Goal: Information Seeking & Learning: Learn about a topic

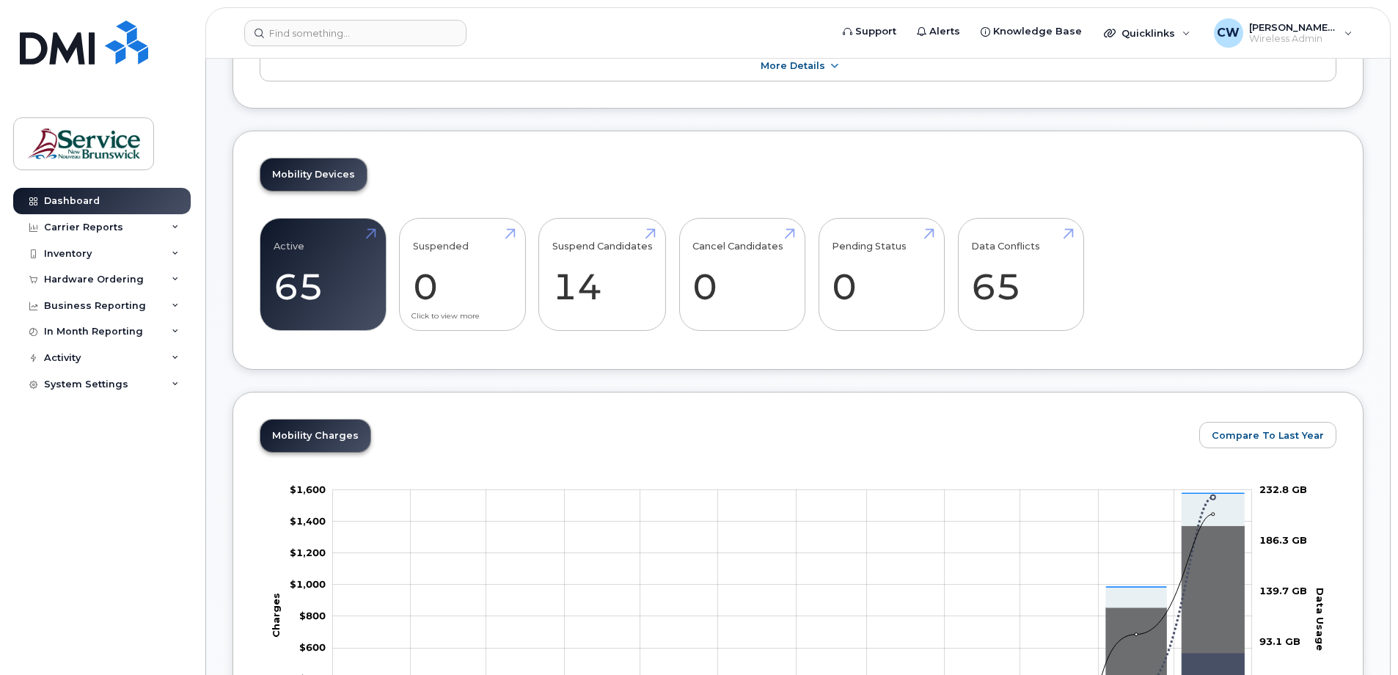
scroll to position [220, 0]
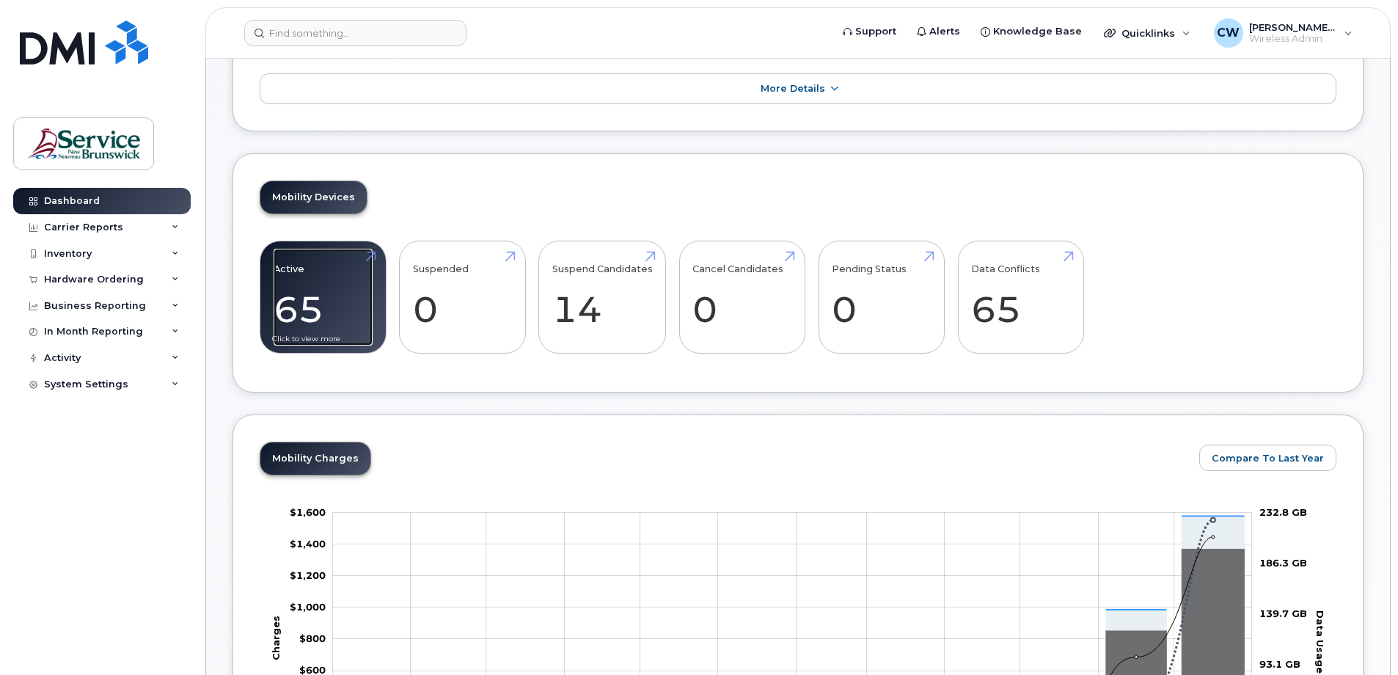
click at [332, 306] on link "Active 65" at bounding box center [323, 297] width 99 height 97
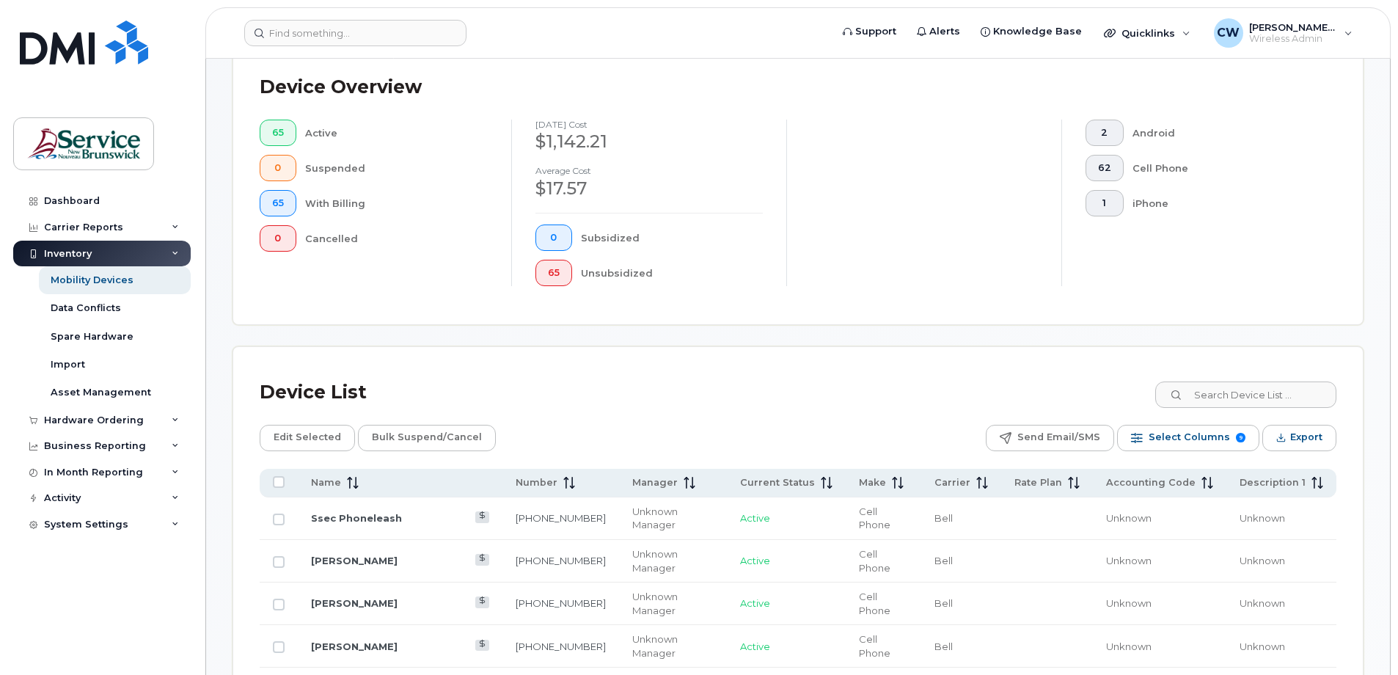
scroll to position [440, 0]
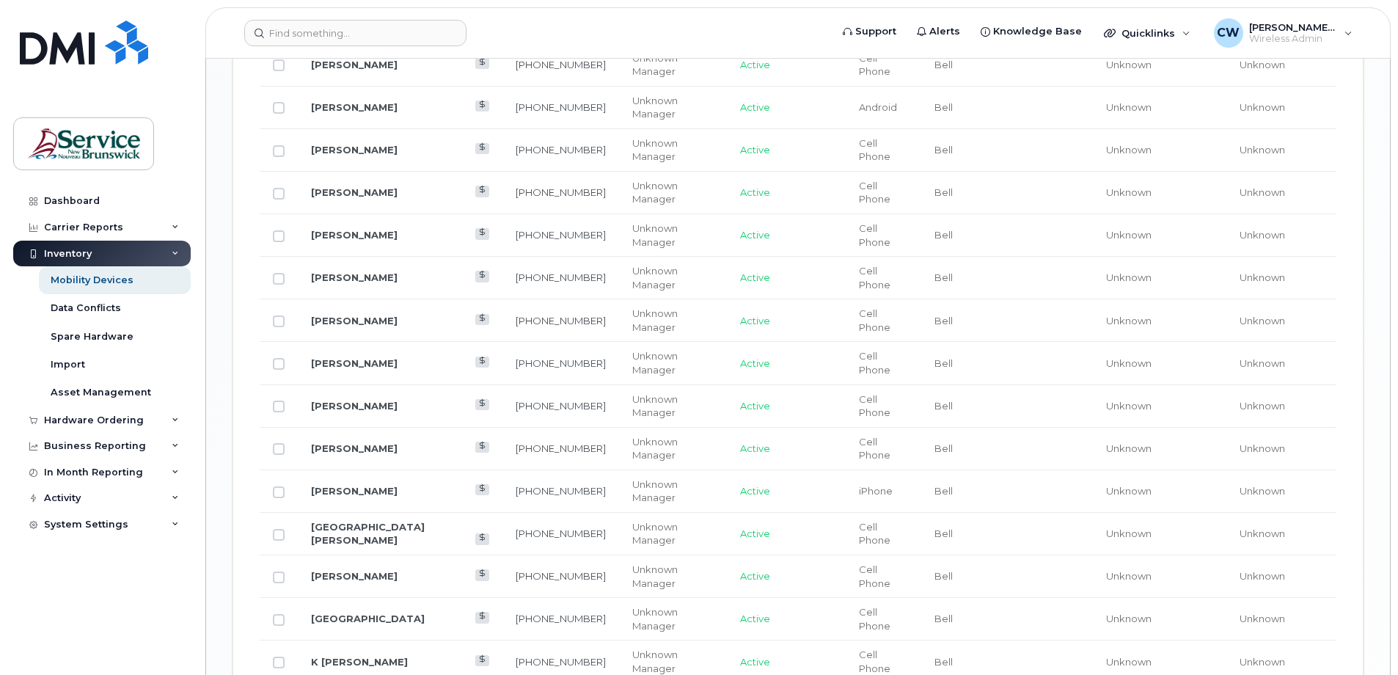
scroll to position [1758, 0]
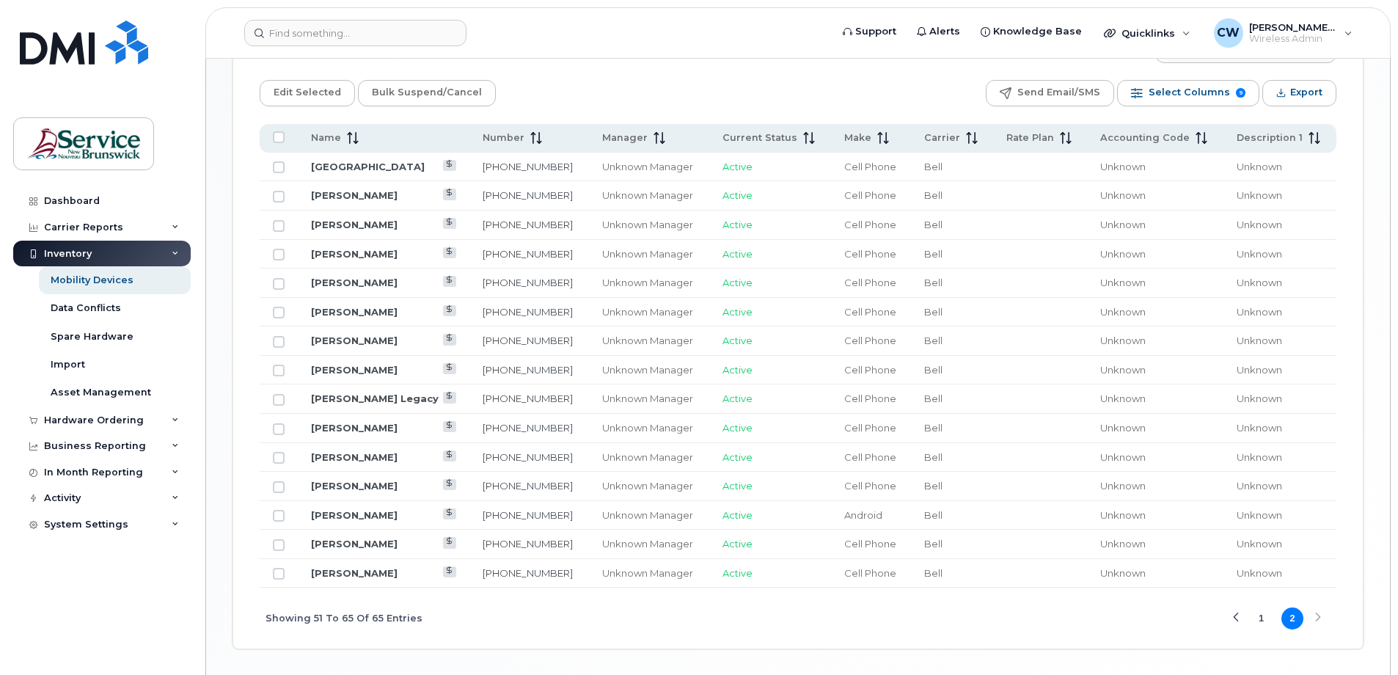
scroll to position [669, 0]
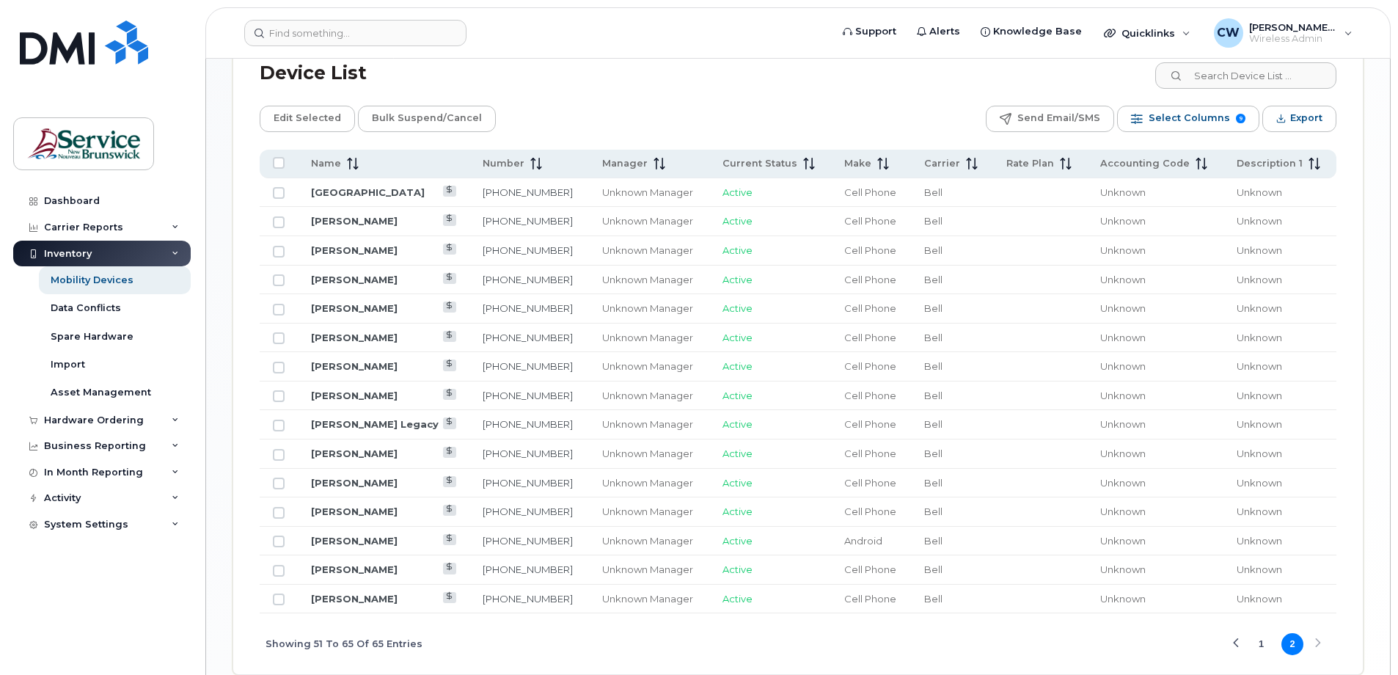
click at [1239, 640] on div "Previous Page" at bounding box center [1236, 644] width 10 height 10
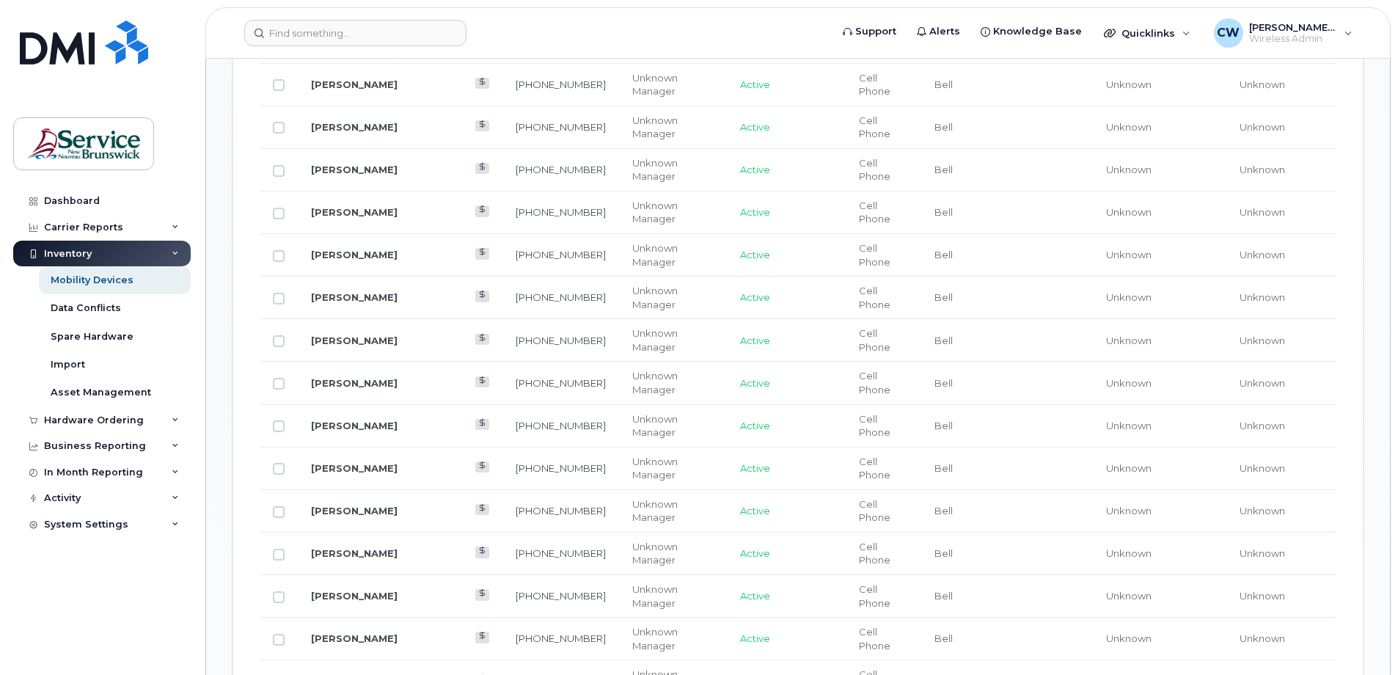
scroll to position [1109, 0]
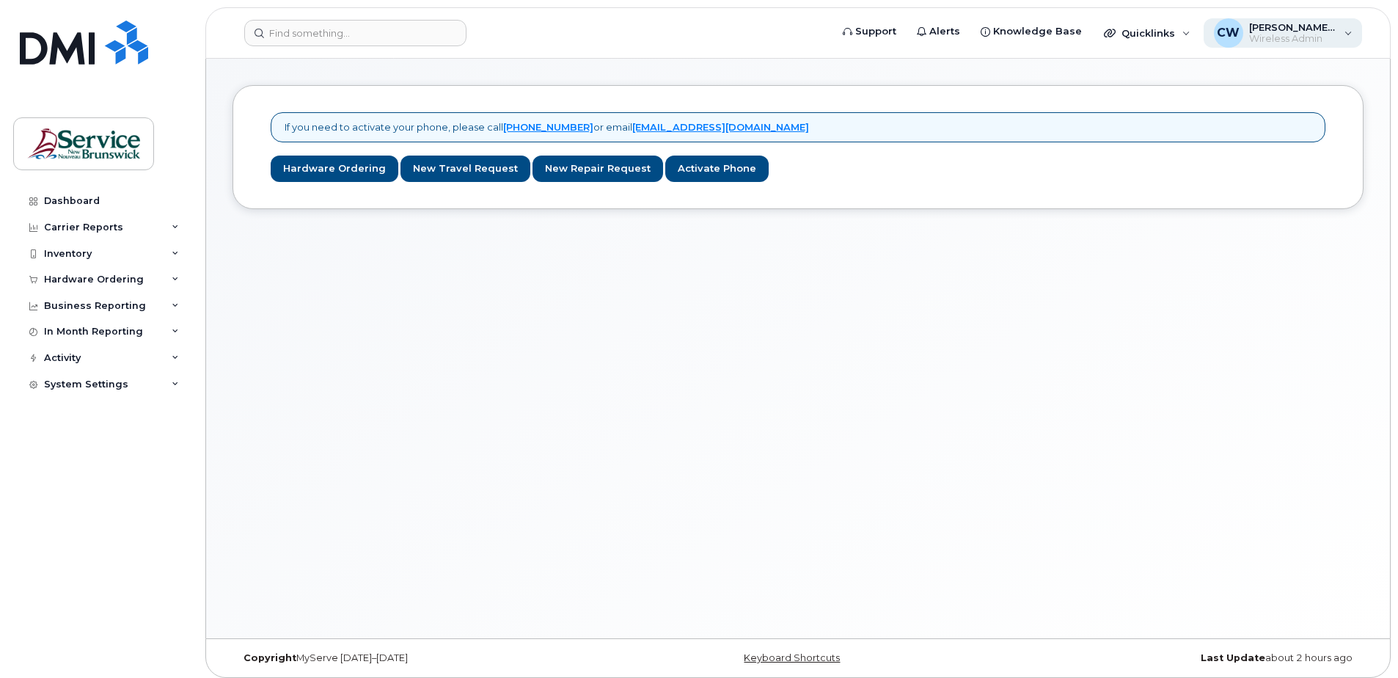
click at [1351, 30] on div "CW Coughlin, Wendy (ASD-W) Wireless Admin" at bounding box center [1283, 32] width 159 height 29
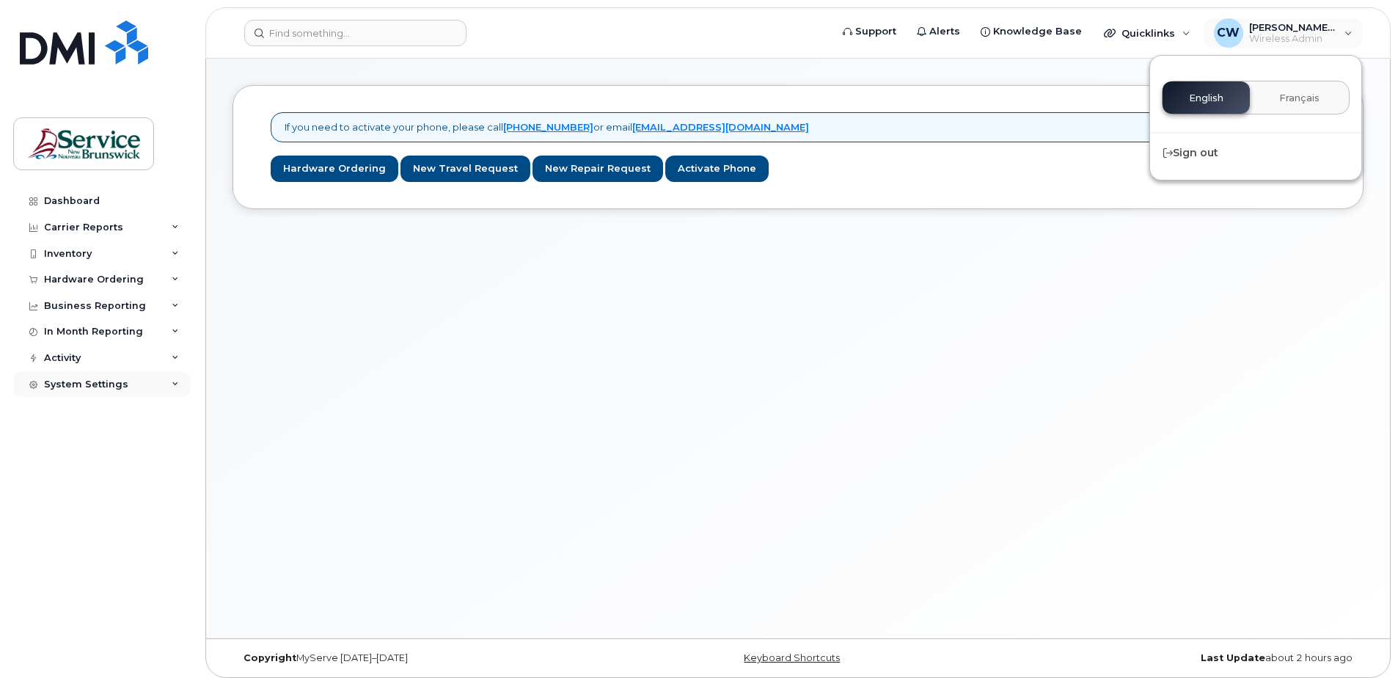
click at [56, 378] on div "System Settings" at bounding box center [86, 384] width 84 height 12
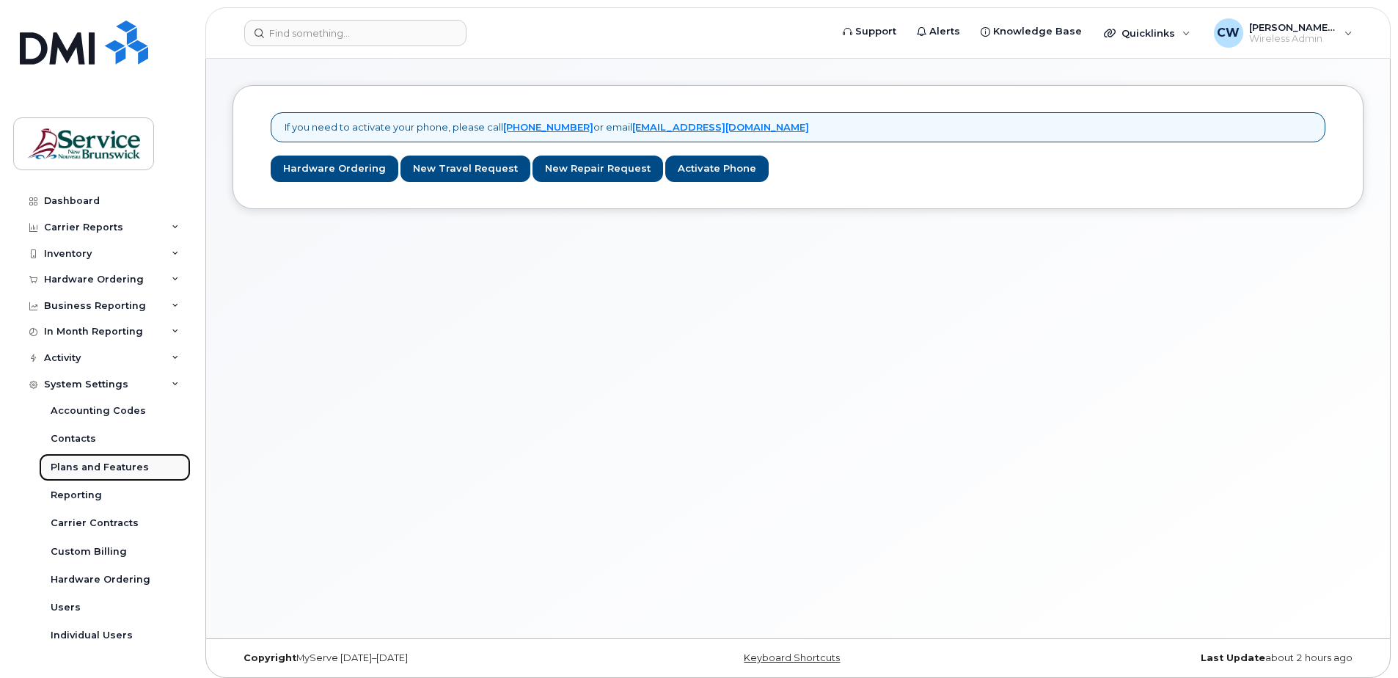
click at [111, 464] on div "Plans and Features" at bounding box center [100, 467] width 98 height 13
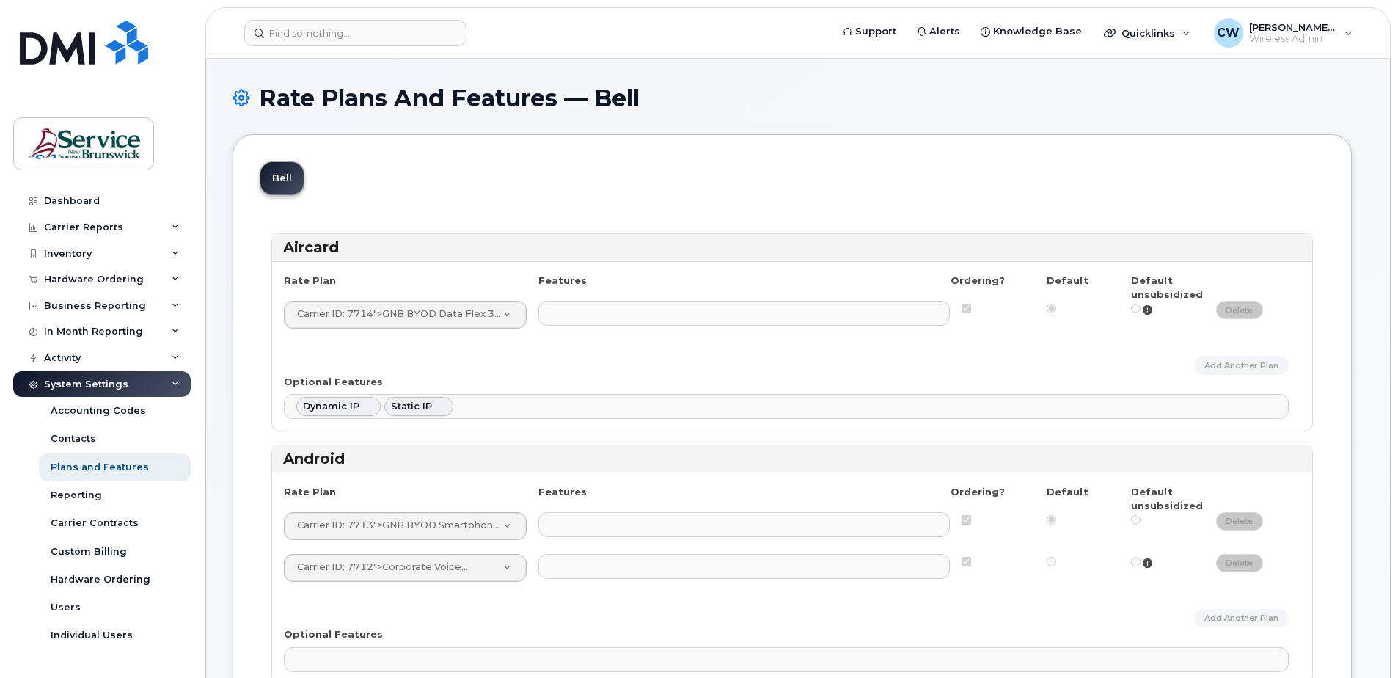
select select
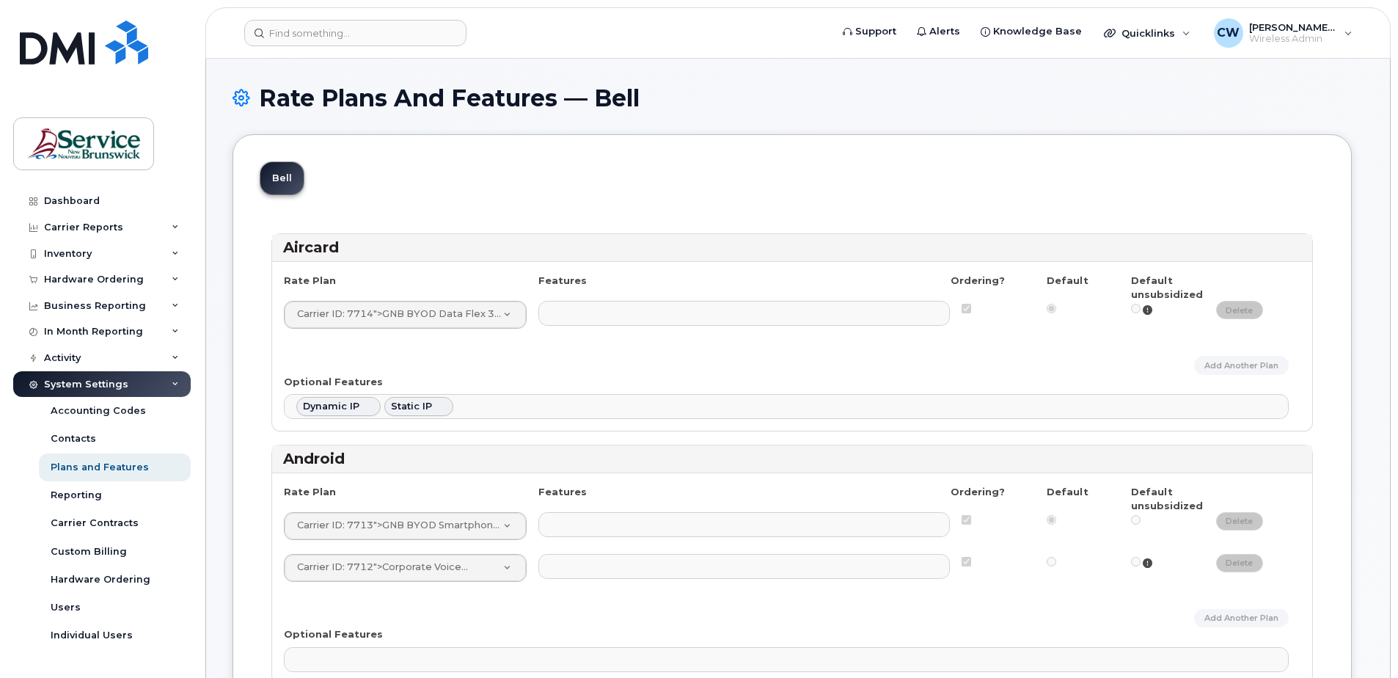
select select
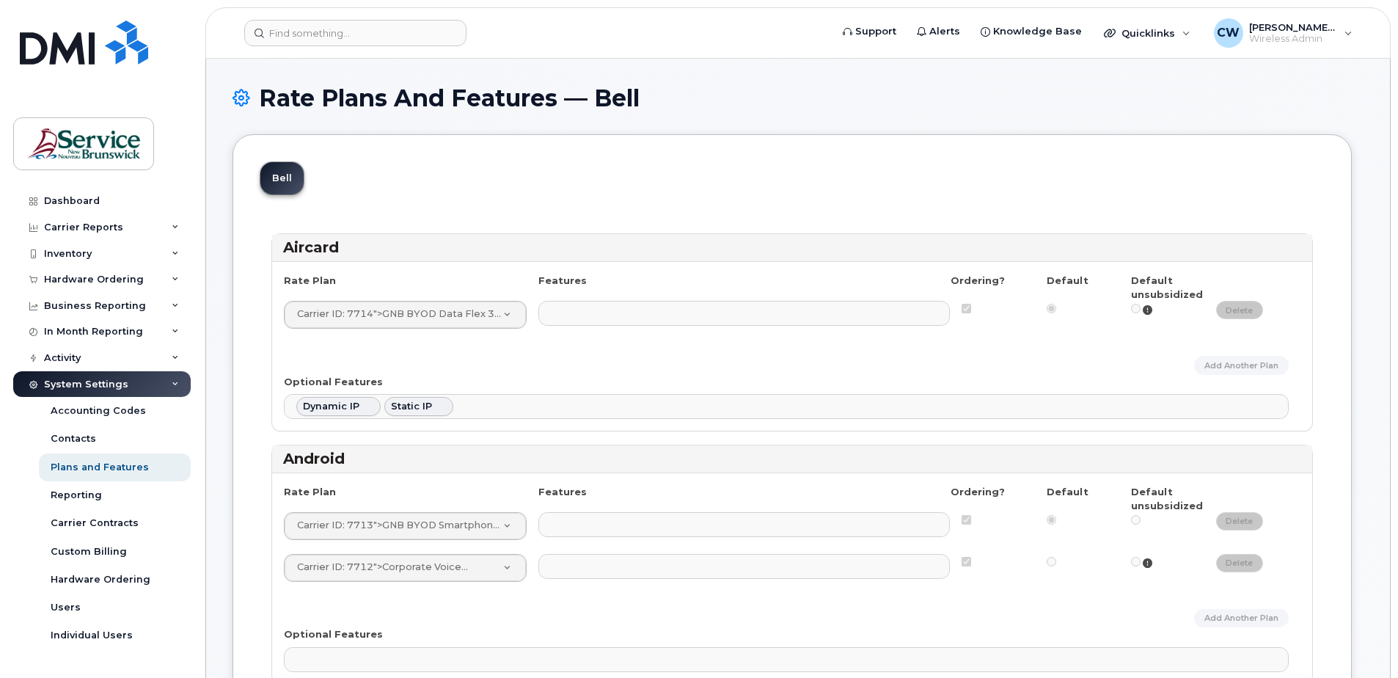
select select
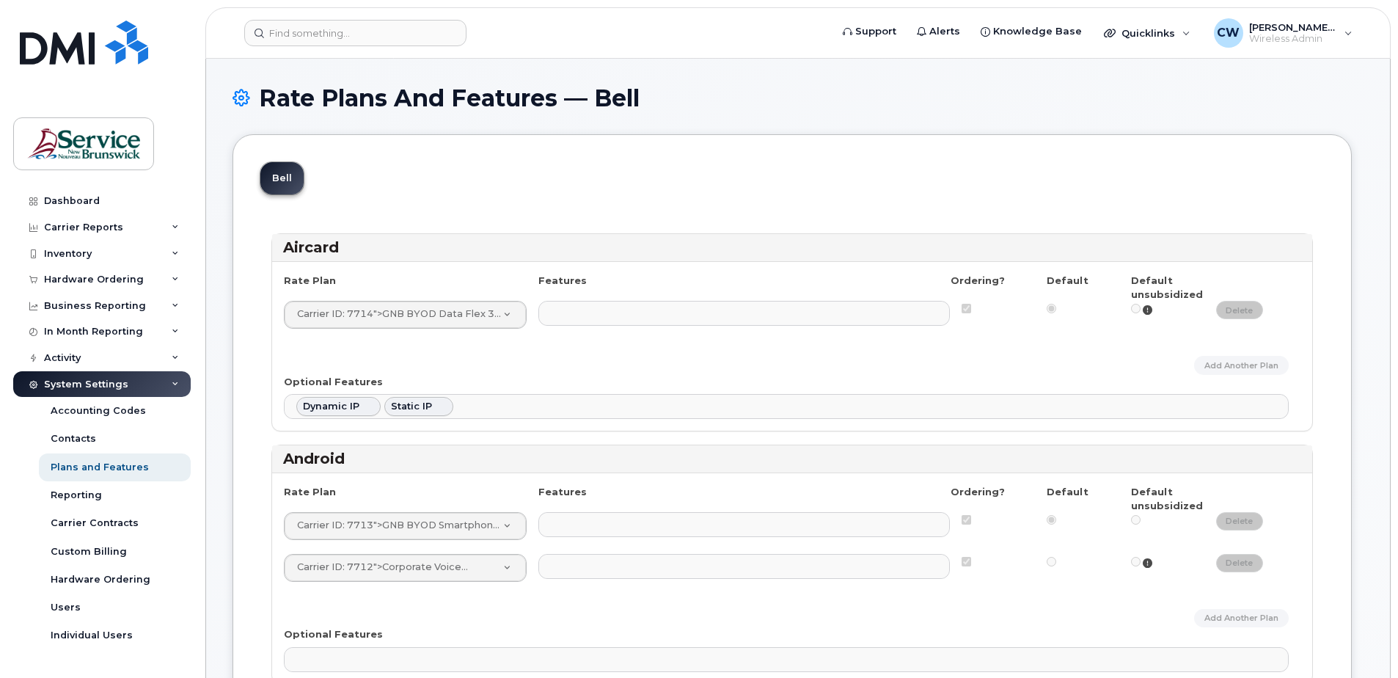
select select
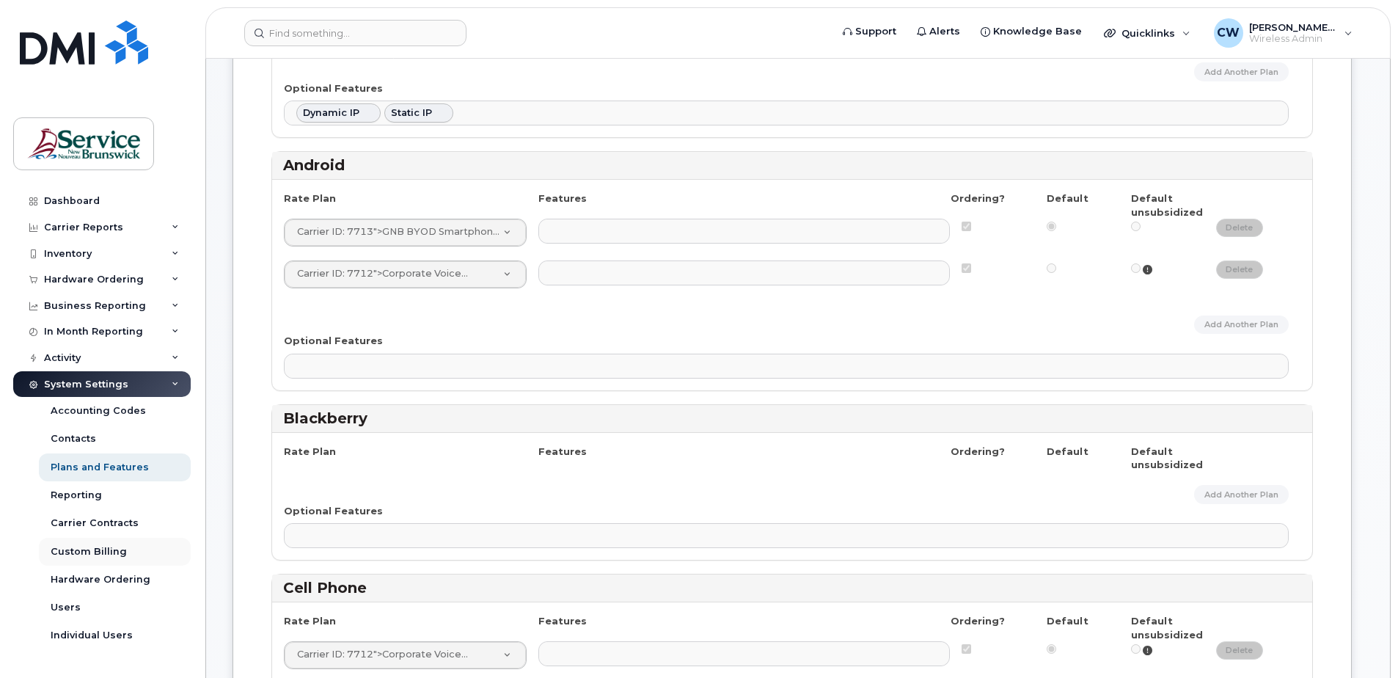
scroll to position [367, 0]
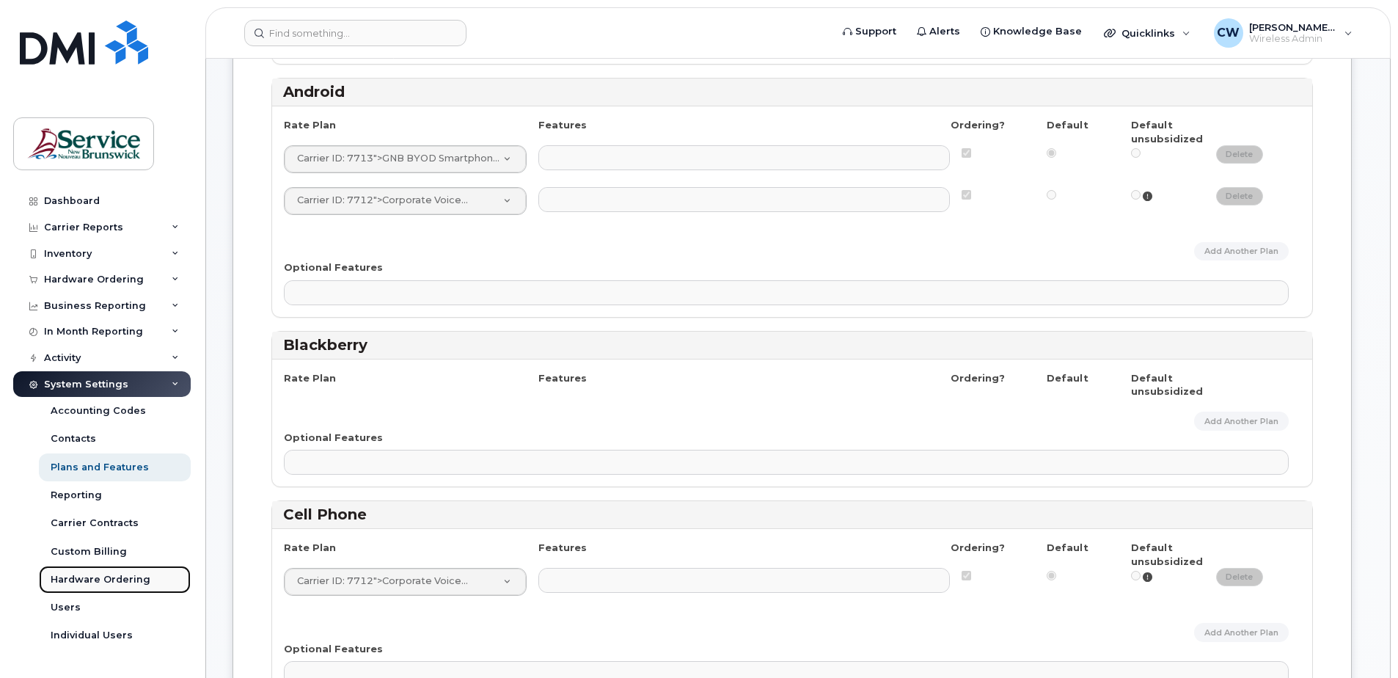
click at [89, 577] on div "Hardware Ordering" at bounding box center [101, 579] width 100 height 13
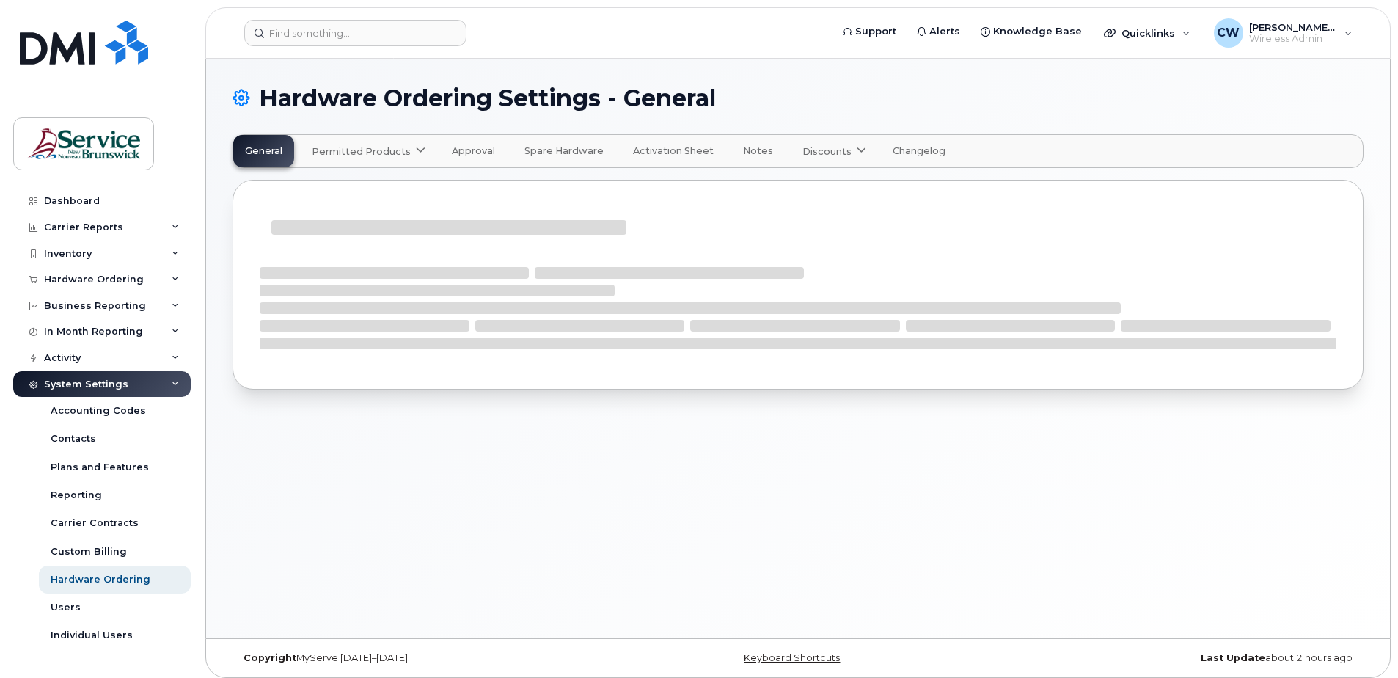
select select "admins"
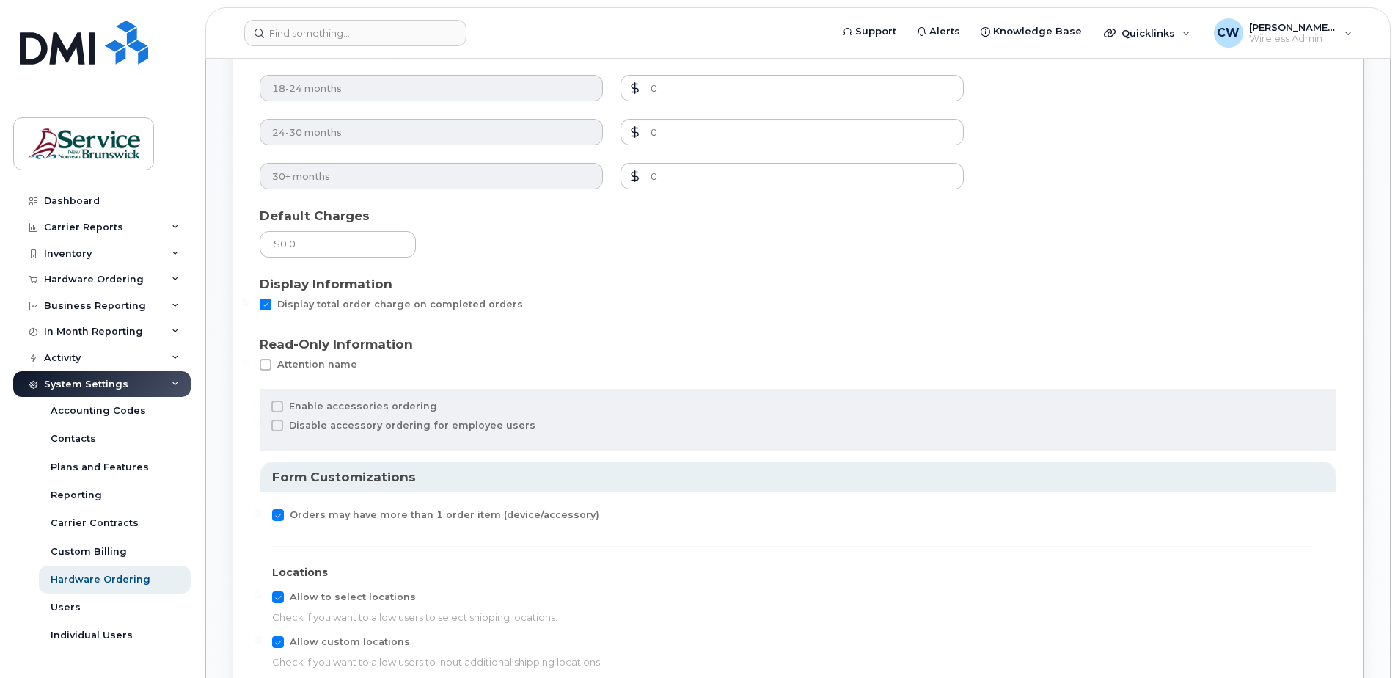
scroll to position [1100, 0]
click at [87, 629] on div "Individual Users" at bounding box center [92, 635] width 82 height 13
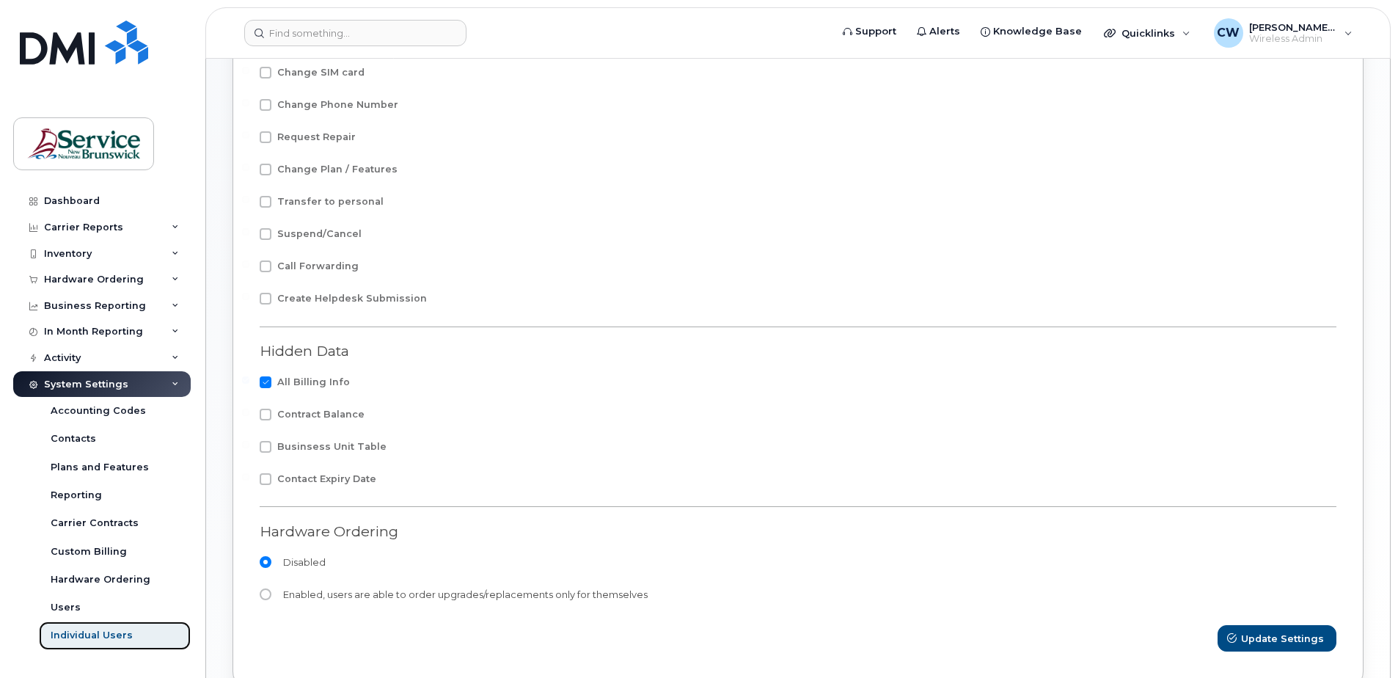
scroll to position [440, 0]
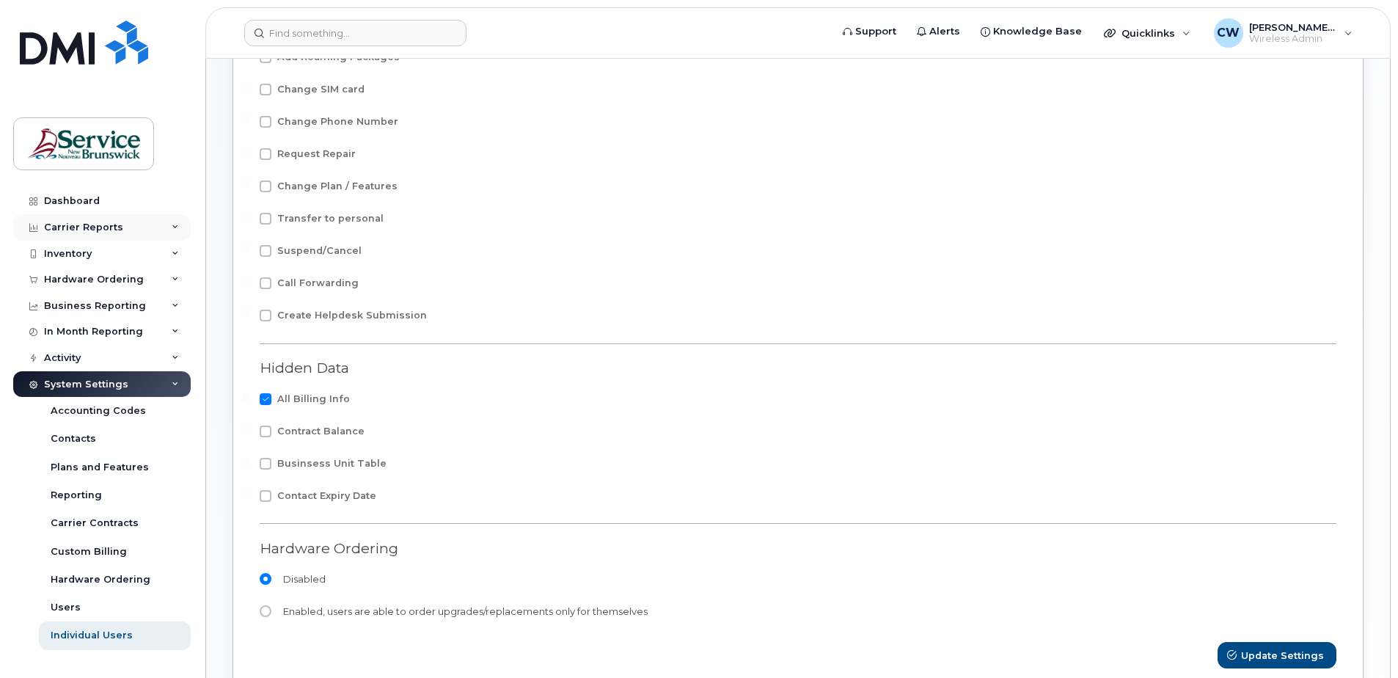
click at [110, 224] on div "Carrier Reports" at bounding box center [83, 228] width 79 height 12
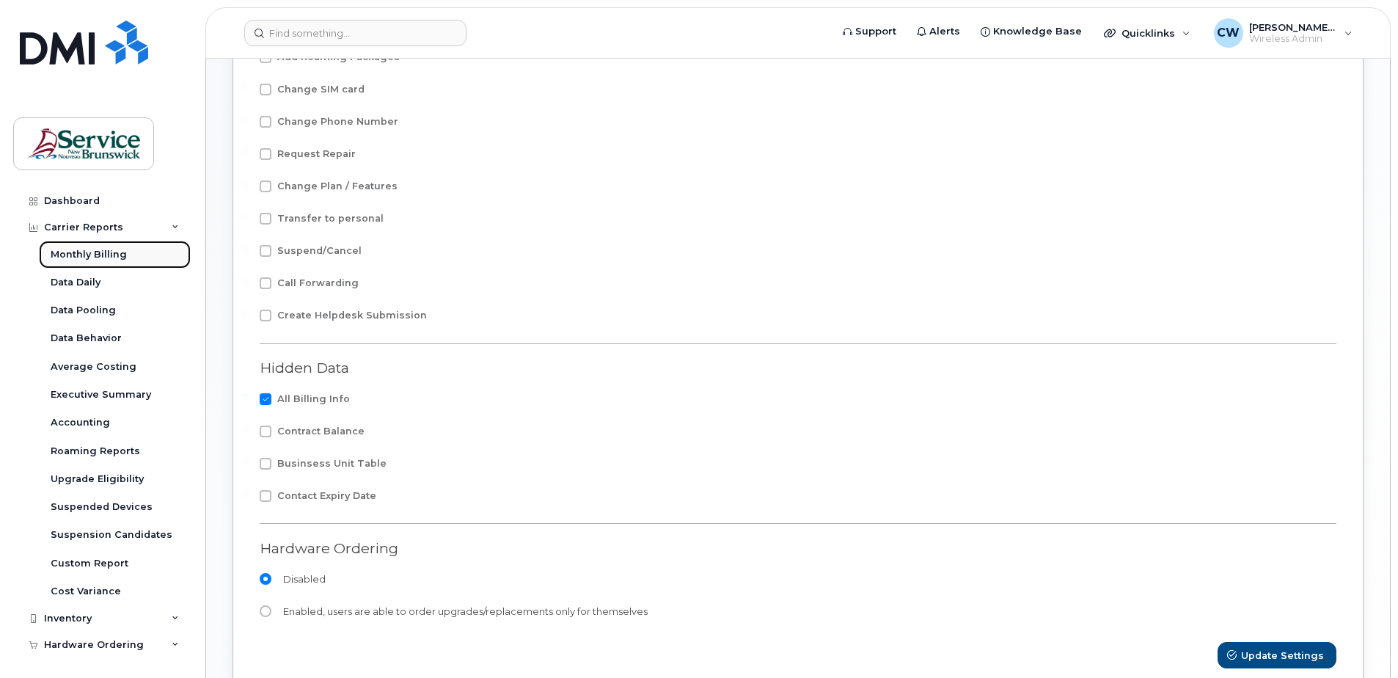
click at [91, 254] on div "Monthly Billing" at bounding box center [89, 254] width 76 height 13
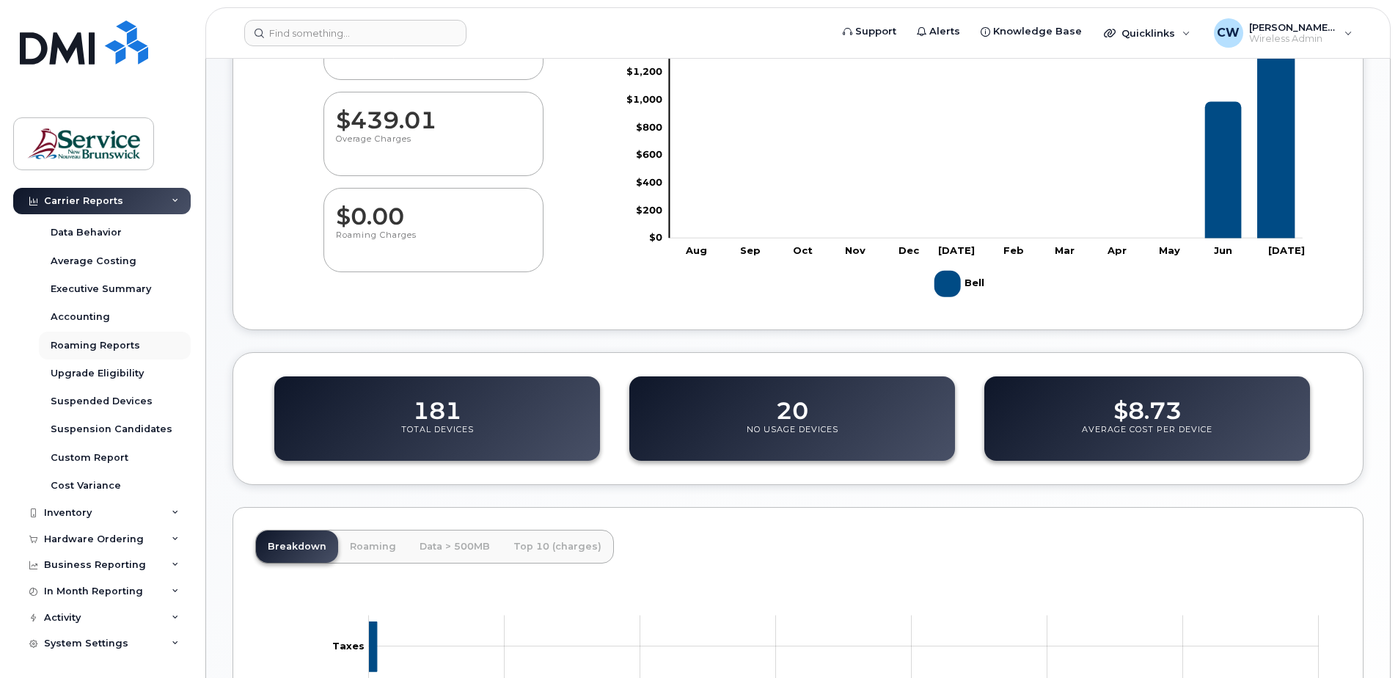
scroll to position [220, 0]
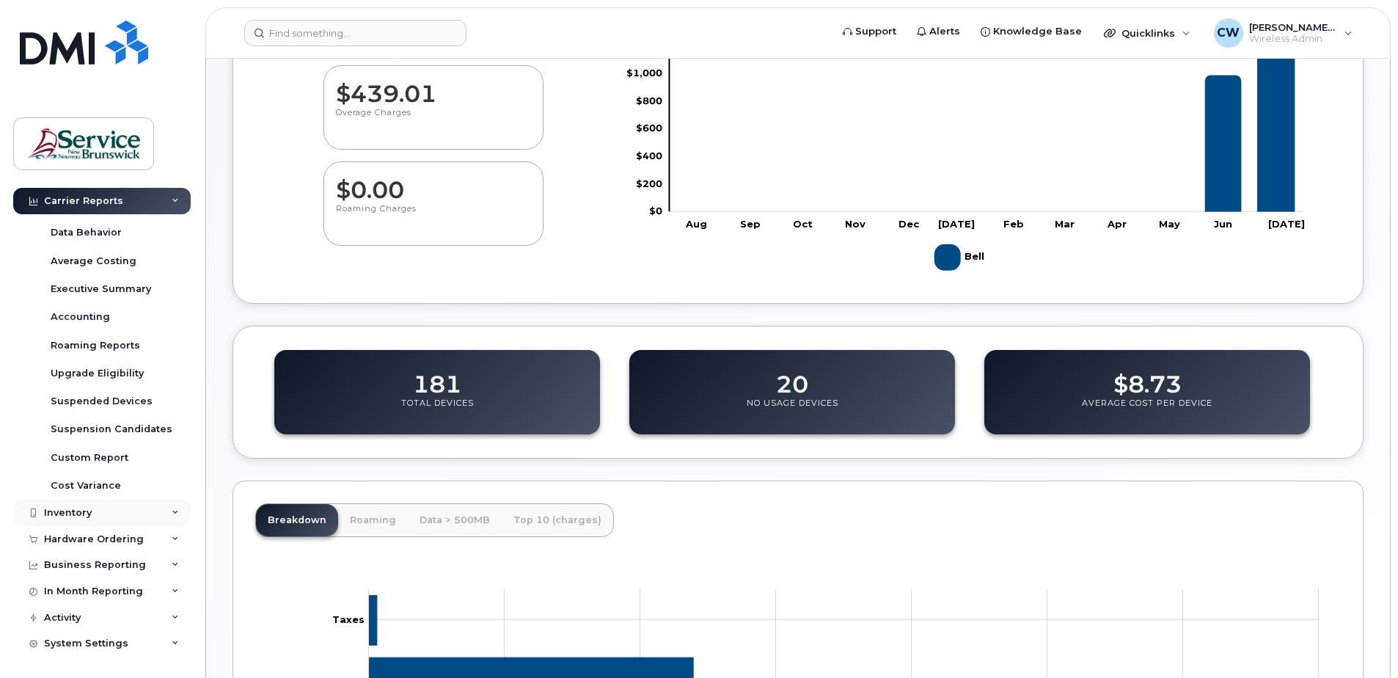
click at [174, 510] on icon at bounding box center [175, 512] width 7 height 7
click at [108, 534] on div "Mobility Devices" at bounding box center [92, 539] width 83 height 13
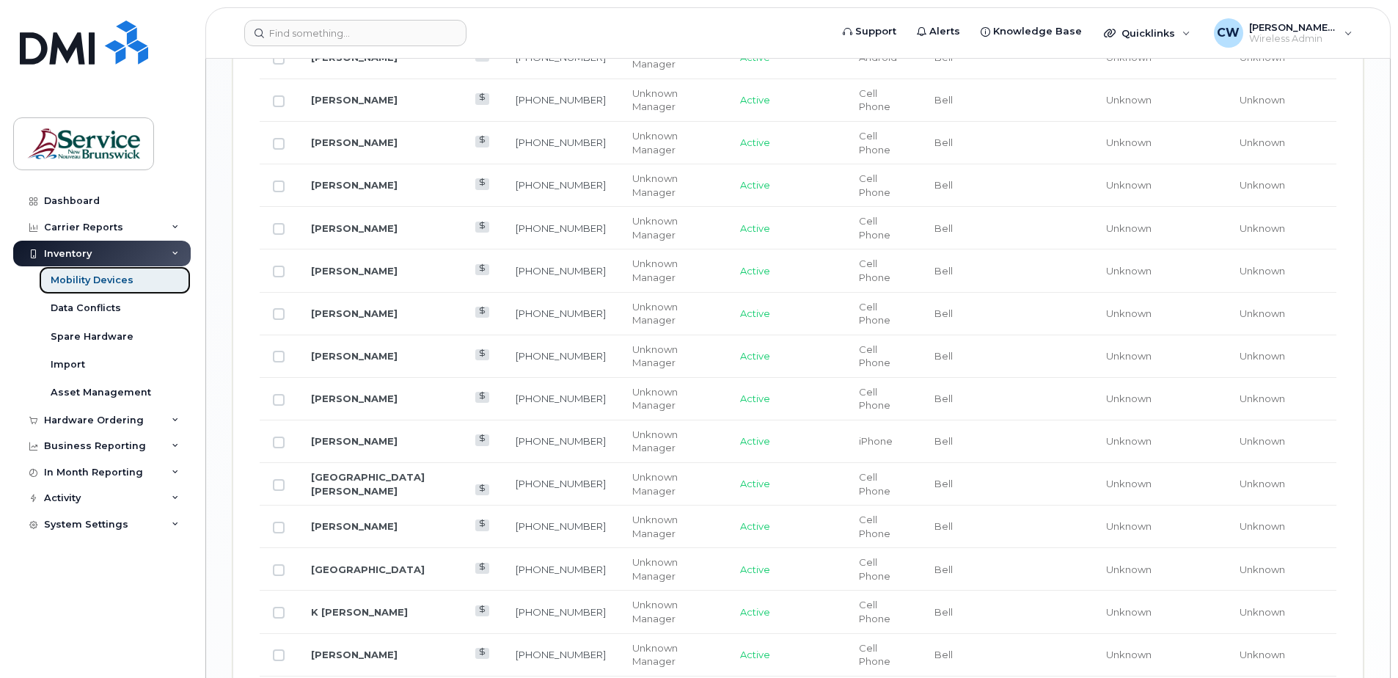
scroll to position [1768, 0]
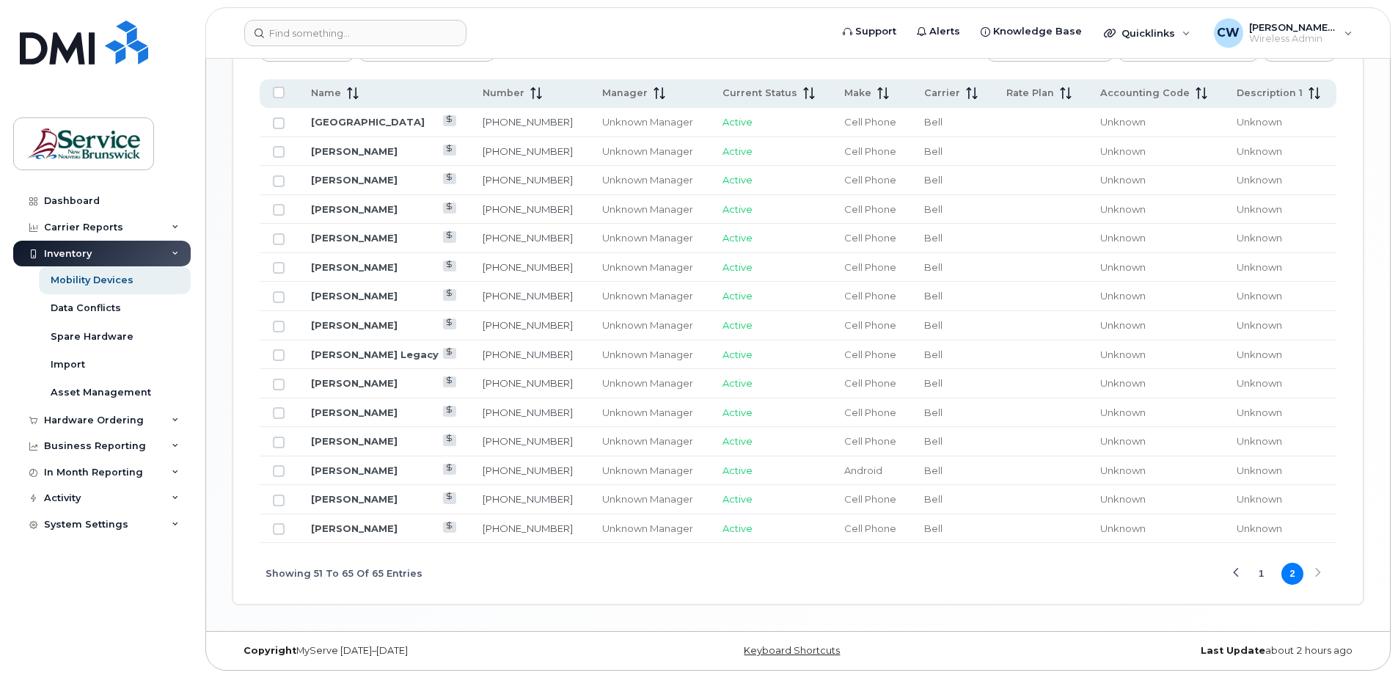
scroll to position [678, 0]
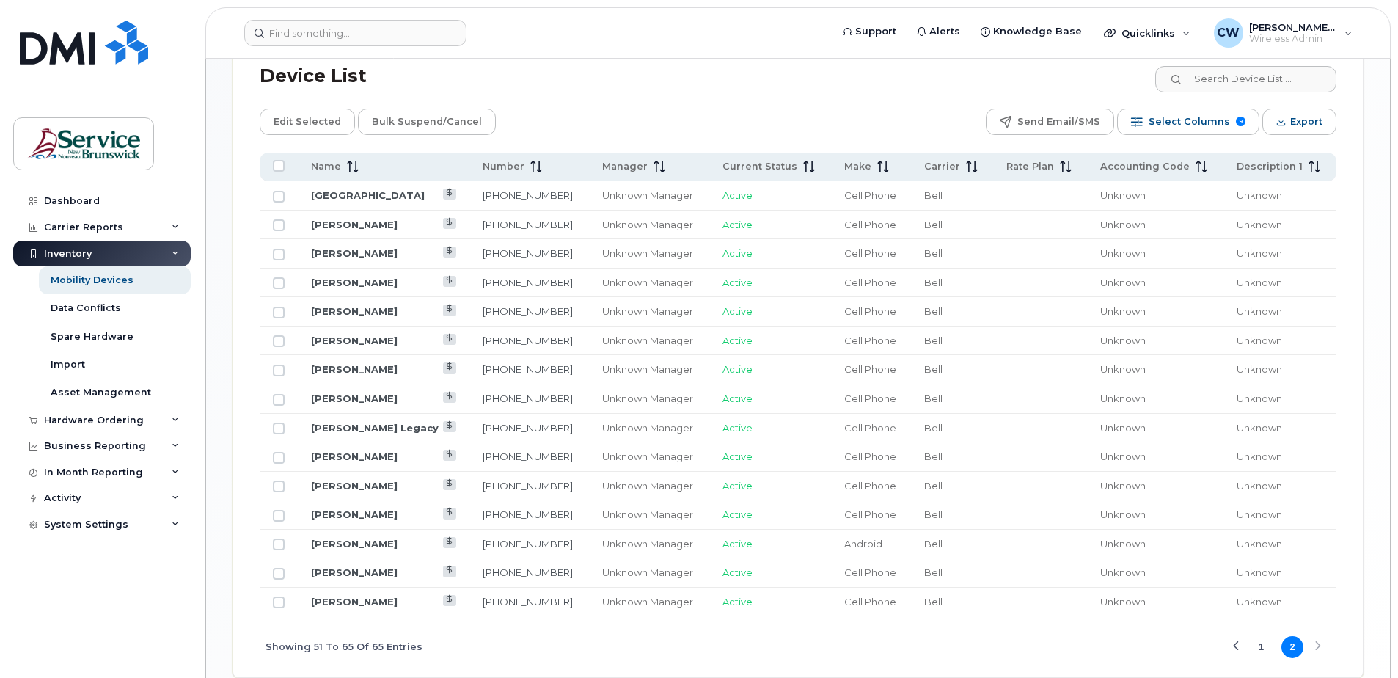
click at [1231, 644] on div "Previous Page" at bounding box center [1236, 647] width 10 height 10
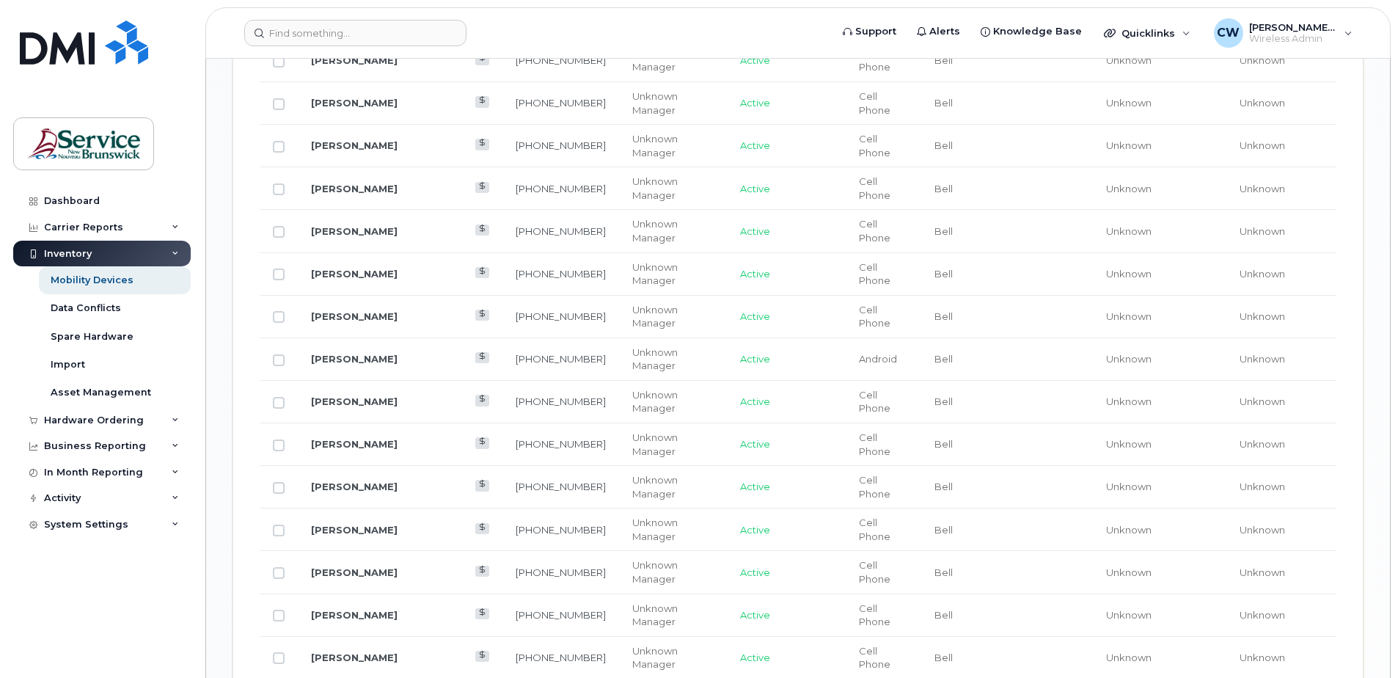
scroll to position [1485, 0]
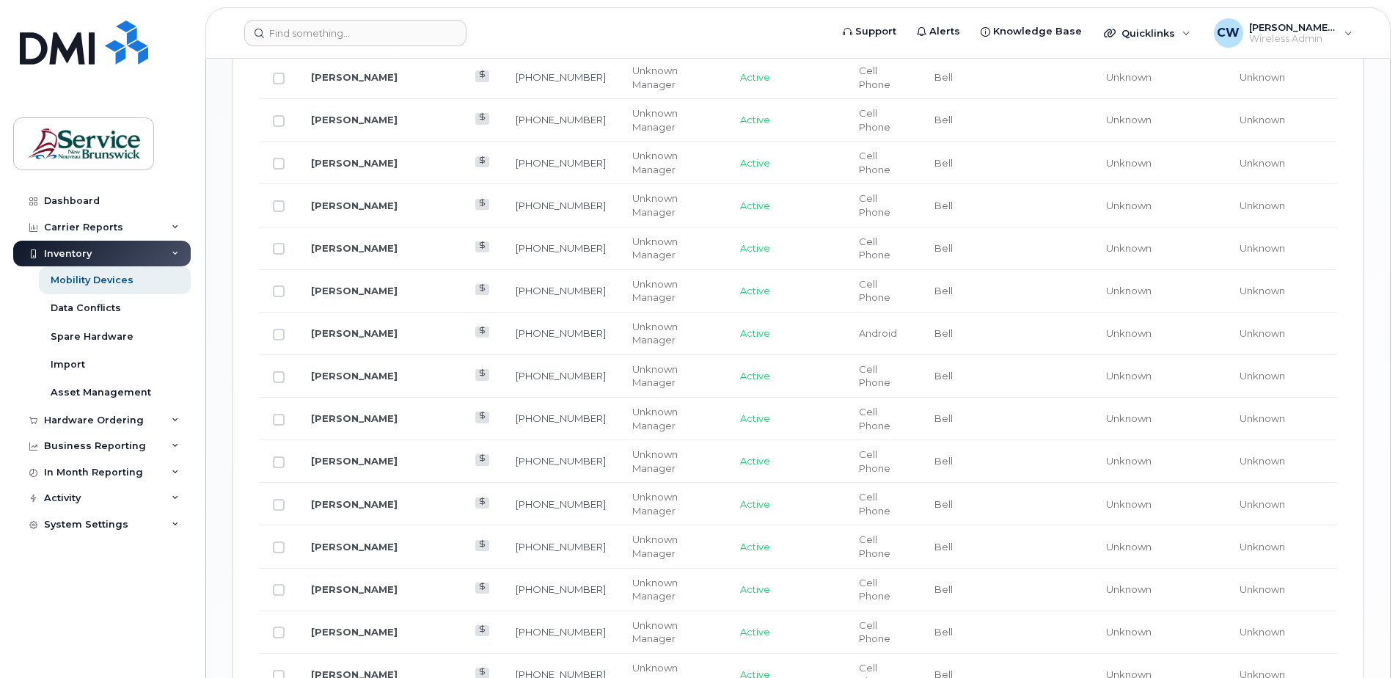
drag, startPoint x: 341, startPoint y: 648, endPoint x: 143, endPoint y: 637, distance: 198.3
click at [143, 639] on div "Dashboard Carrier Reports Monthly Billing Data Daily Data Pooling Data Behavior…" at bounding box center [103, 422] width 181 height 468
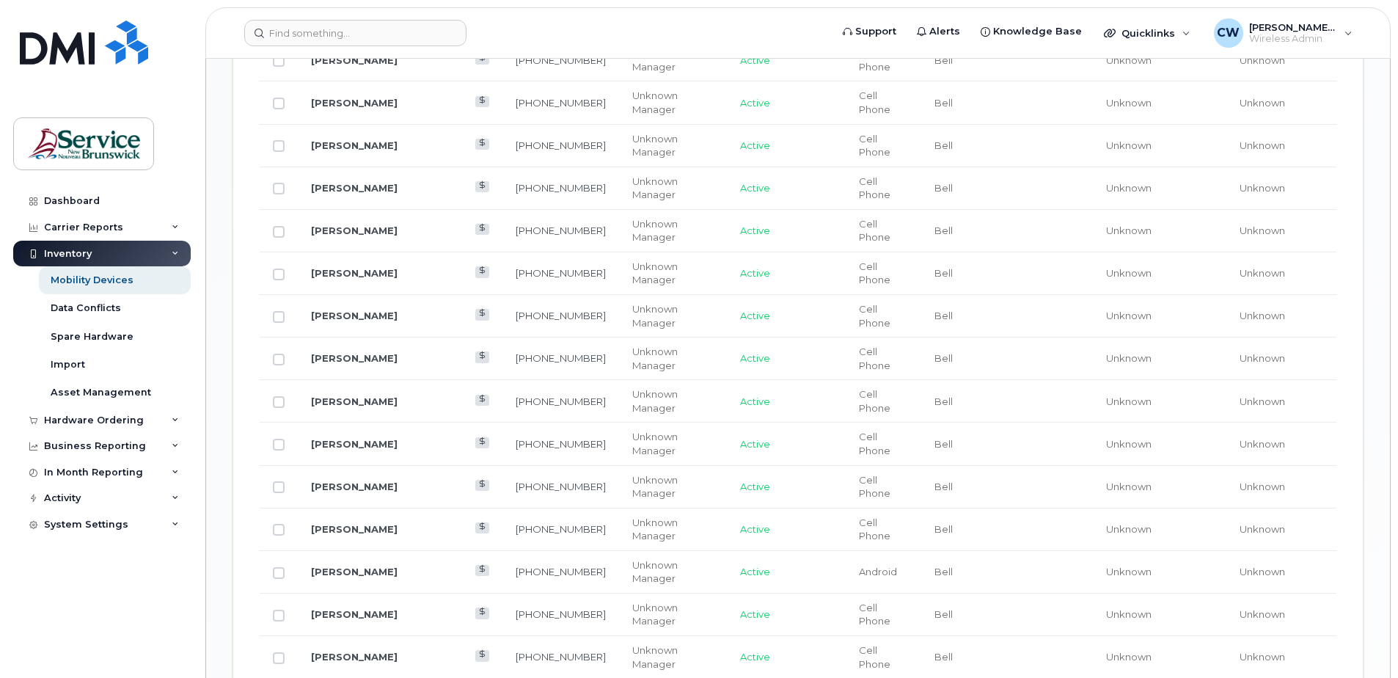
checkbox input "false"
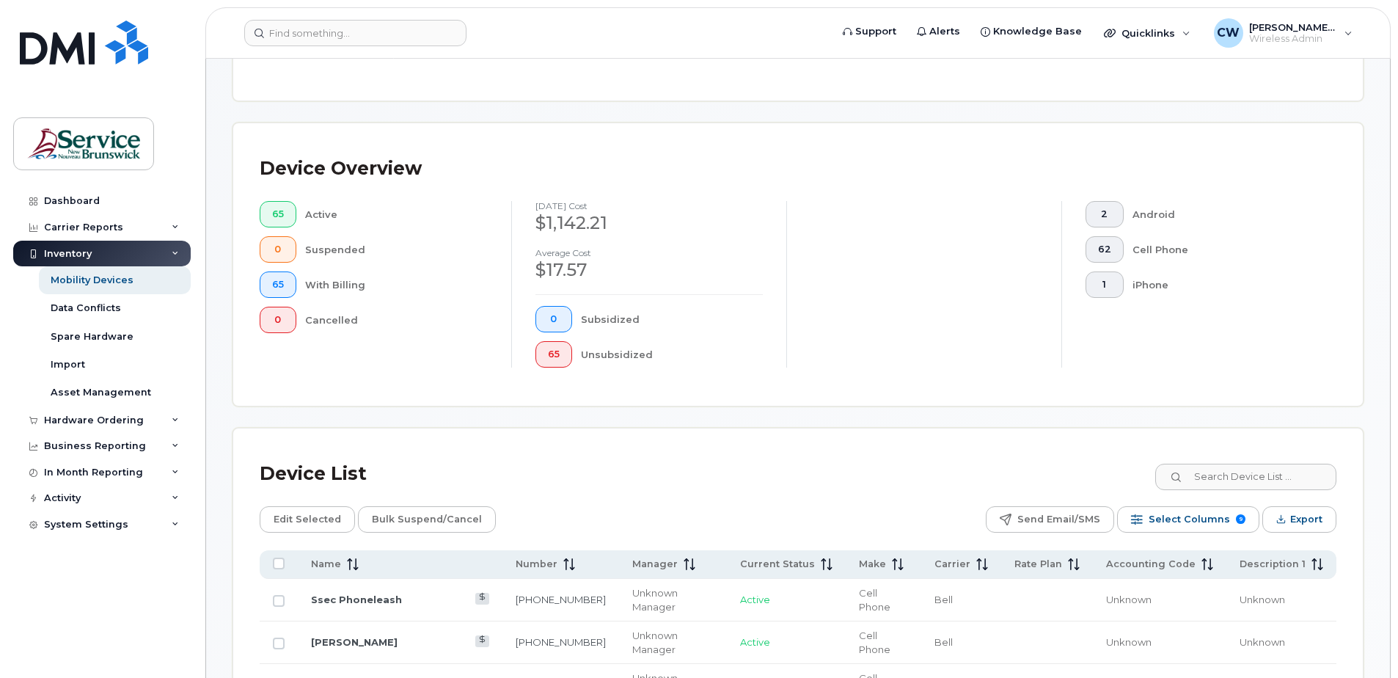
scroll to position [293, 0]
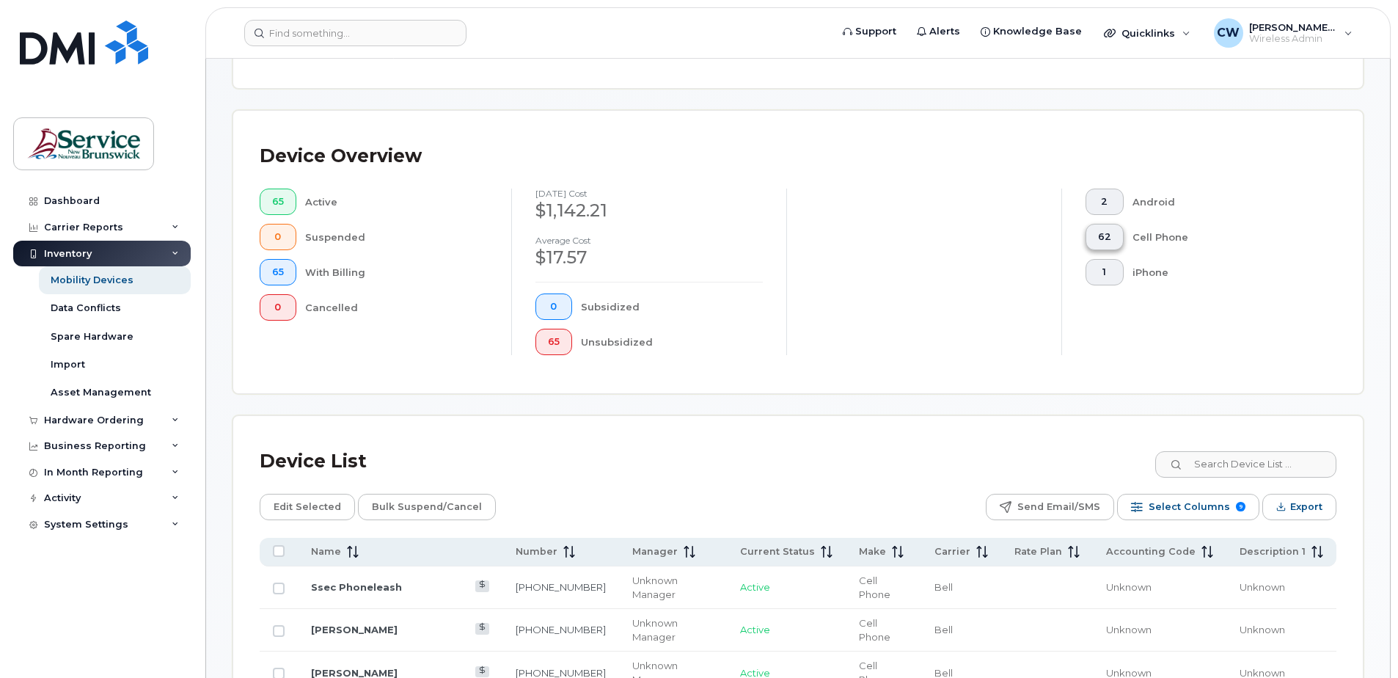
click at [1102, 234] on span "62" at bounding box center [1104, 237] width 13 height 12
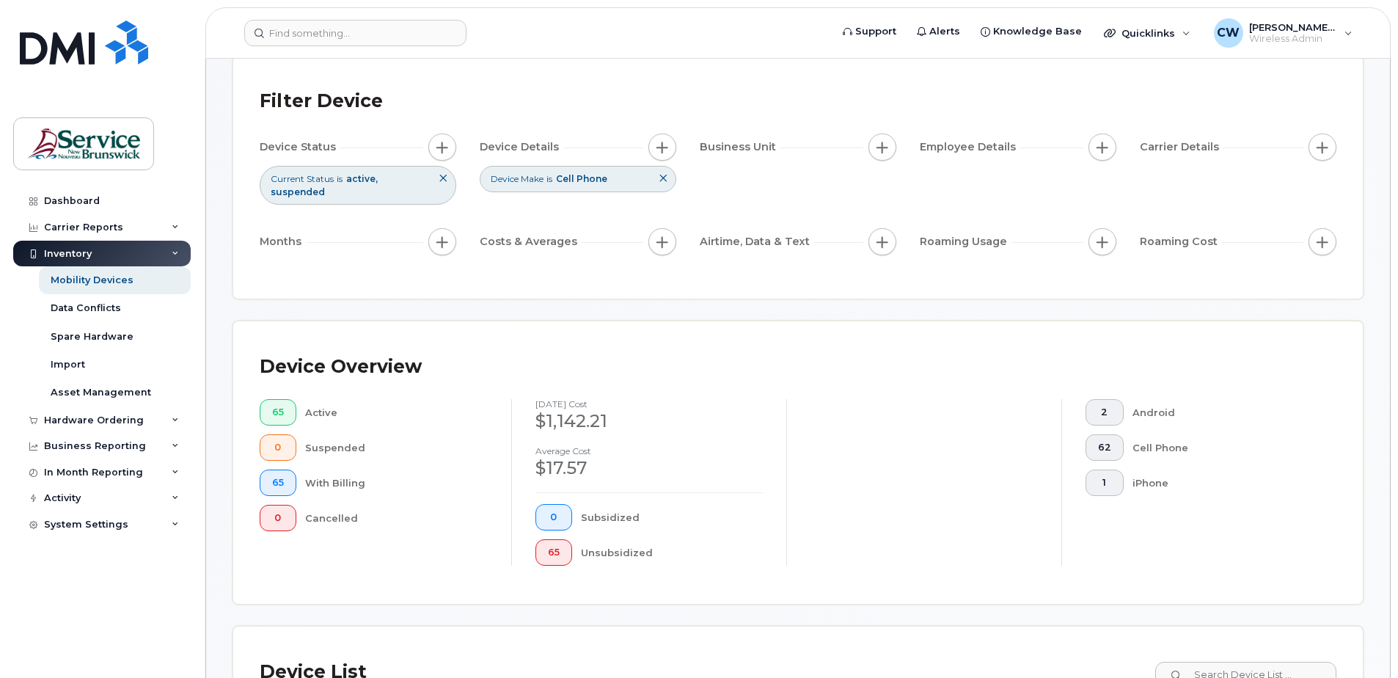
scroll to position [81, 0]
click at [659, 144] on span "button" at bounding box center [662, 150] width 12 height 12
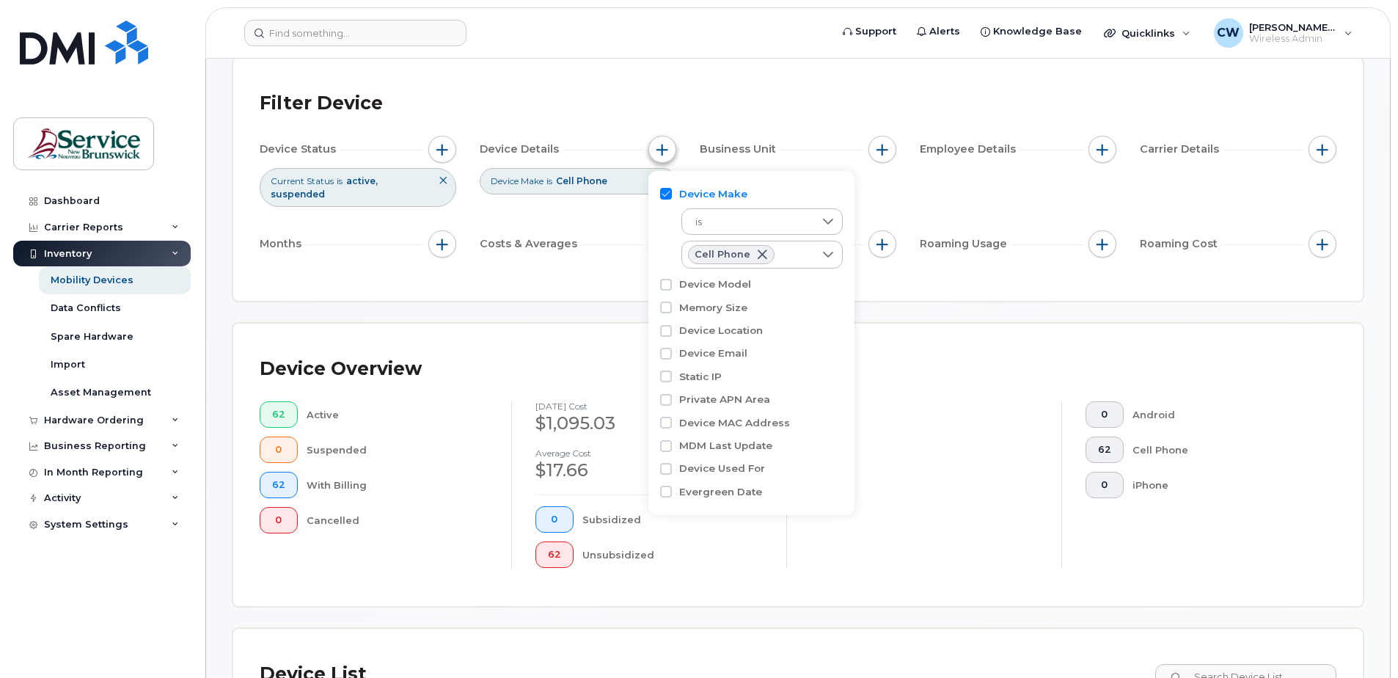
click at [664, 139] on button "button" at bounding box center [662, 150] width 28 height 28
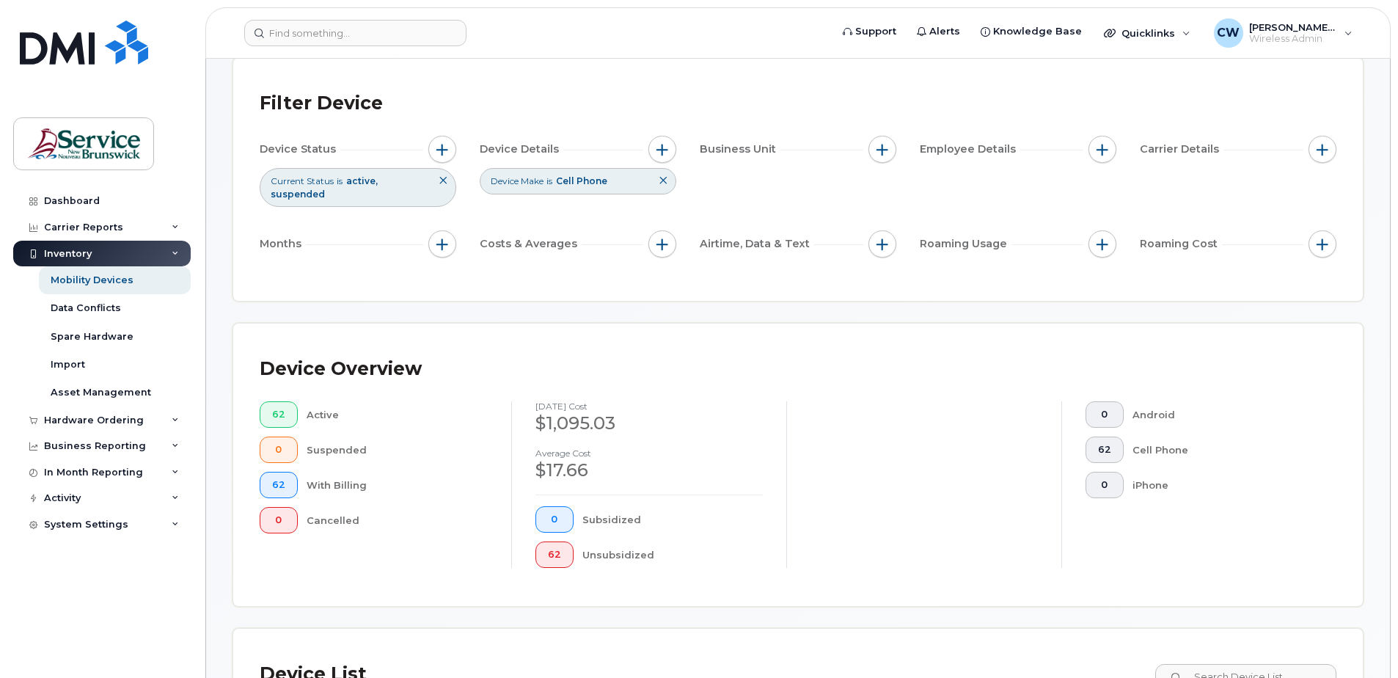
click at [620, 660] on div "Device List" at bounding box center [798, 674] width 1077 height 38
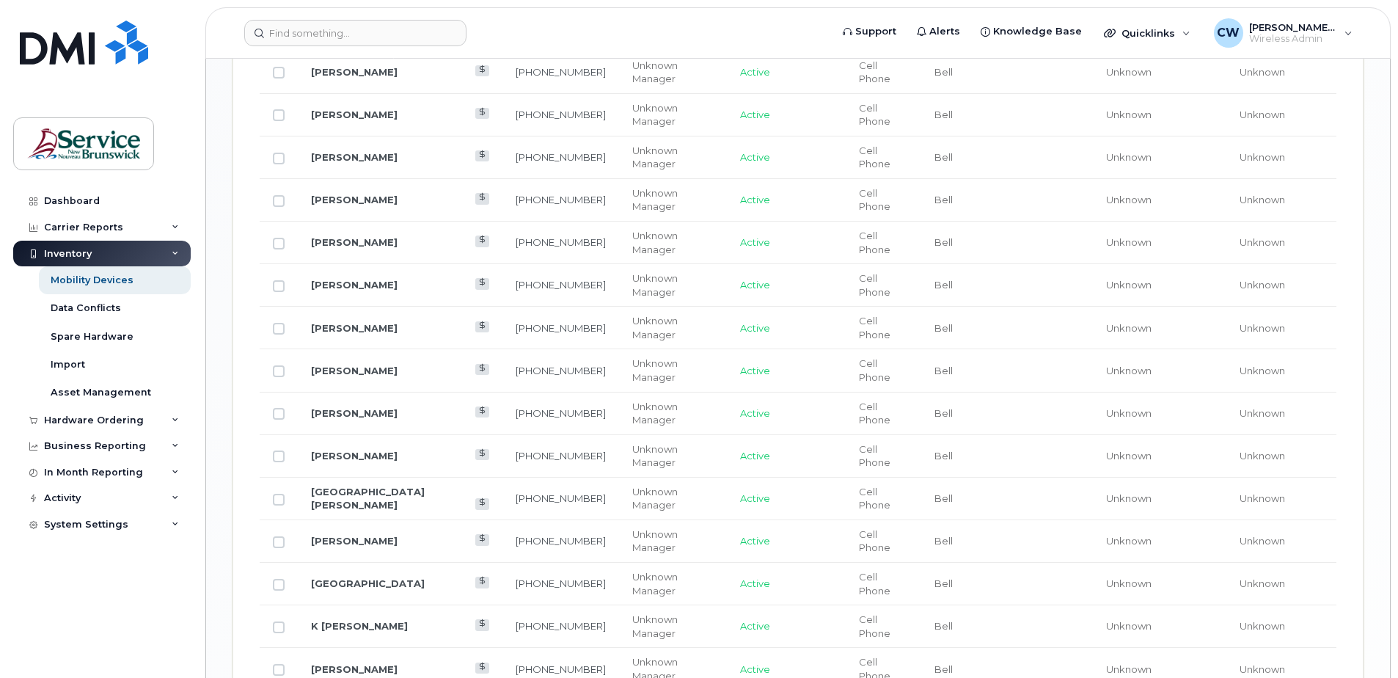
scroll to position [1694, 0]
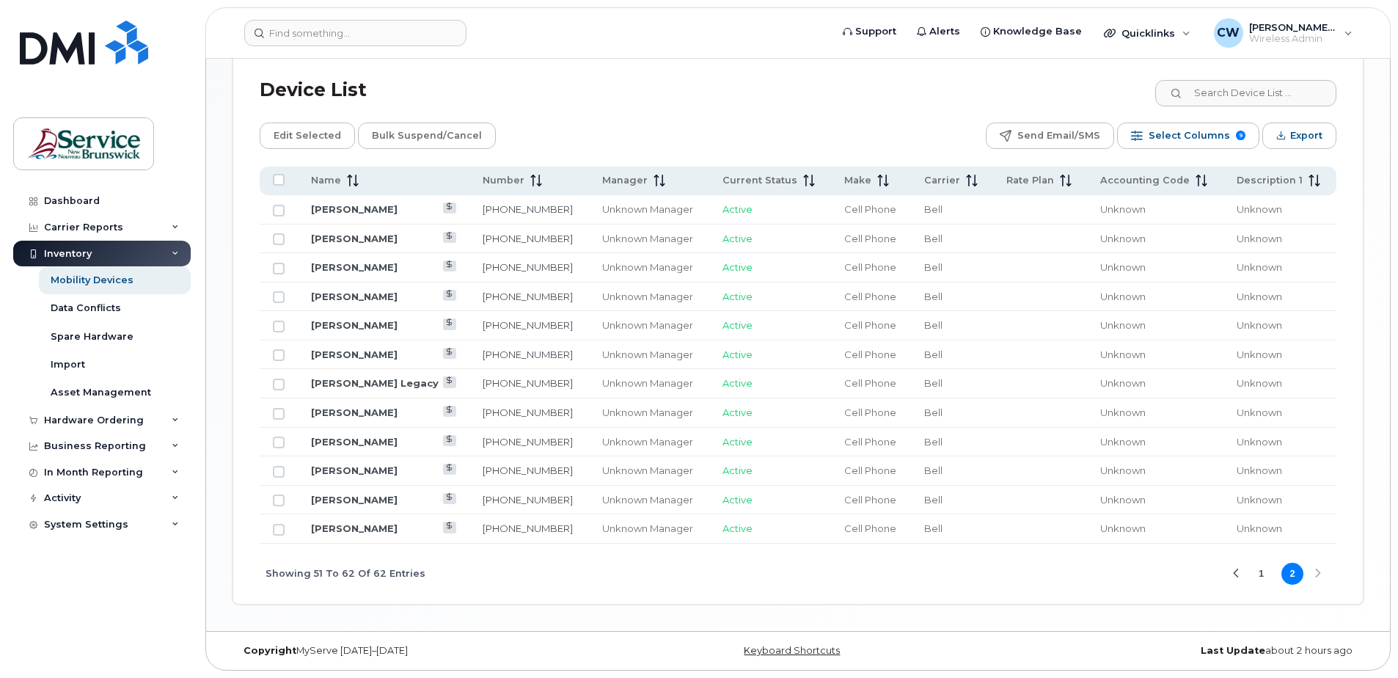
scroll to position [665, 0]
click at [1235, 568] on button "Previous Page" at bounding box center [1236, 574] width 22 height 22
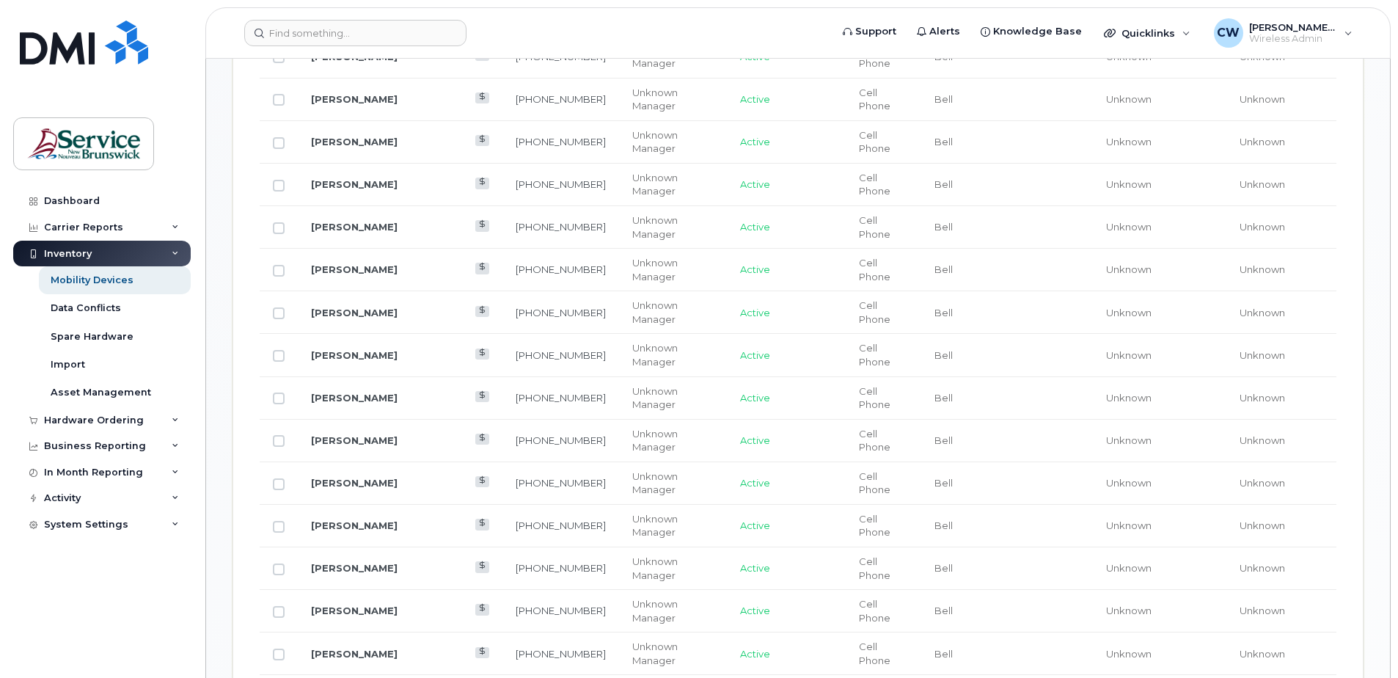
scroll to position [1031, 0]
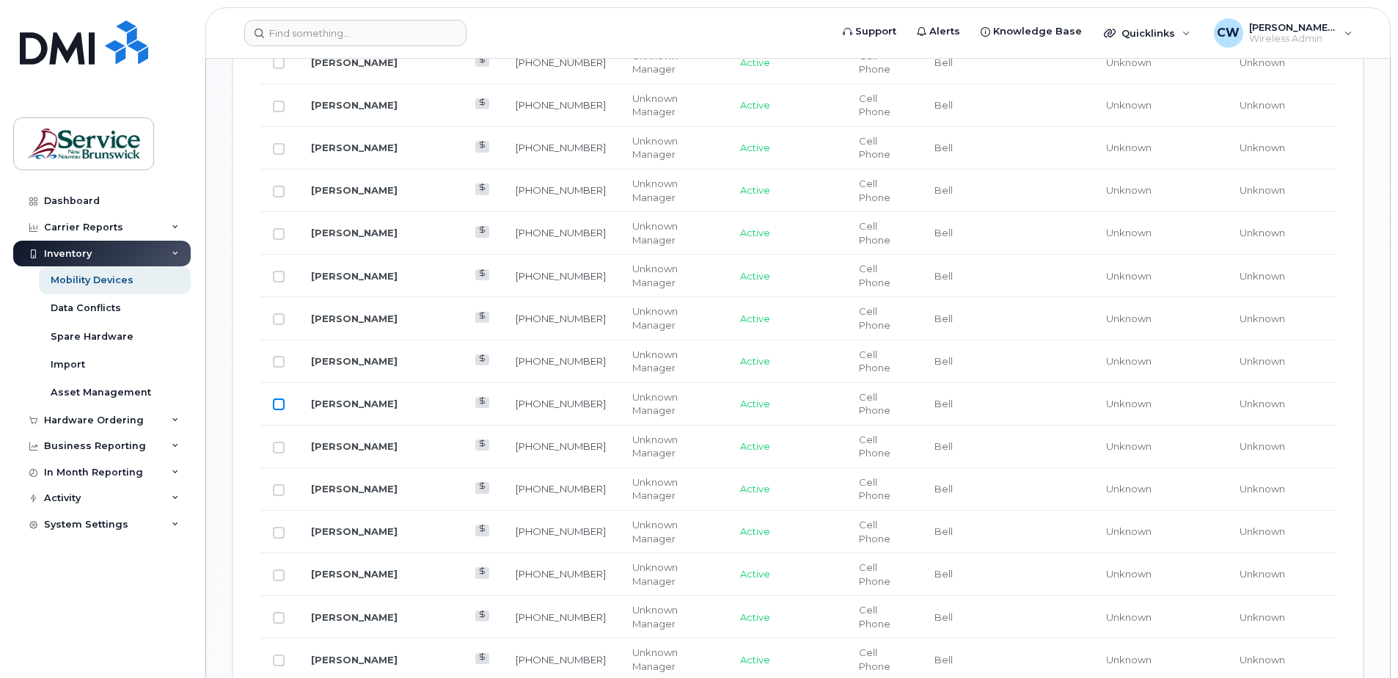
click at [282, 398] on input "Row Unselected" at bounding box center [279, 404] width 12 height 12
checkbox input "true"
click at [322, 398] on link "Stacy Coy" at bounding box center [354, 404] width 87 height 12
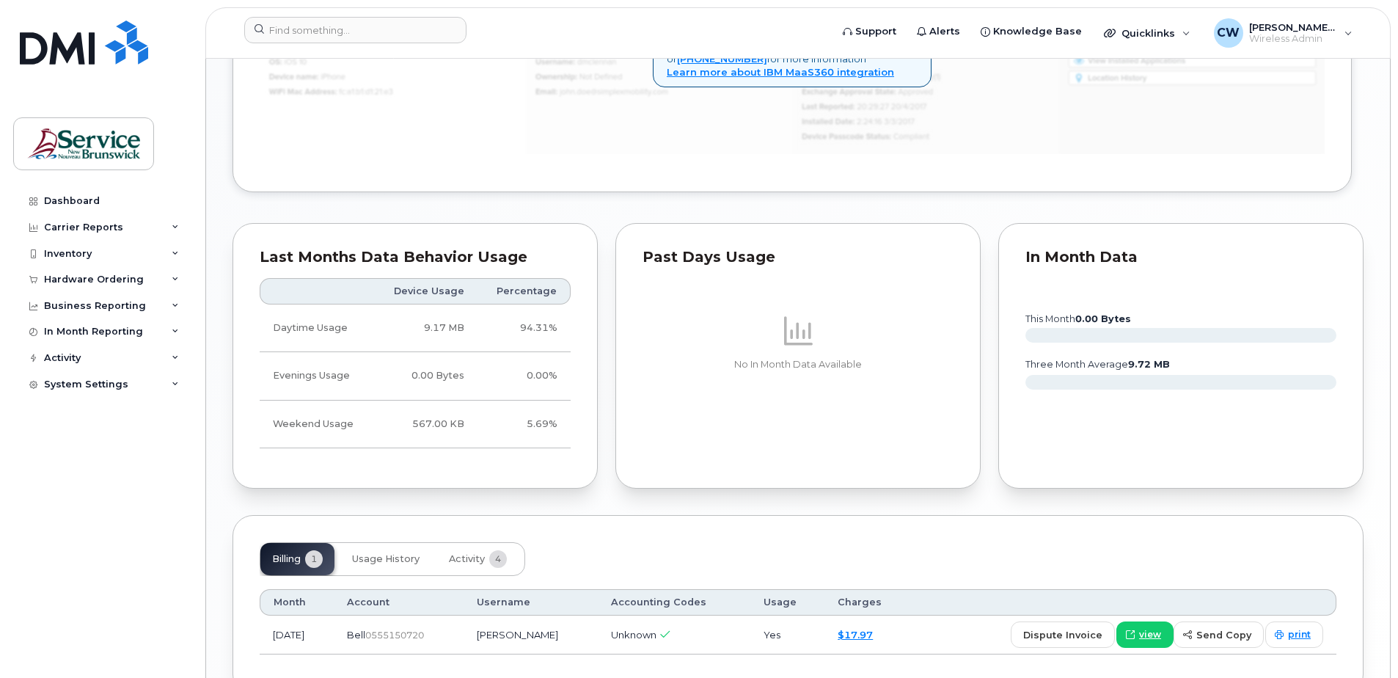
scroll to position [1047, 0]
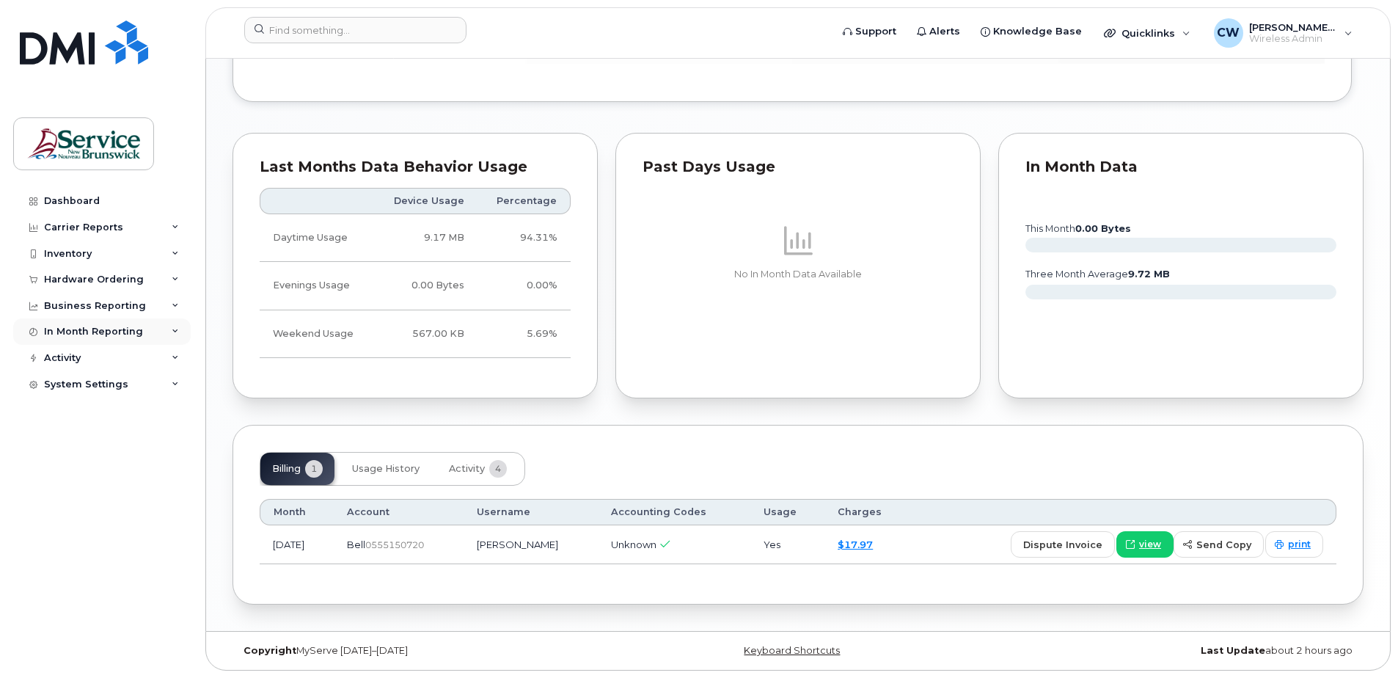
click at [175, 329] on icon at bounding box center [175, 331] width 7 height 7
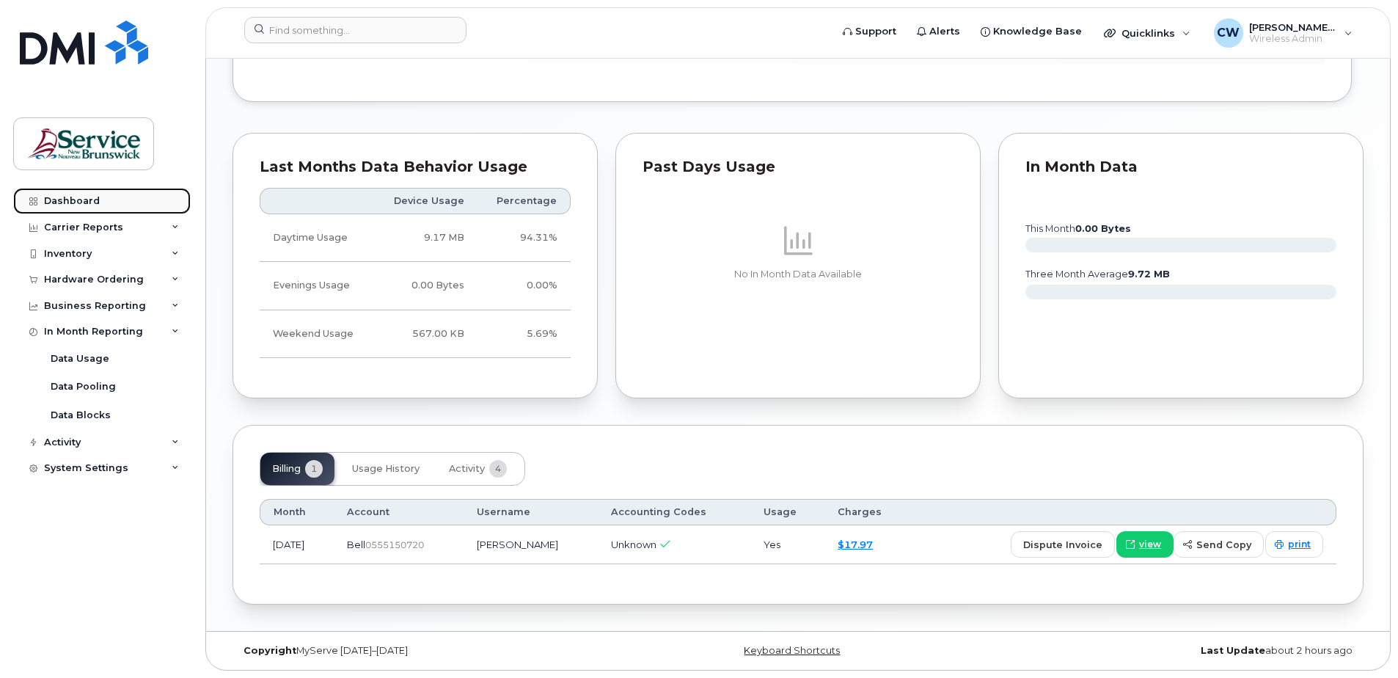
click at [84, 194] on link "Dashboard" at bounding box center [101, 201] width 177 height 26
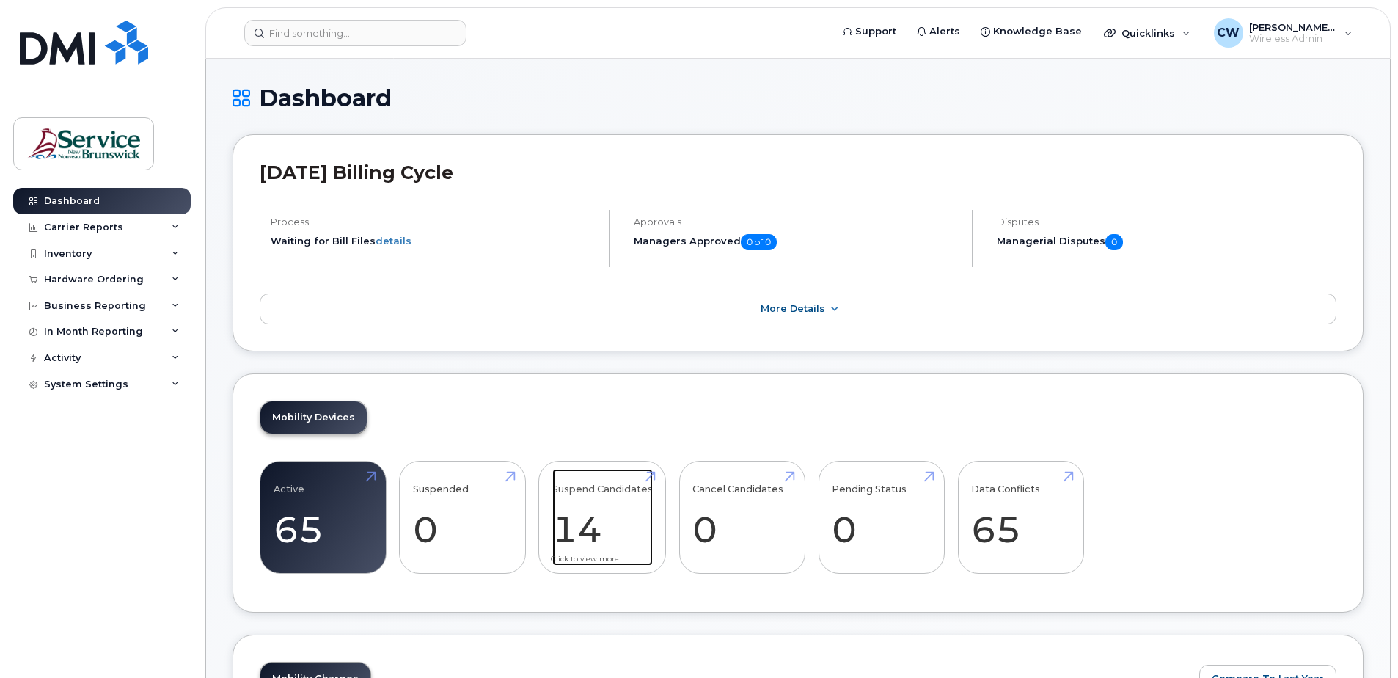
click at [587, 508] on link "Suspend Candidates 14" at bounding box center [602, 517] width 100 height 97
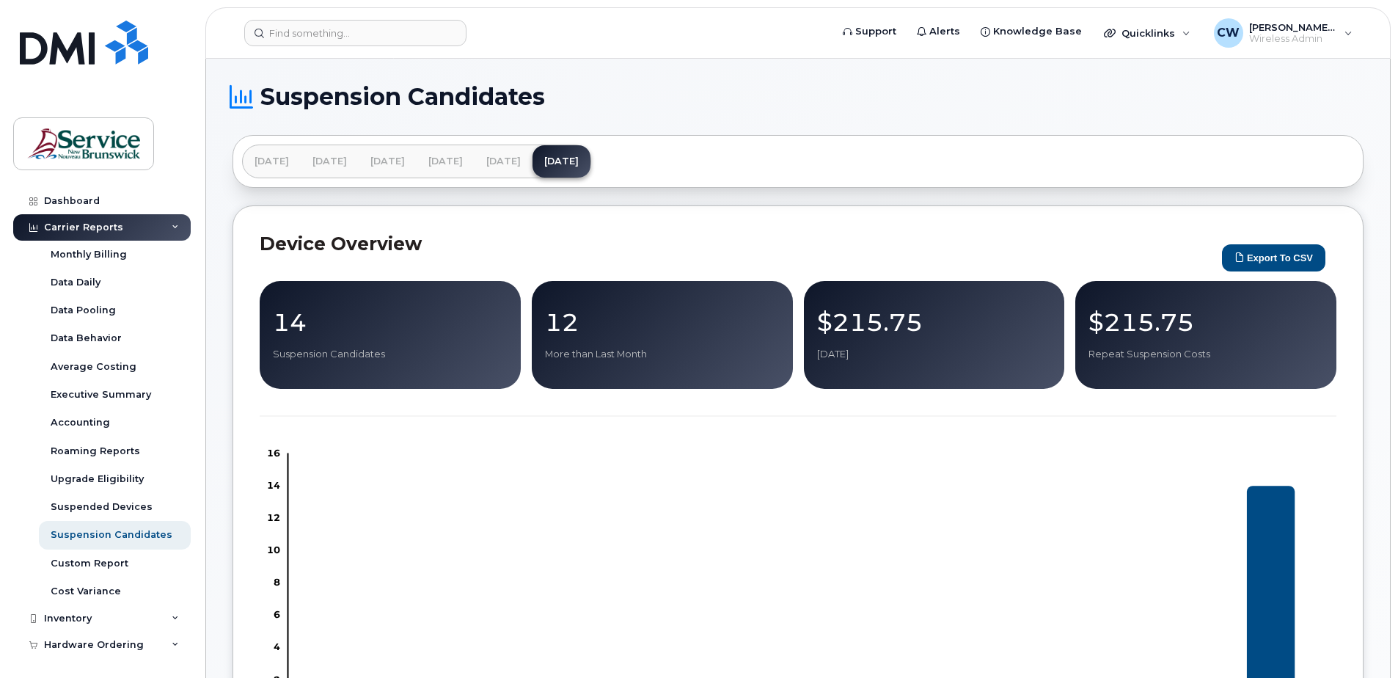
click at [1165, 356] on p "Repeat Suspension Costs" at bounding box center [1205, 354] width 235 height 13
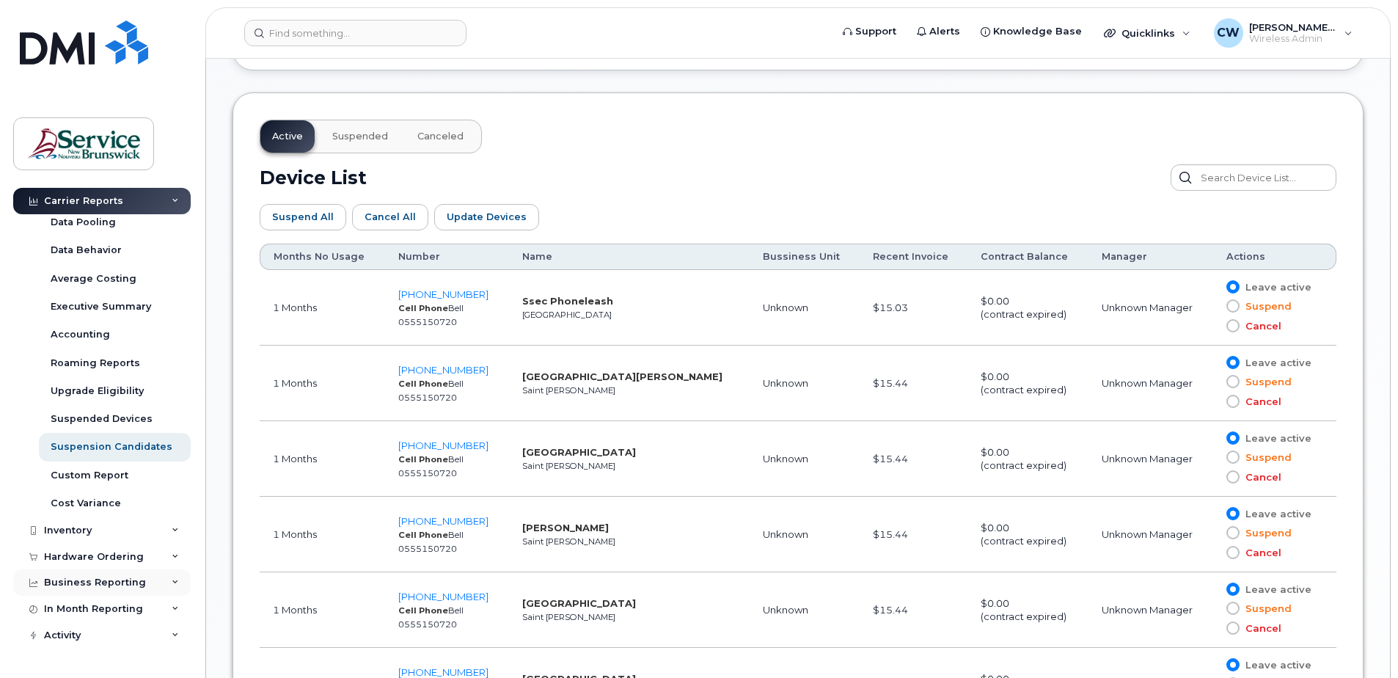
scroll to position [106, 0]
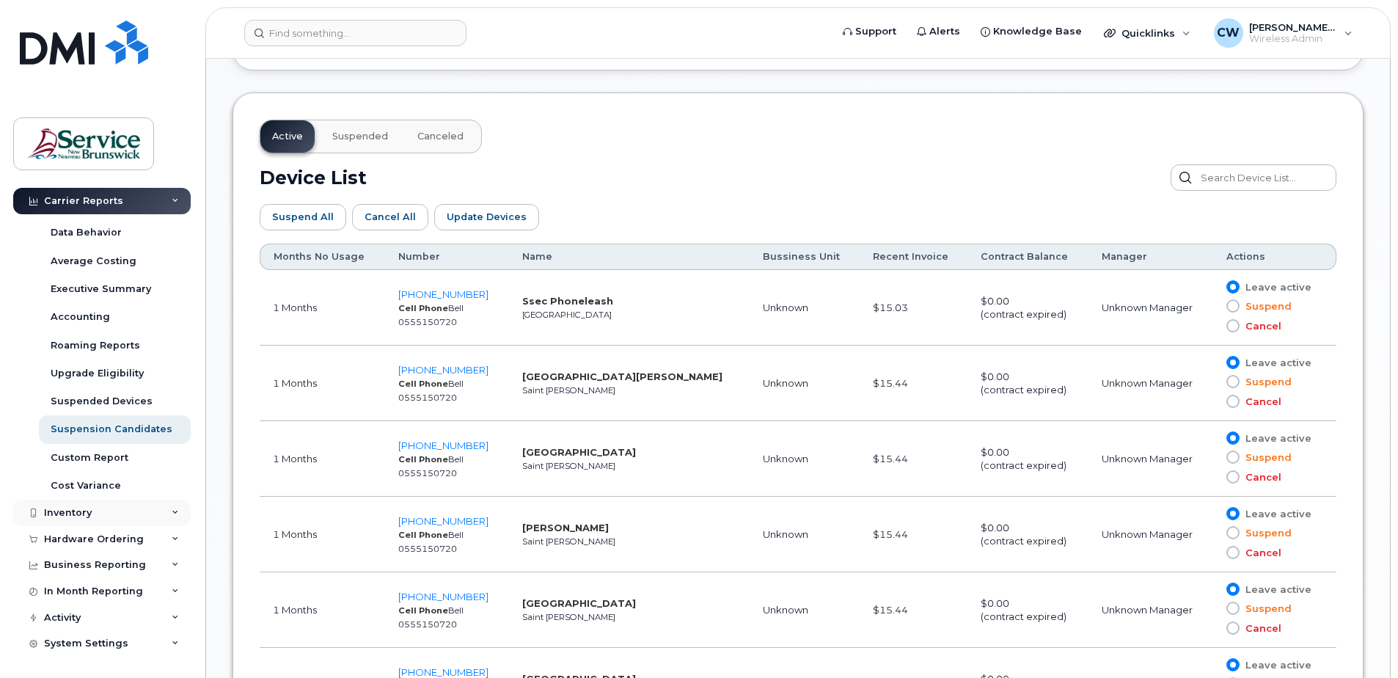
click at [165, 507] on div "Inventory" at bounding box center [101, 512] width 177 height 26
click at [70, 512] on div "Inventory" at bounding box center [68, 513] width 48 height 12
click at [92, 561] on div "Business Reporting" at bounding box center [95, 565] width 102 height 12
click at [102, 587] on div "Managerial Reports" at bounding box center [101, 591] width 100 height 13
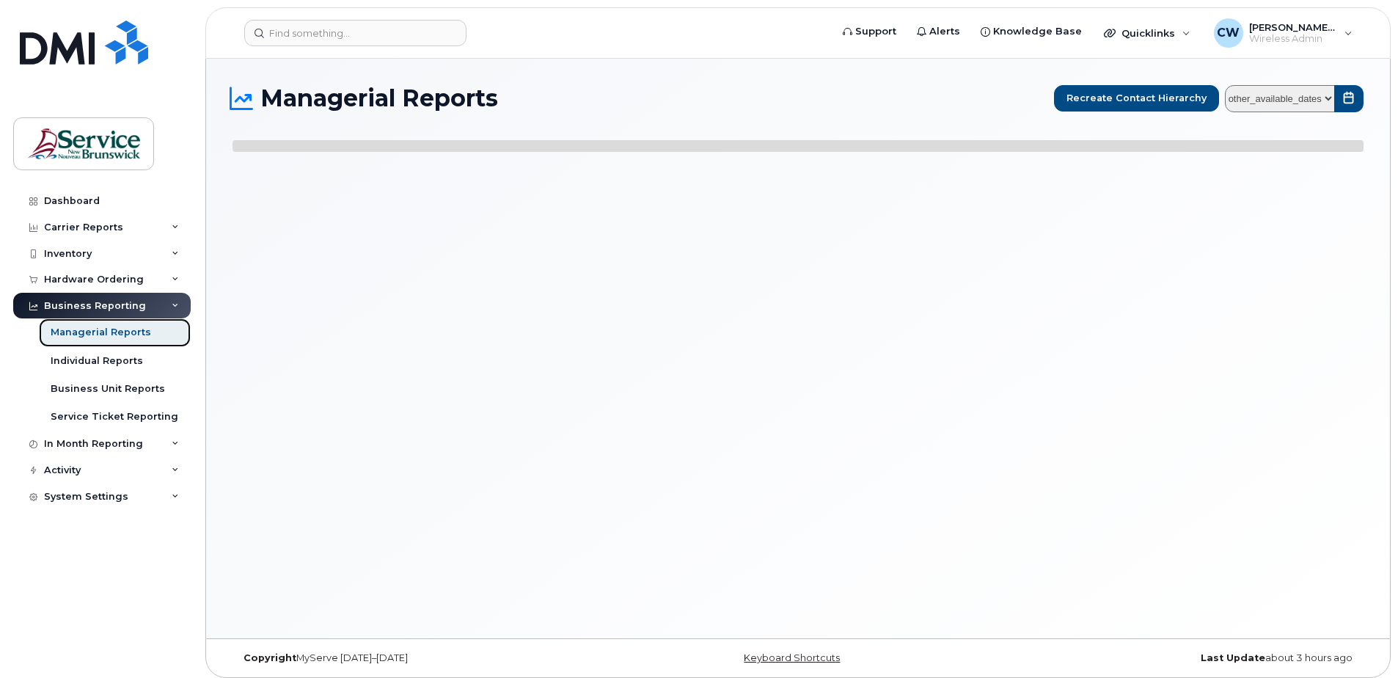
select select
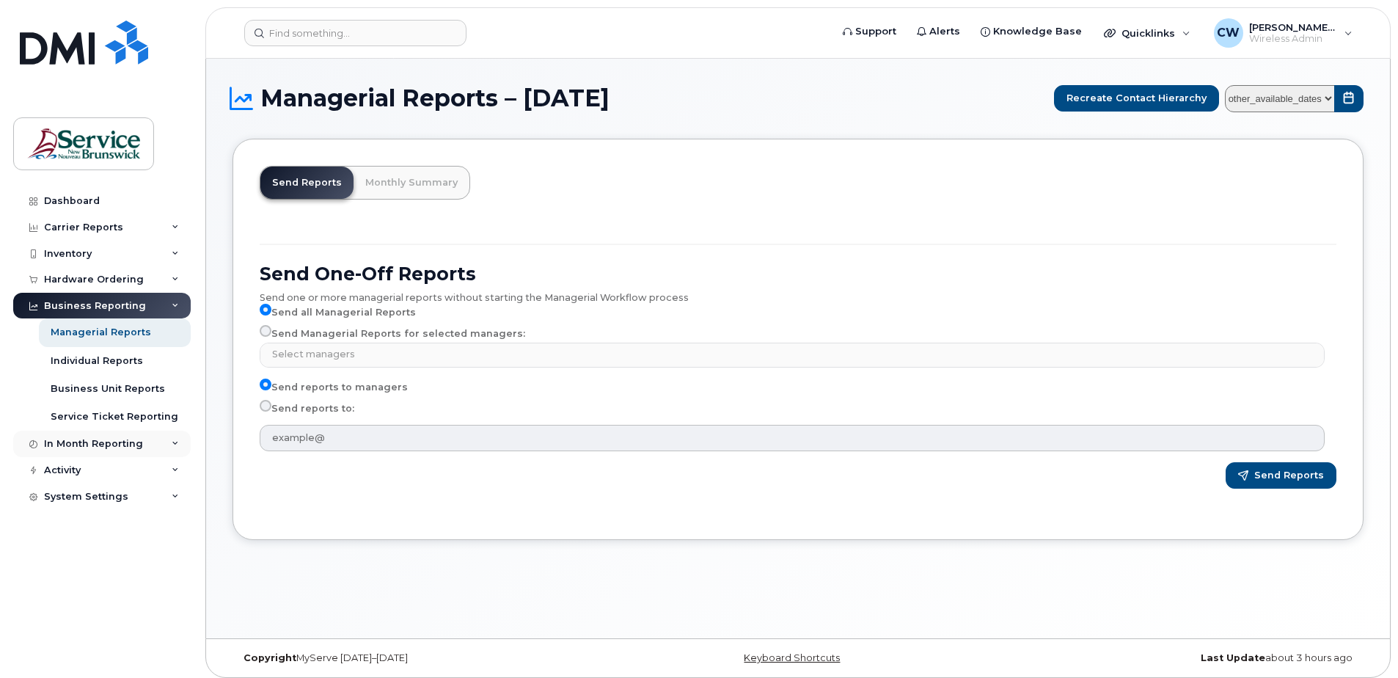
click at [139, 442] on div "In Month Reporting" at bounding box center [93, 444] width 99 height 12
click at [90, 549] on div "Activity" at bounding box center [101, 554] width 177 height 26
click at [97, 628] on link "Device Status Updates" at bounding box center [115, 637] width 152 height 28
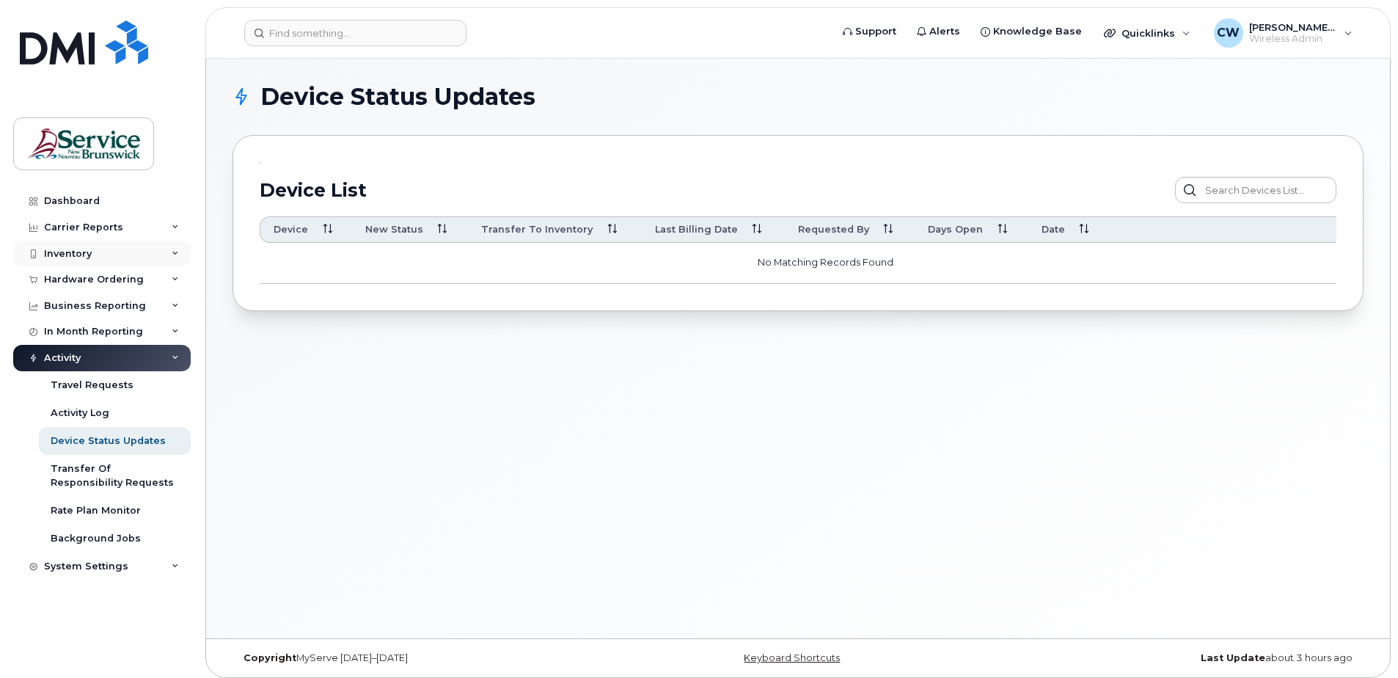
click at [55, 250] on div "Inventory" at bounding box center [68, 254] width 48 height 12
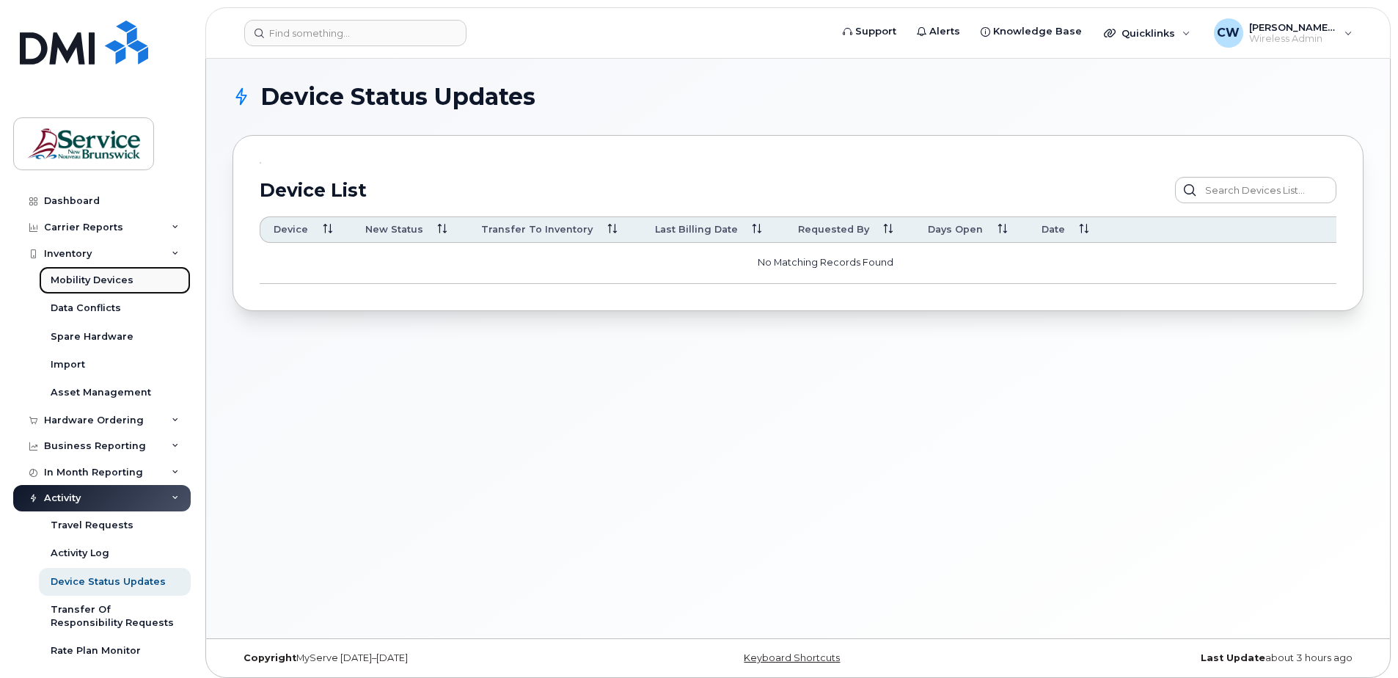
click at [71, 276] on div "Mobility Devices" at bounding box center [92, 280] width 83 height 13
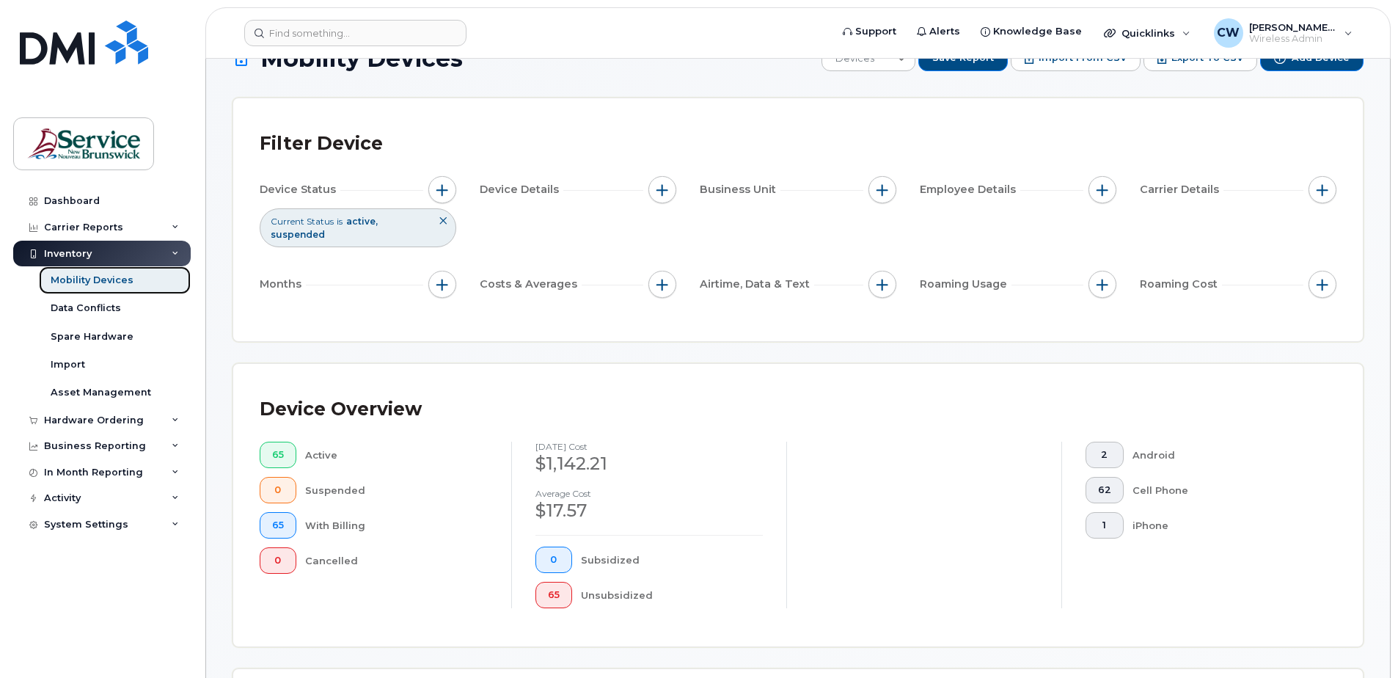
scroll to position [73, 0]
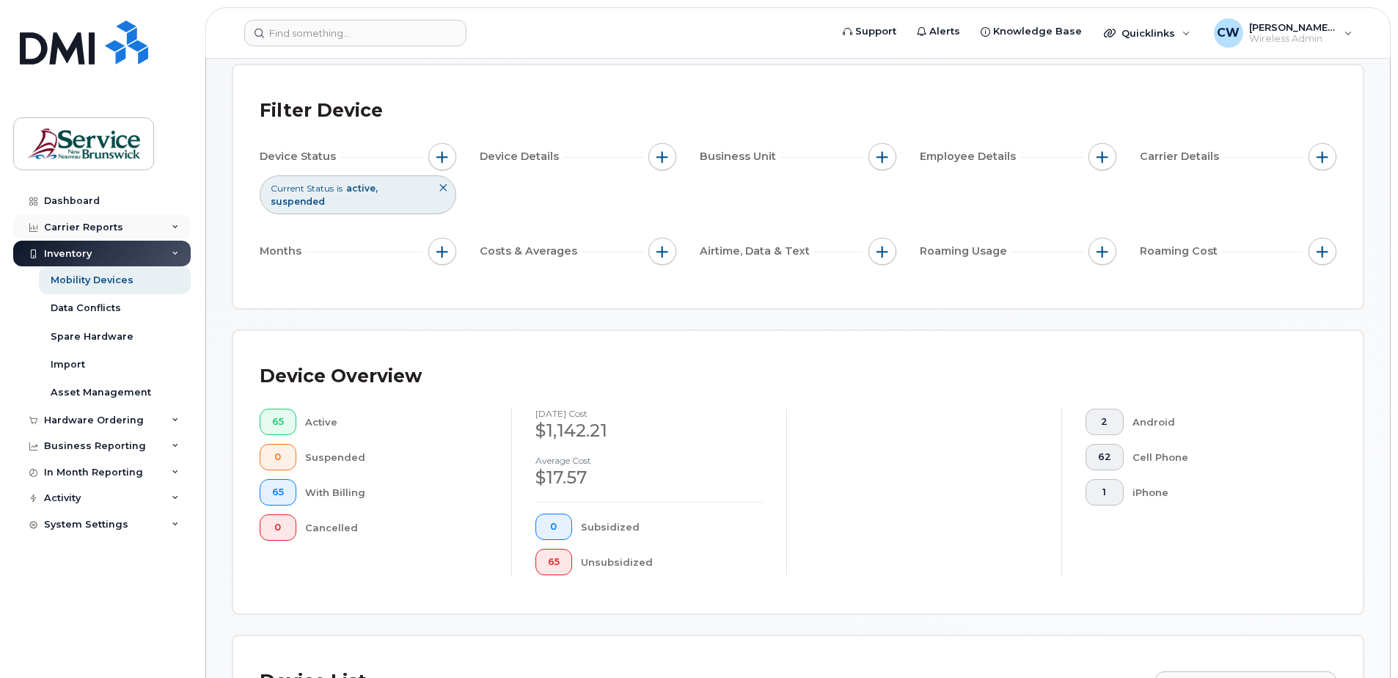
click at [169, 222] on div "Carrier Reports" at bounding box center [101, 227] width 177 height 26
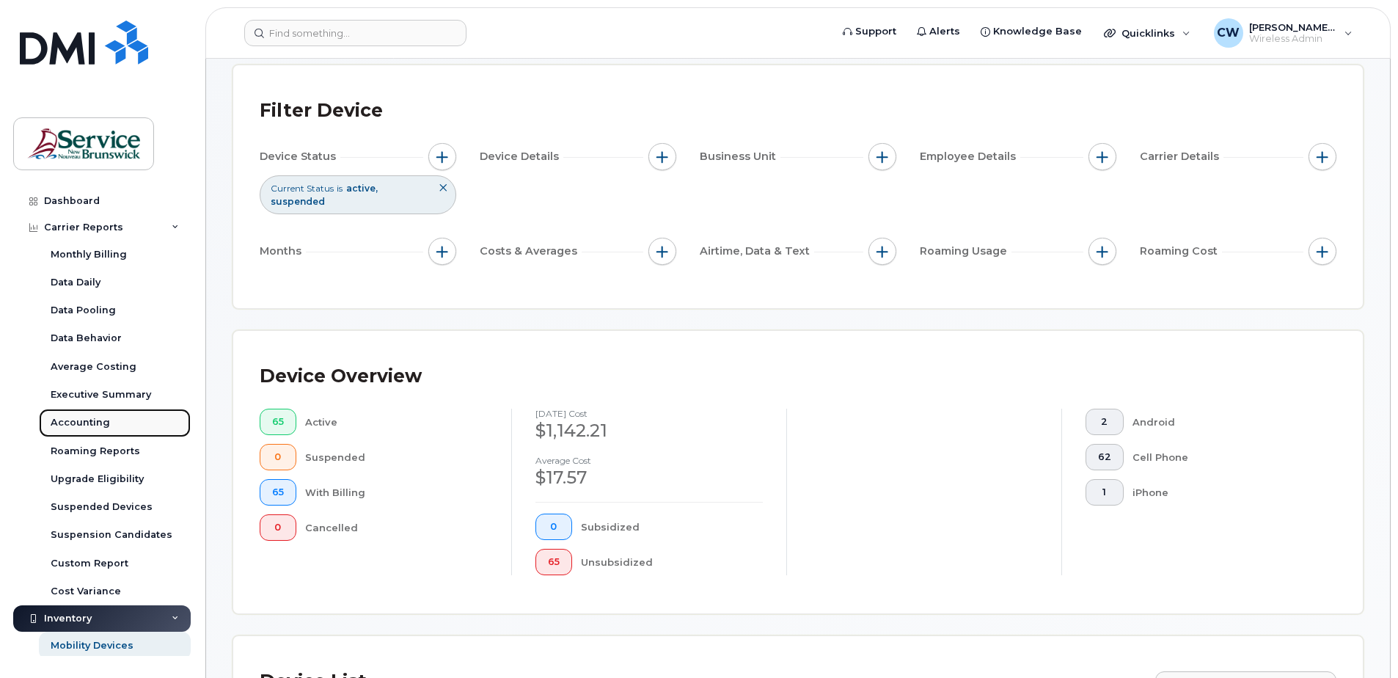
click at [74, 420] on div "Accounting" at bounding box center [80, 422] width 59 height 13
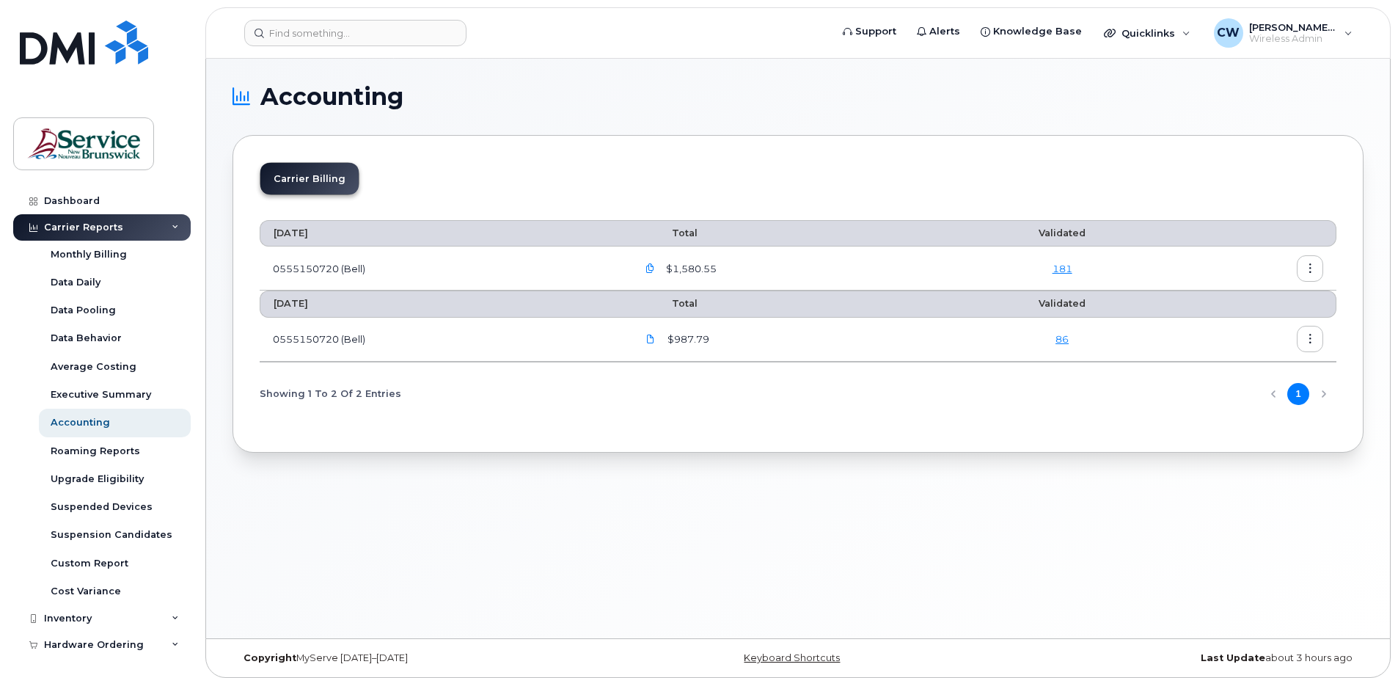
click at [1061, 265] on link "181" at bounding box center [1063, 269] width 20 height 12
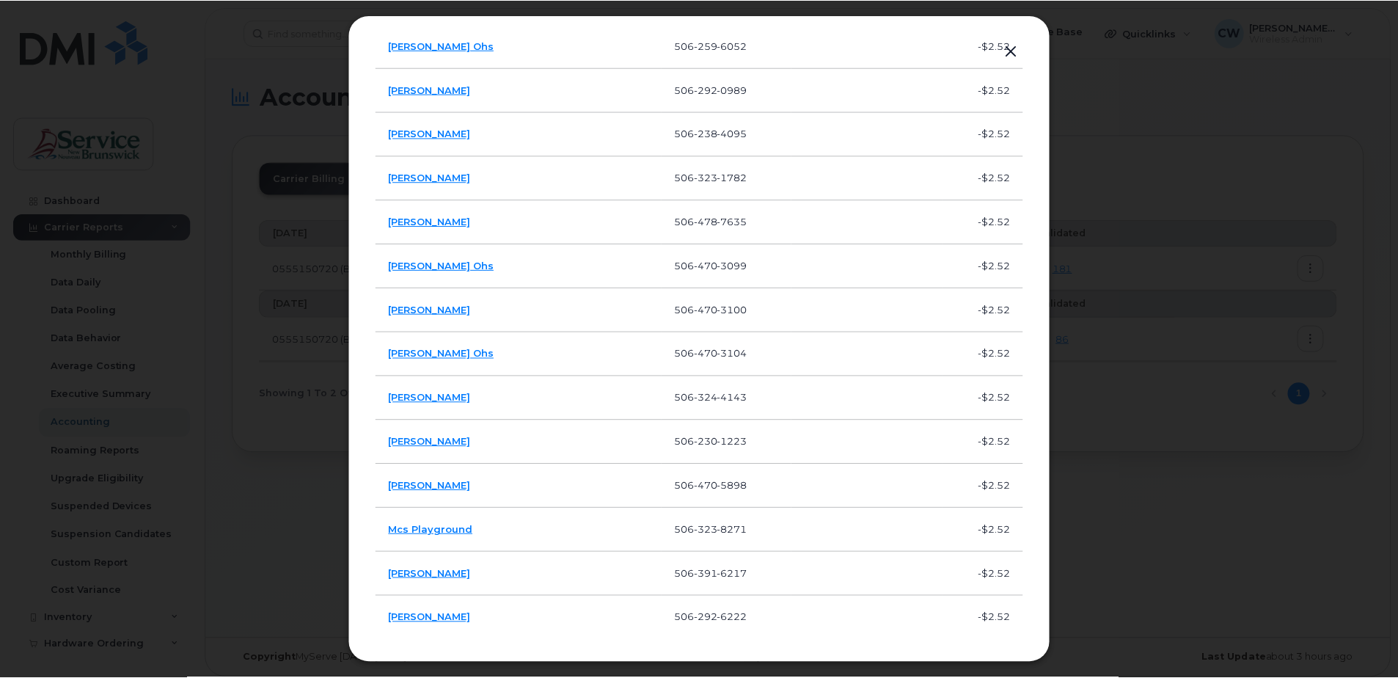
scroll to position [7499, 0]
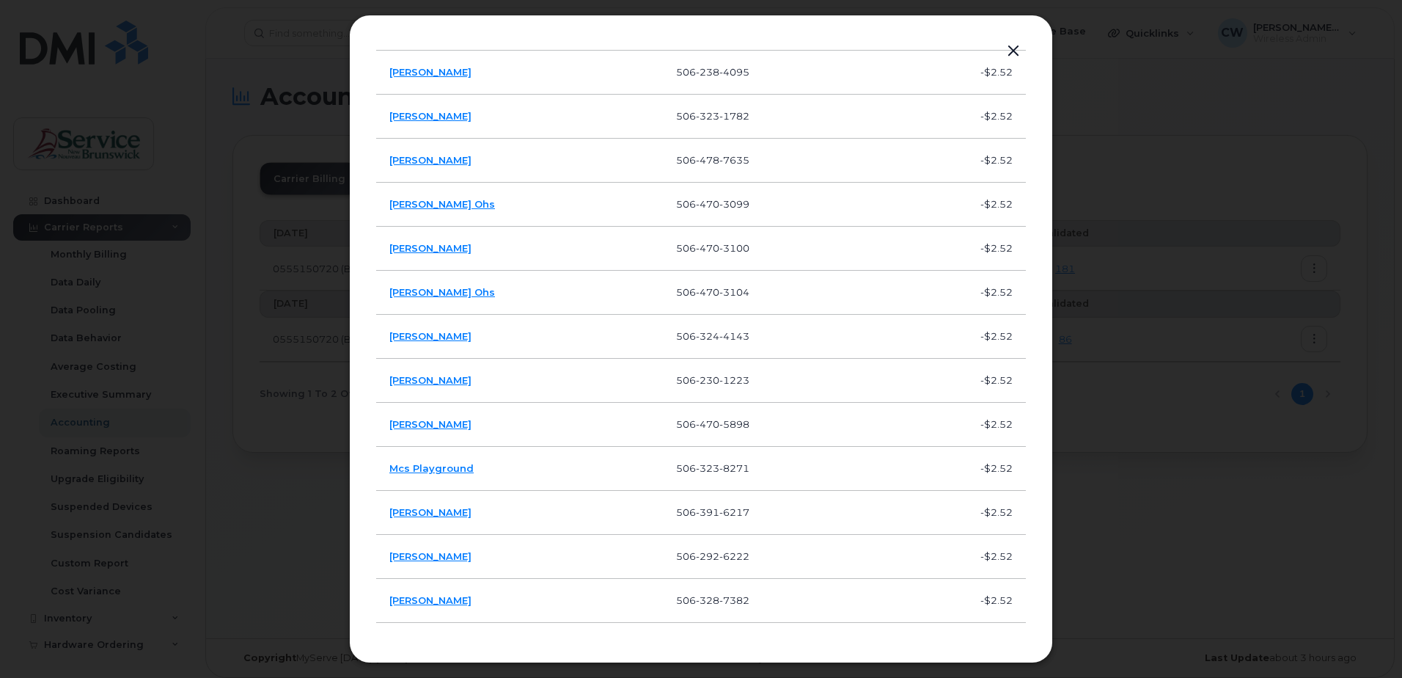
drag, startPoint x: 1013, startPoint y: 48, endPoint x: 1013, endPoint y: 39, distance: 8.8
click at [1013, 39] on div "Devices Search User Name Number Accounting Code Cost Natasha Spencer 506 470 40…" at bounding box center [701, 339] width 704 height 648
click at [1018, 46] on button "button" at bounding box center [1014, 51] width 22 height 21
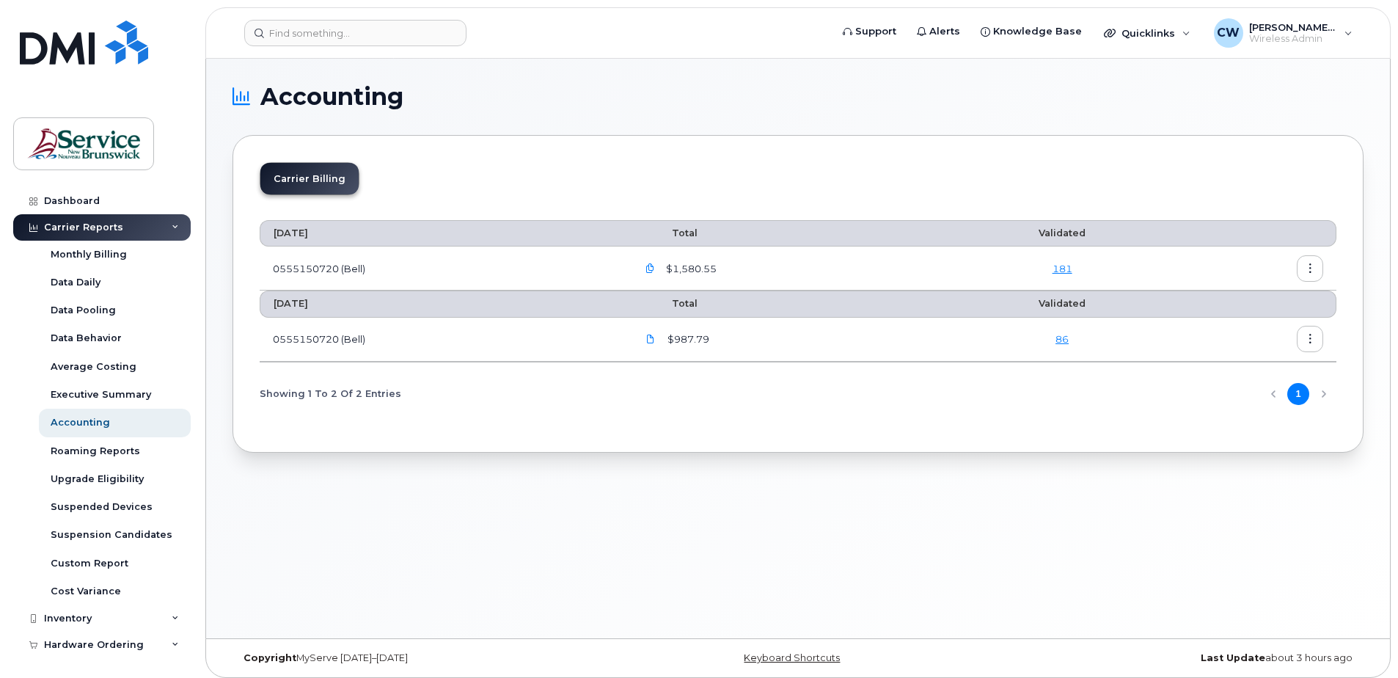
click at [1311, 266] on icon "button" at bounding box center [1311, 269] width 10 height 10
click at [1254, 324] on span "Download" at bounding box center [1243, 327] width 57 height 13
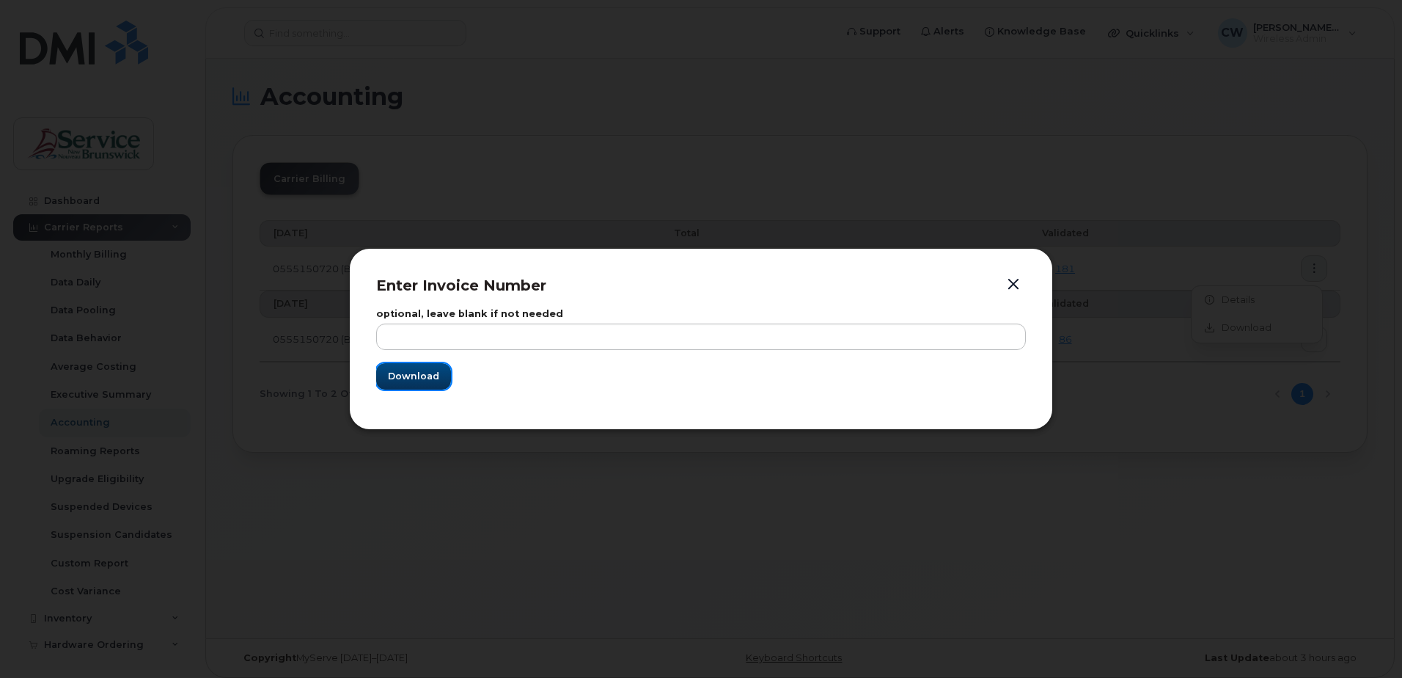
click at [417, 371] on span "Download" at bounding box center [413, 376] width 51 height 14
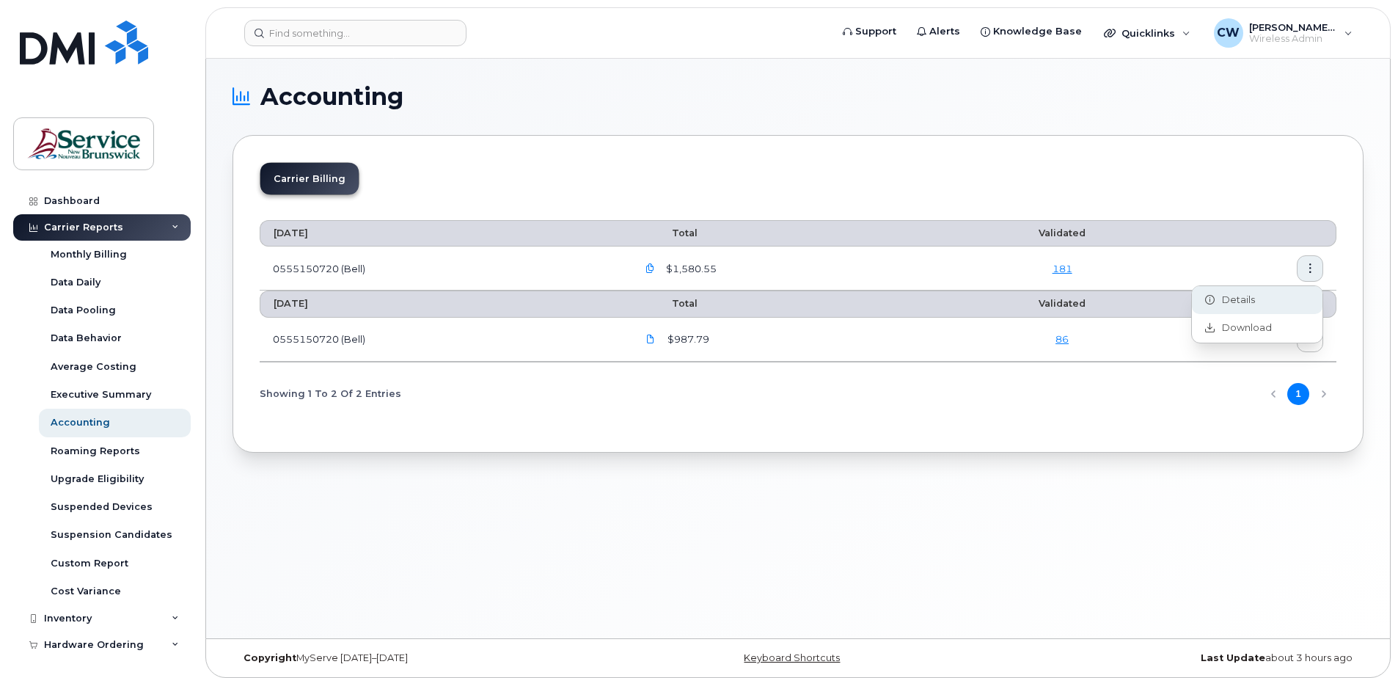
click at [1245, 293] on span "Details" at bounding box center [1235, 299] width 40 height 13
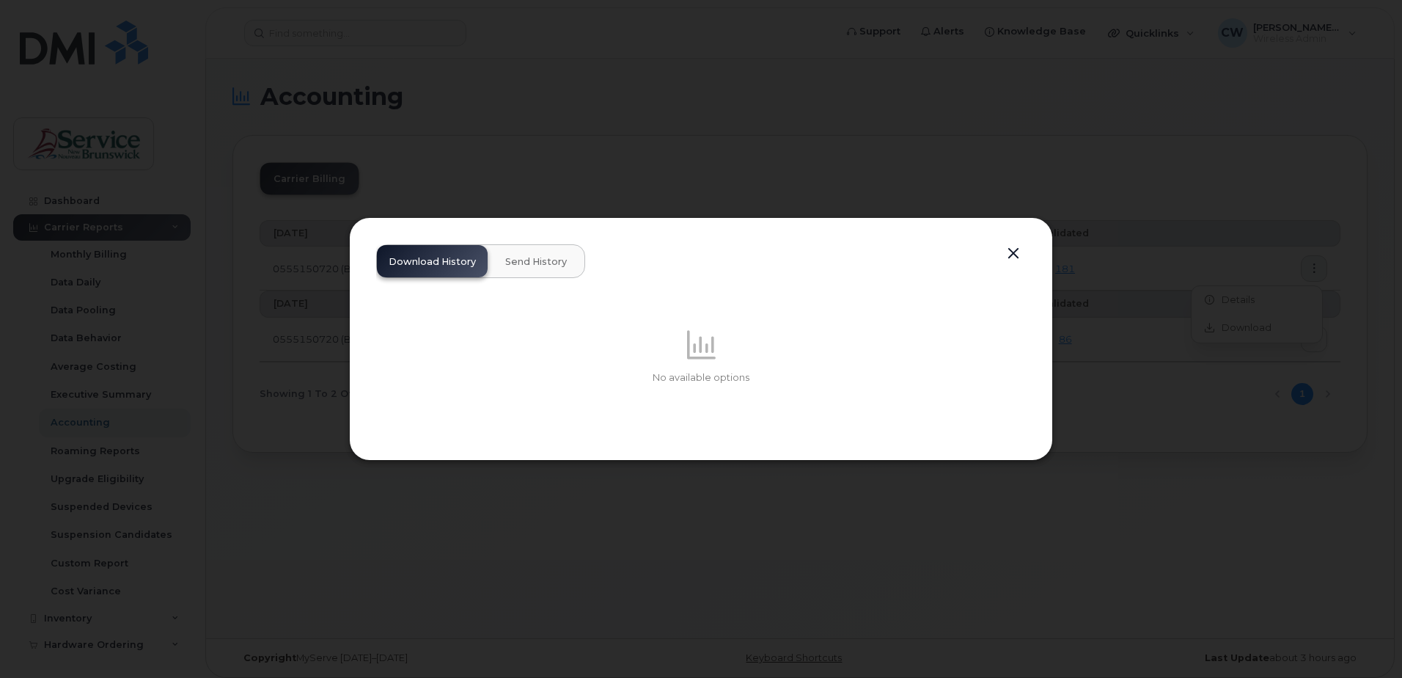
click at [428, 259] on div "Download History Send History" at bounding box center [480, 261] width 209 height 34
click at [427, 257] on div "Download History Send History" at bounding box center [480, 261] width 209 height 34
click at [1014, 251] on button "button" at bounding box center [1014, 254] width 22 height 21
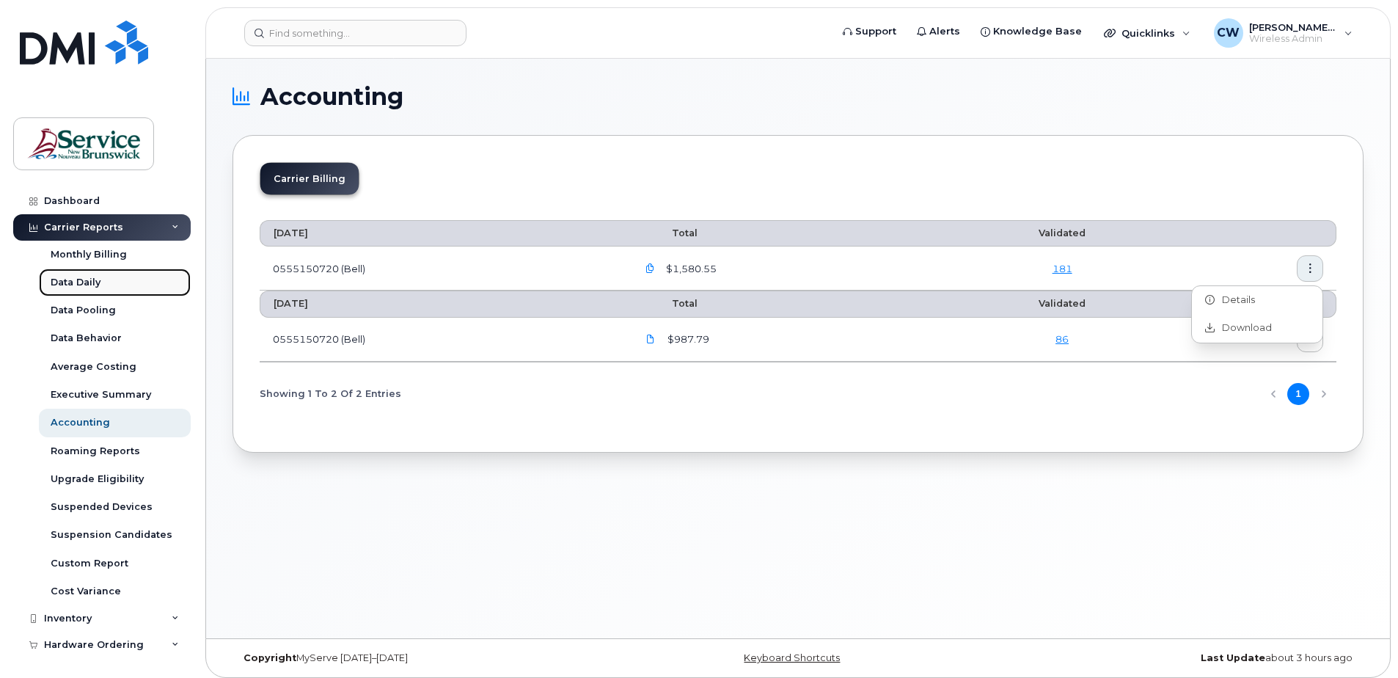
click at [96, 281] on div "Data Daily" at bounding box center [76, 282] width 50 height 13
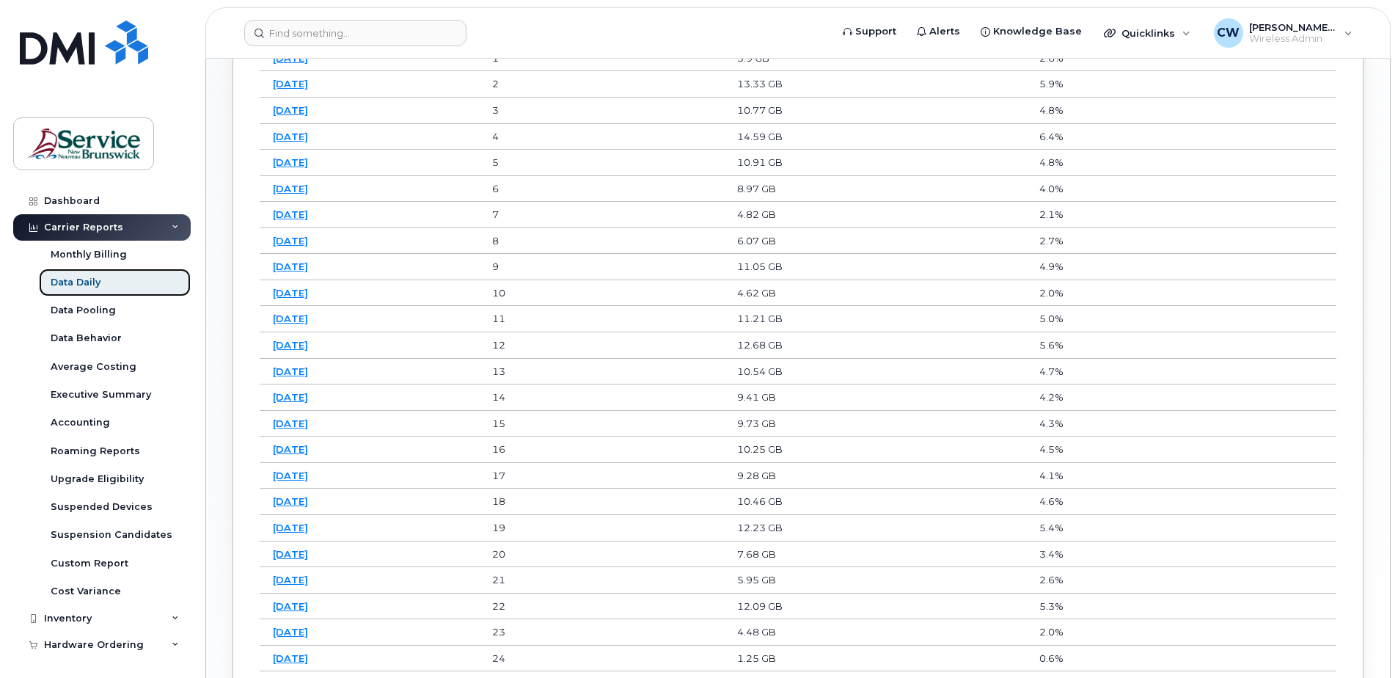
scroll to position [1121, 0]
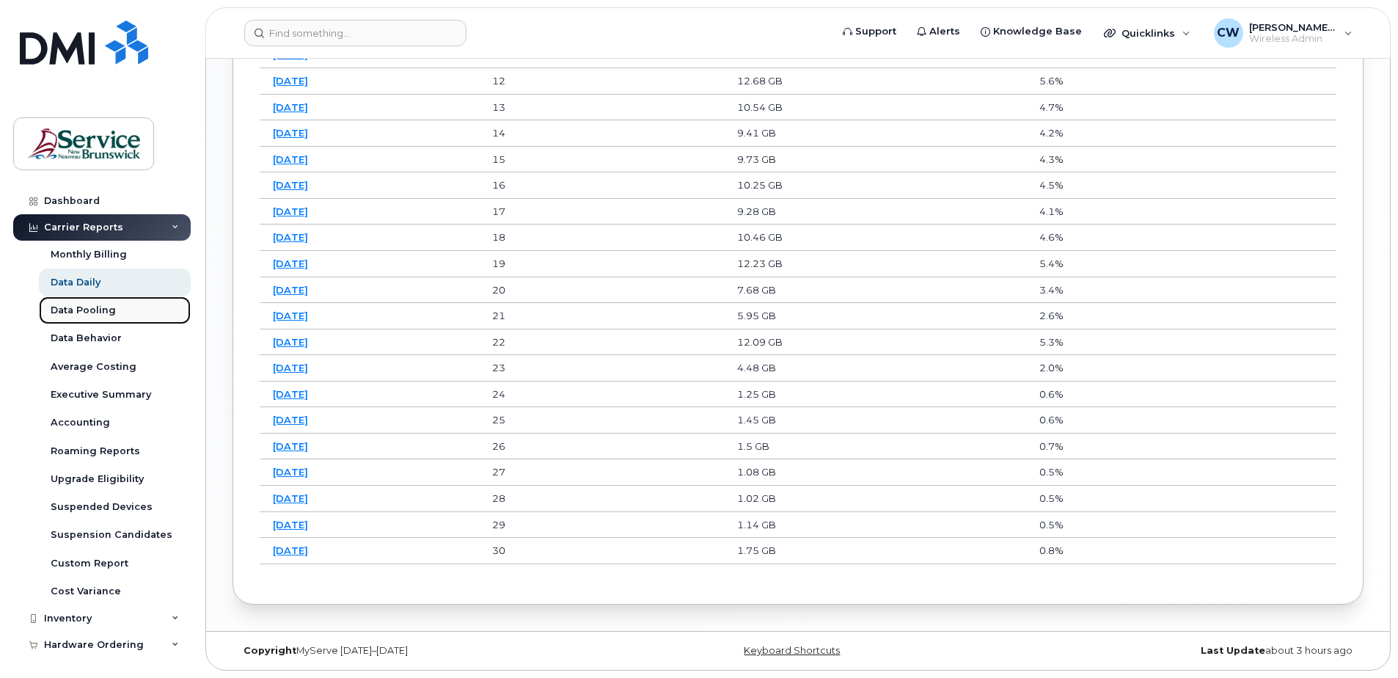
click at [113, 307] on div "Data Pooling" at bounding box center [83, 310] width 65 height 13
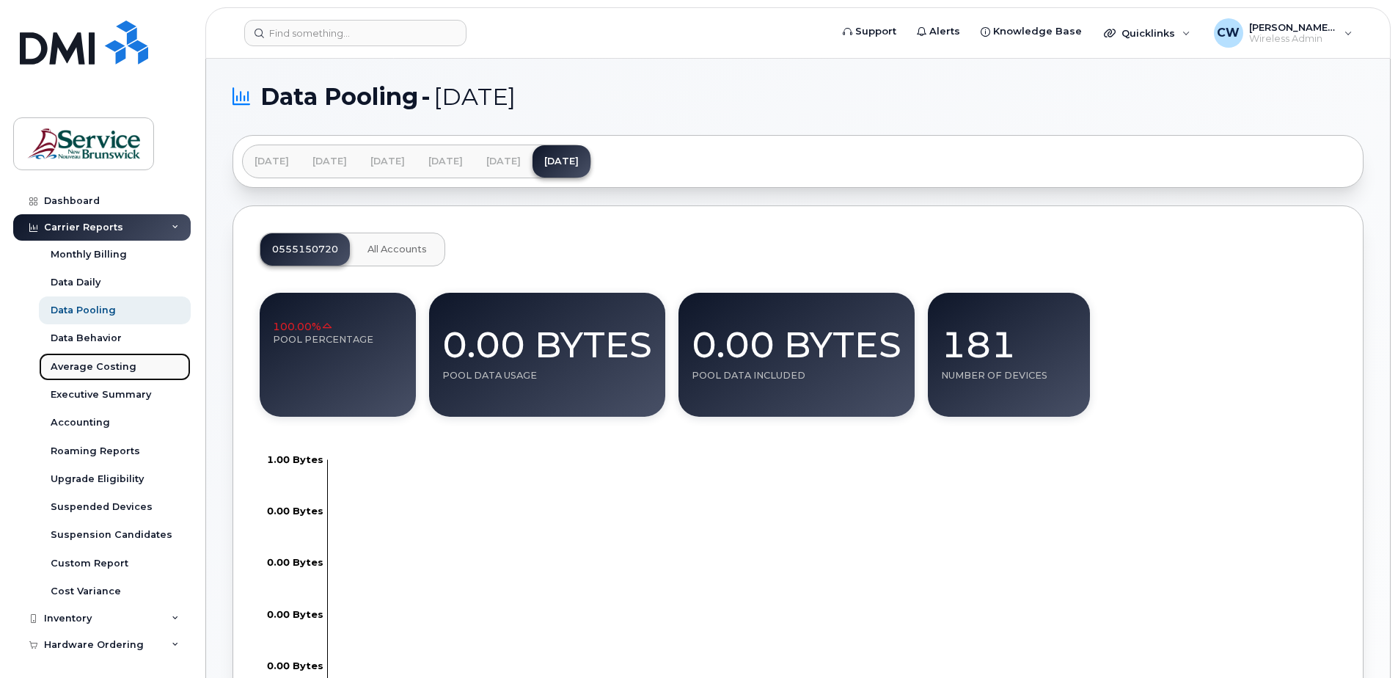
click at [118, 362] on div "Average Costing" at bounding box center [94, 366] width 86 height 13
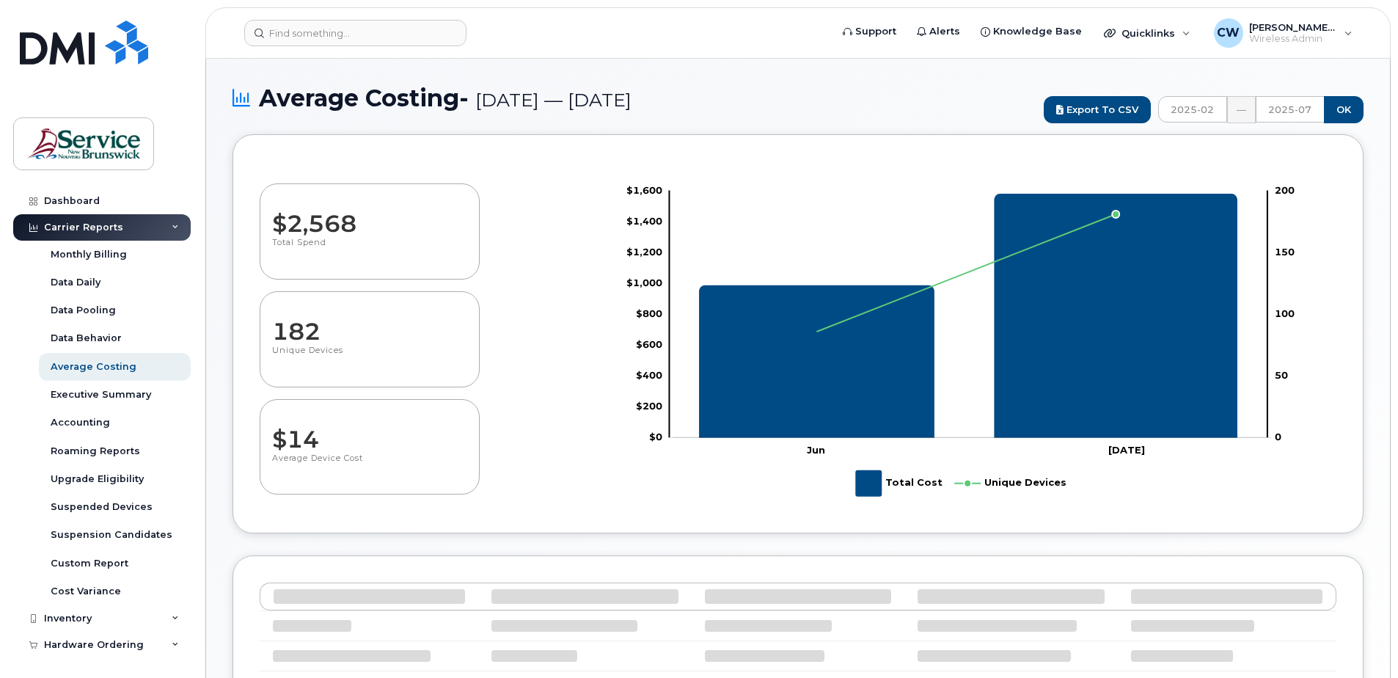
select select "100"
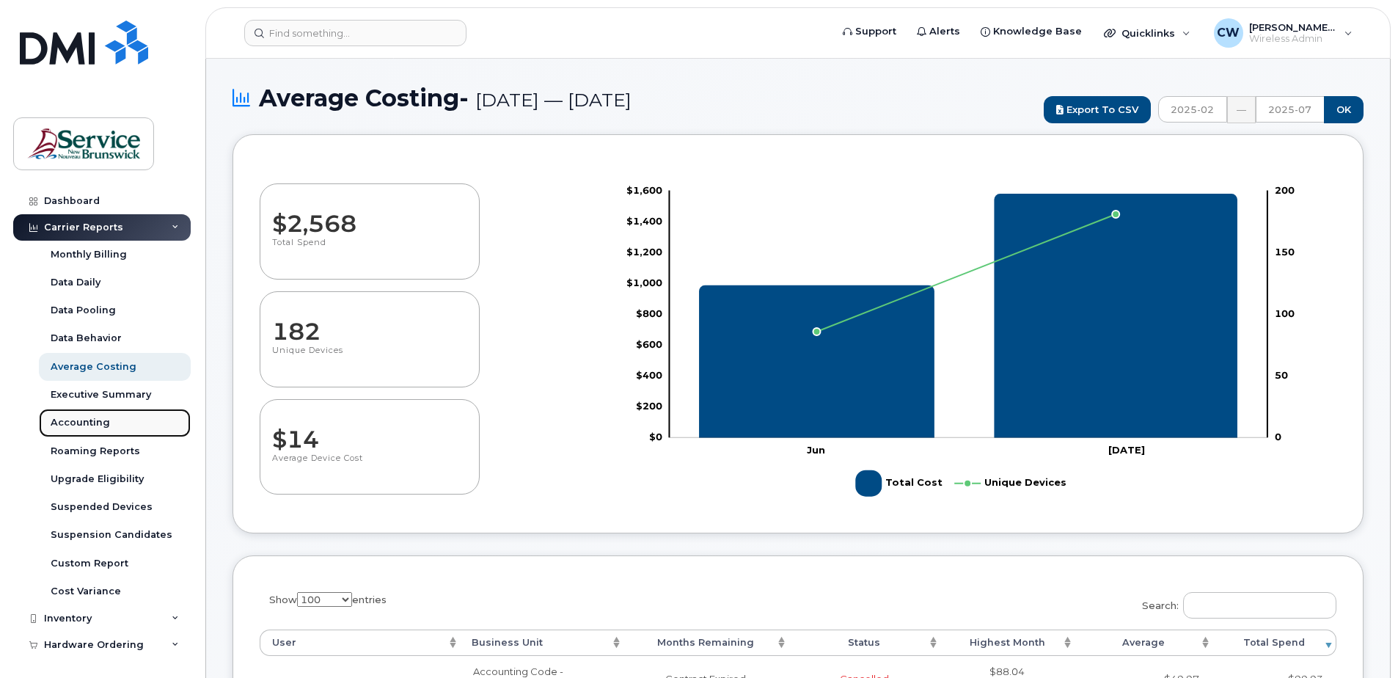
click at [85, 422] on div "Accounting" at bounding box center [80, 422] width 59 height 13
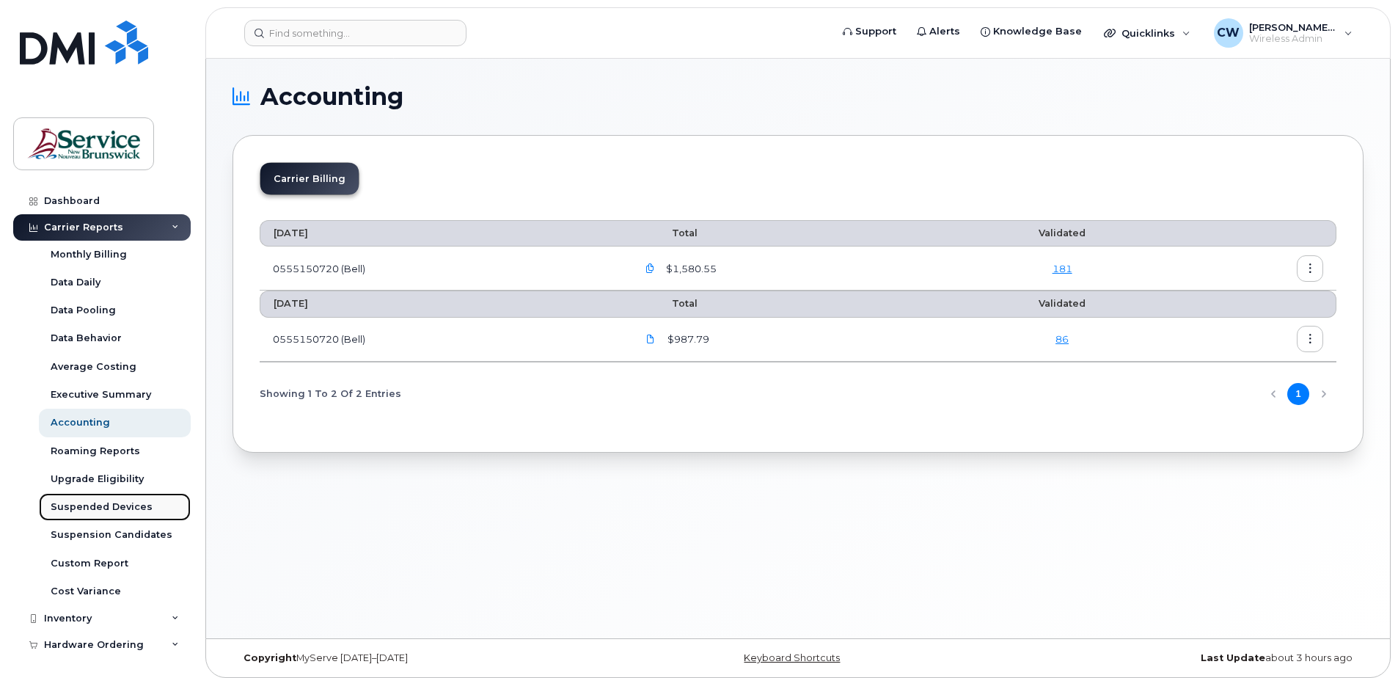
click at [110, 501] on div "Suspended Devices" at bounding box center [102, 506] width 102 height 13
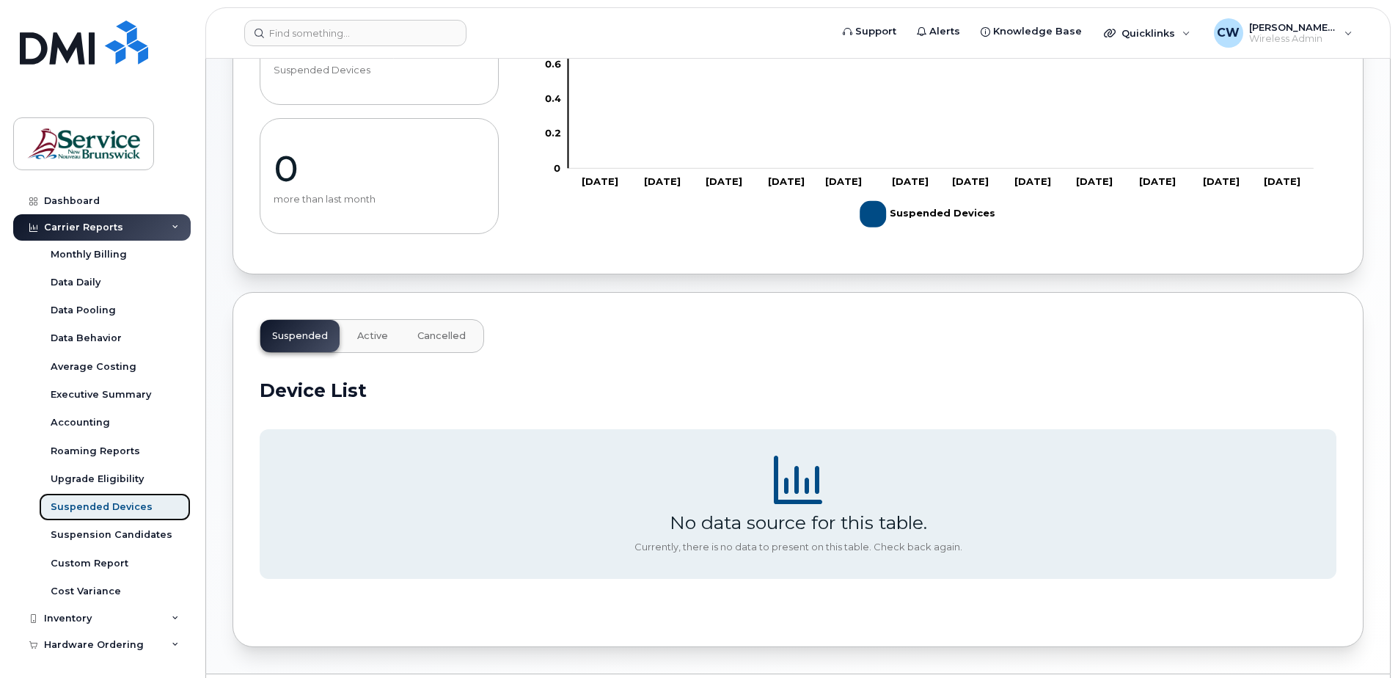
scroll to position [257, 0]
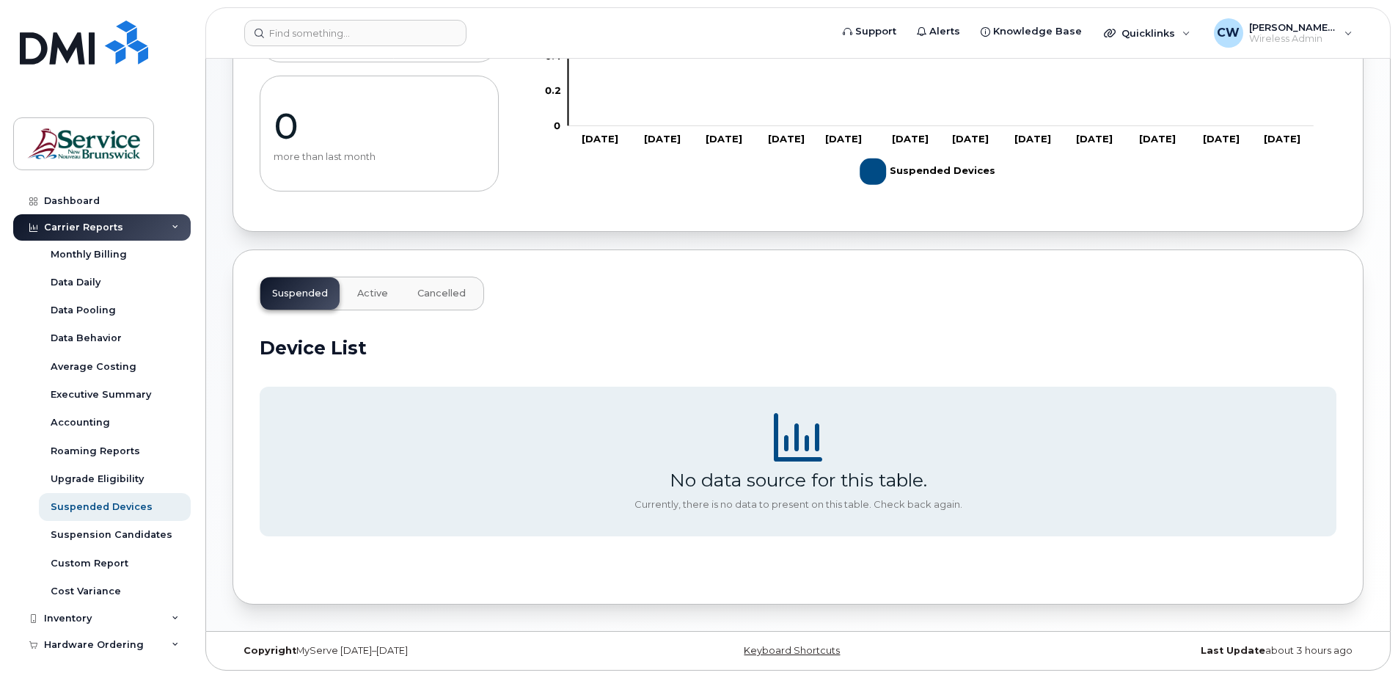
click at [369, 290] on span "Active" at bounding box center [372, 294] width 31 height 12
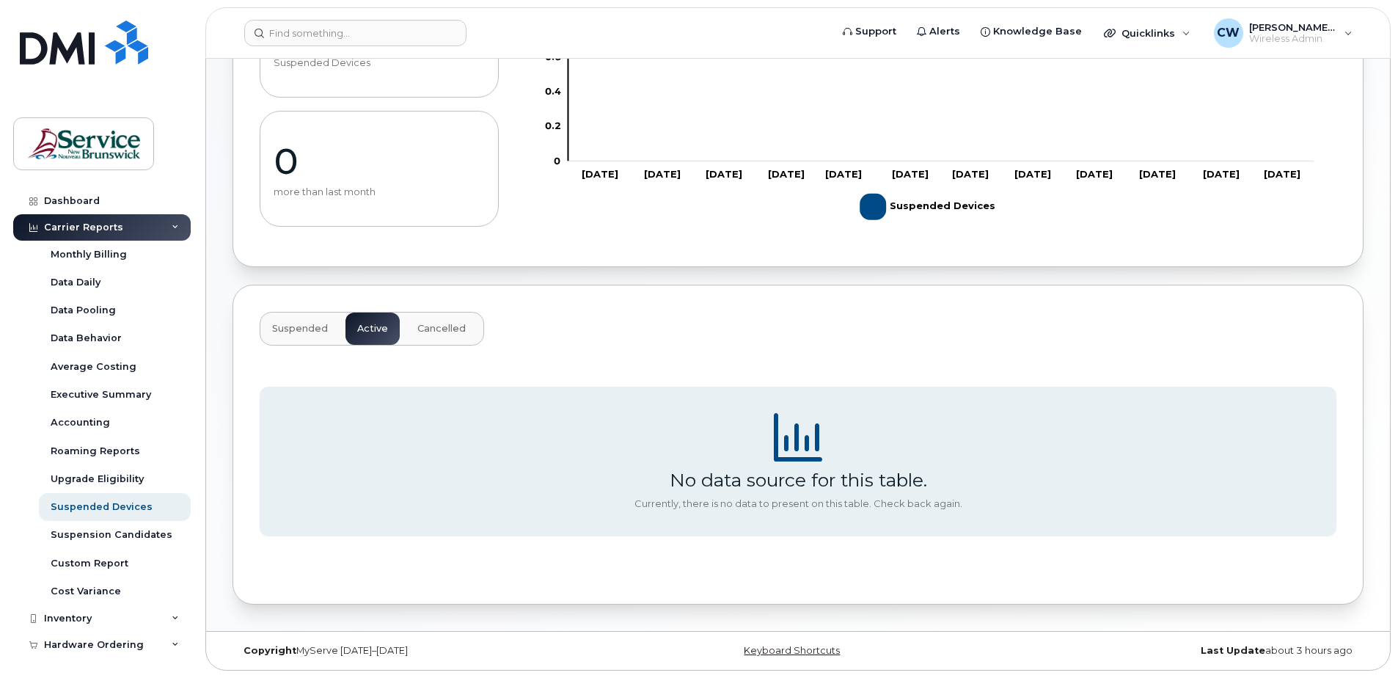
scroll to position [222, 0]
click at [73, 196] on div "Dashboard" at bounding box center [72, 201] width 56 height 12
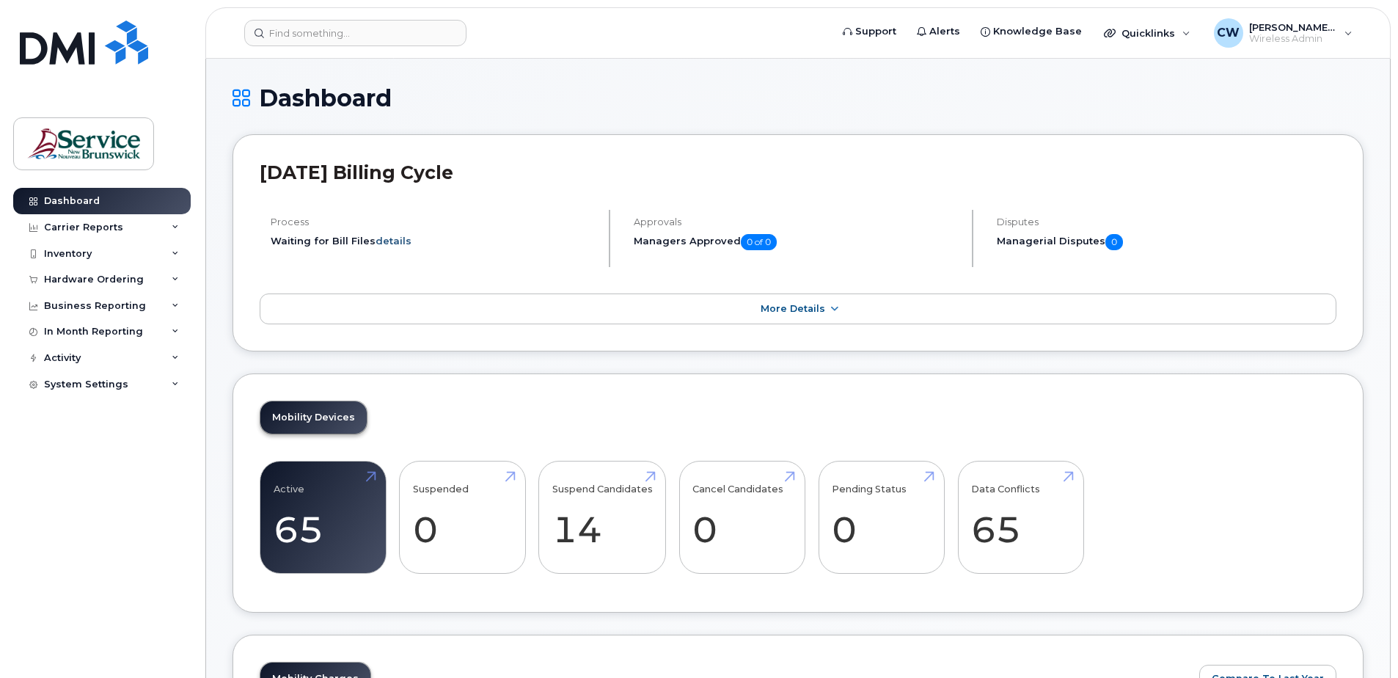
click at [392, 242] on link "details" at bounding box center [394, 241] width 36 height 12
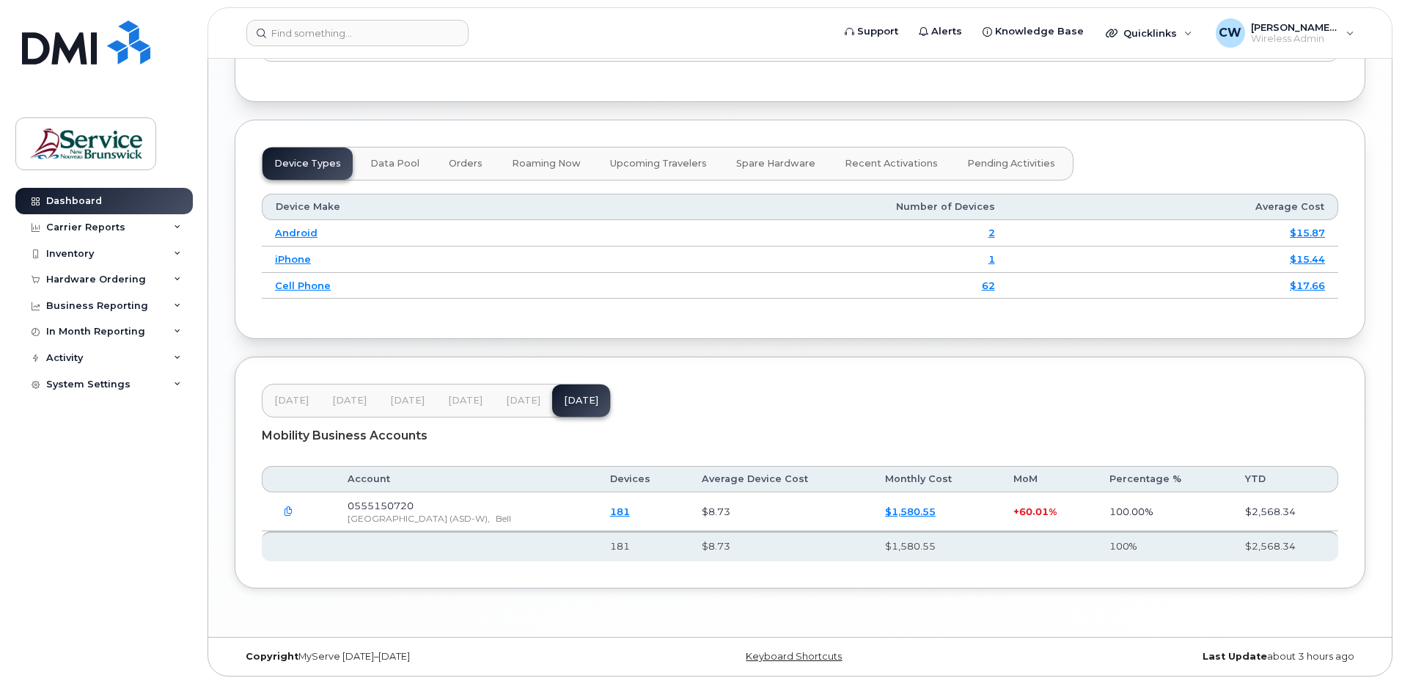
scroll to position [1816, 0]
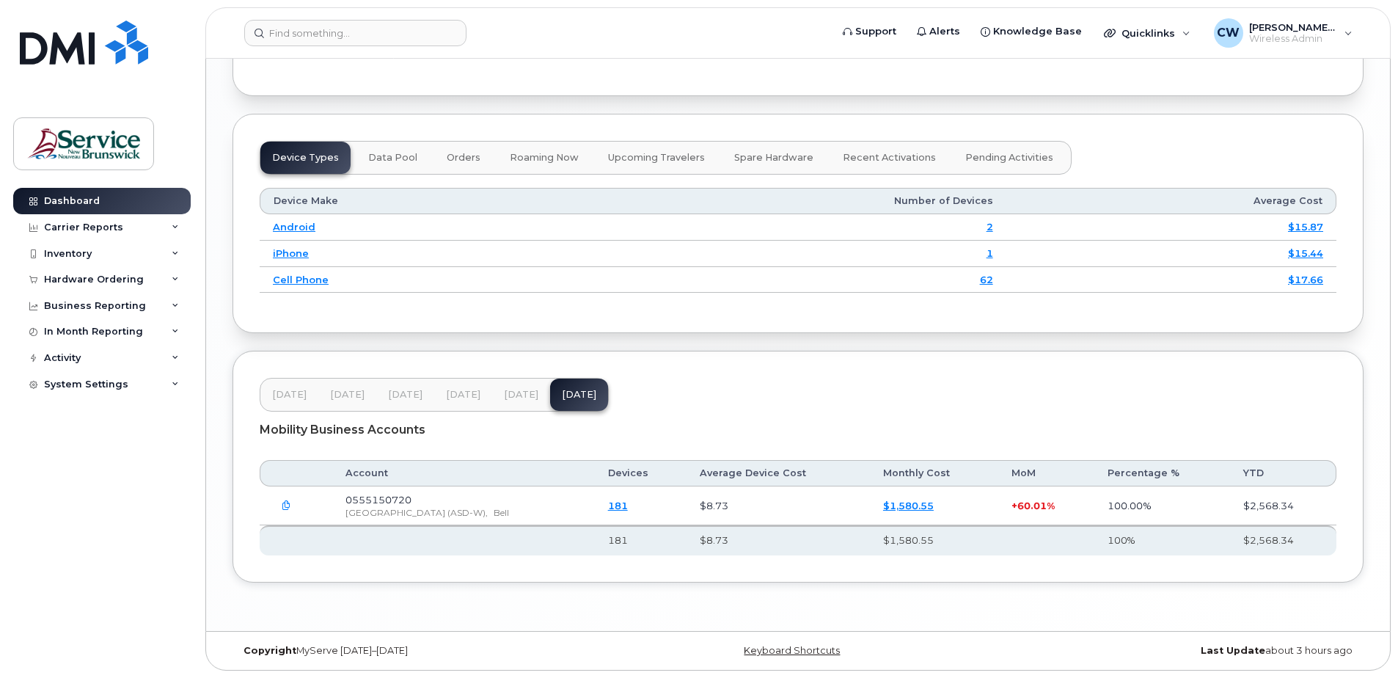
click at [687, 498] on td "181" at bounding box center [641, 505] width 92 height 39
click at [628, 507] on link "181" at bounding box center [618, 505] width 20 height 12
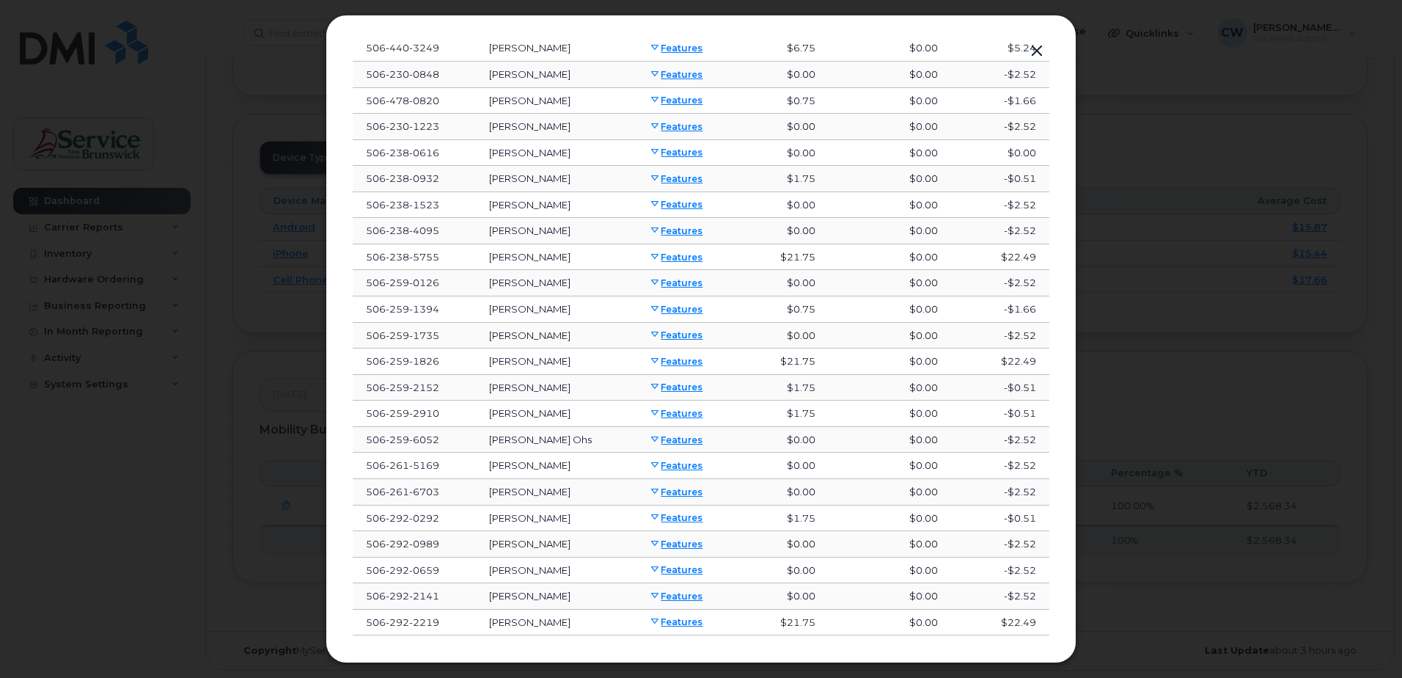
scroll to position [209, 0]
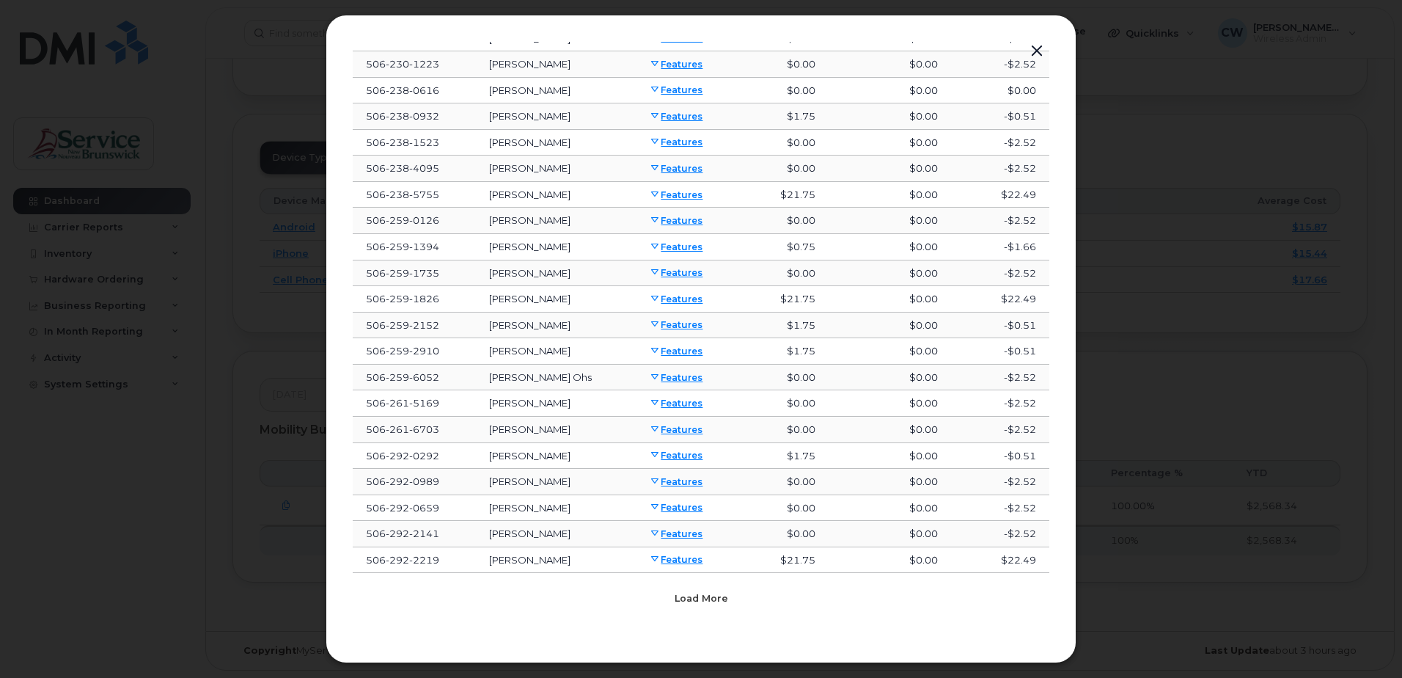
click at [701, 593] on span "Load more" at bounding box center [702, 598] width 54 height 14
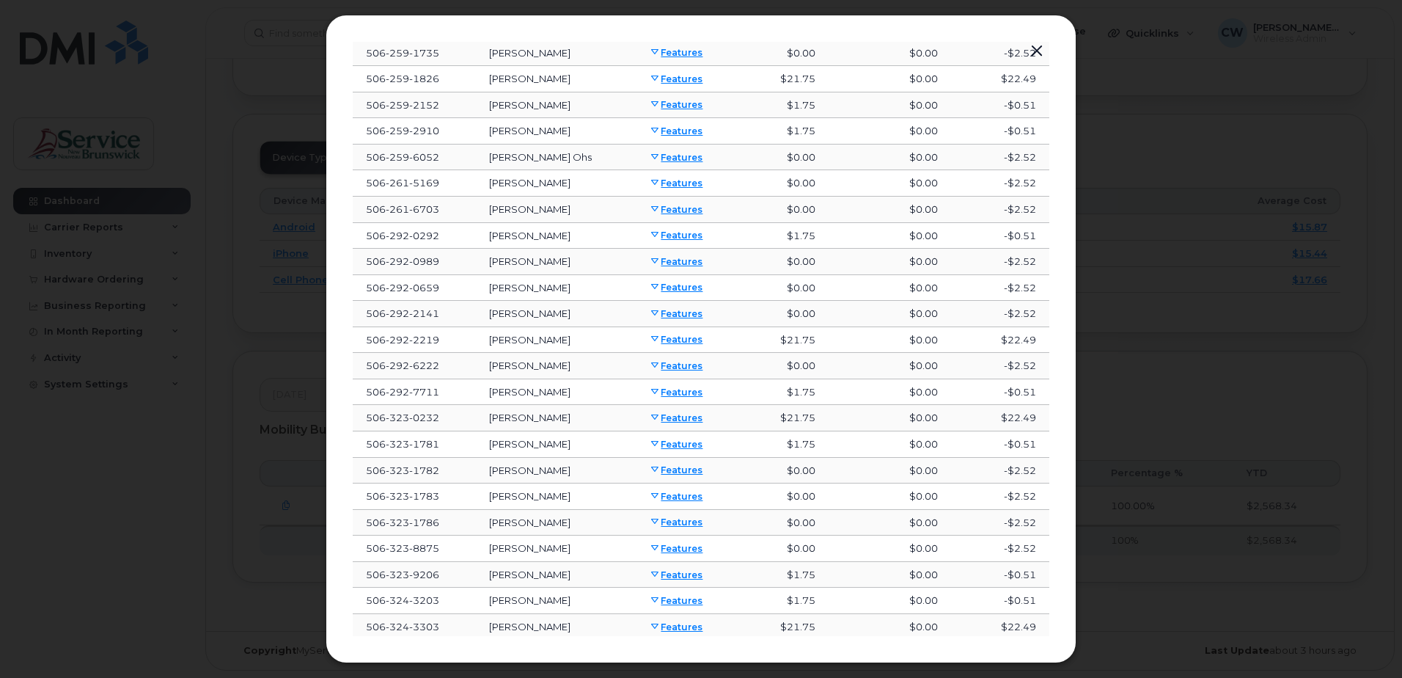
scroll to position [356, 0]
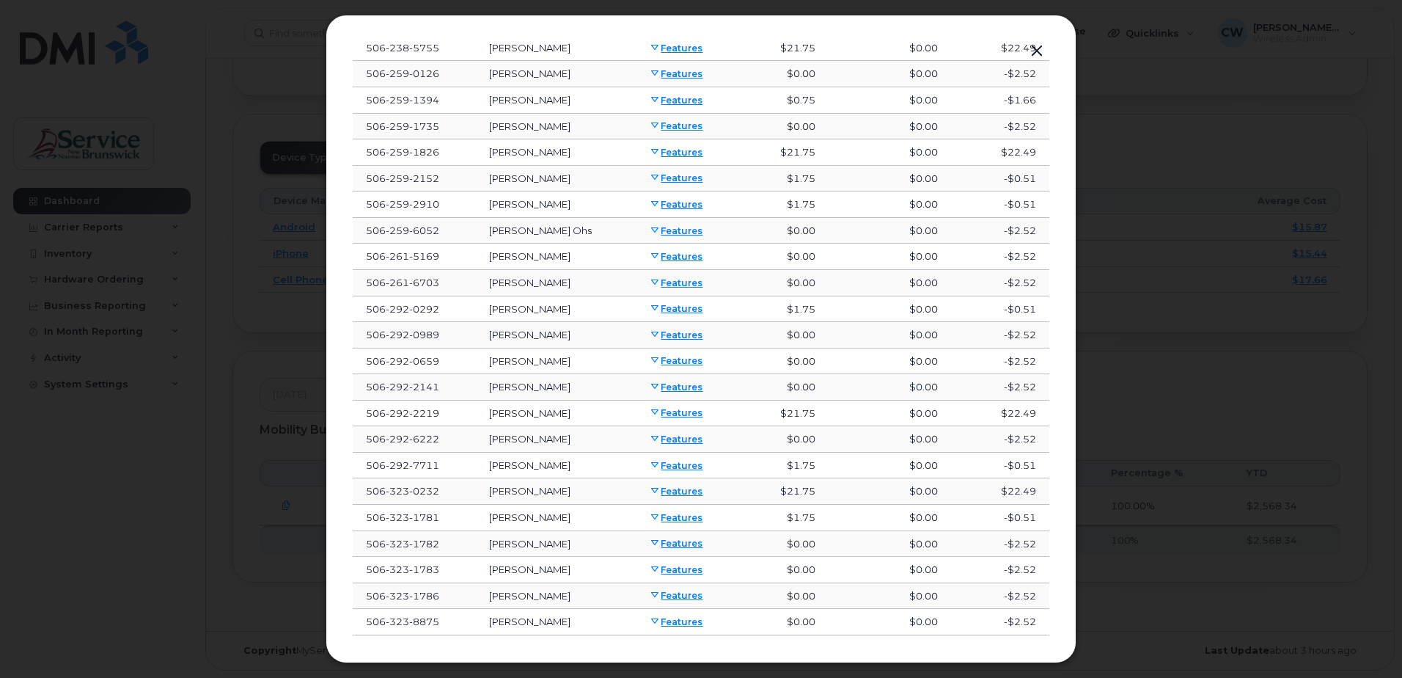
click at [684, 465] on link "Features" at bounding box center [676, 465] width 54 height 11
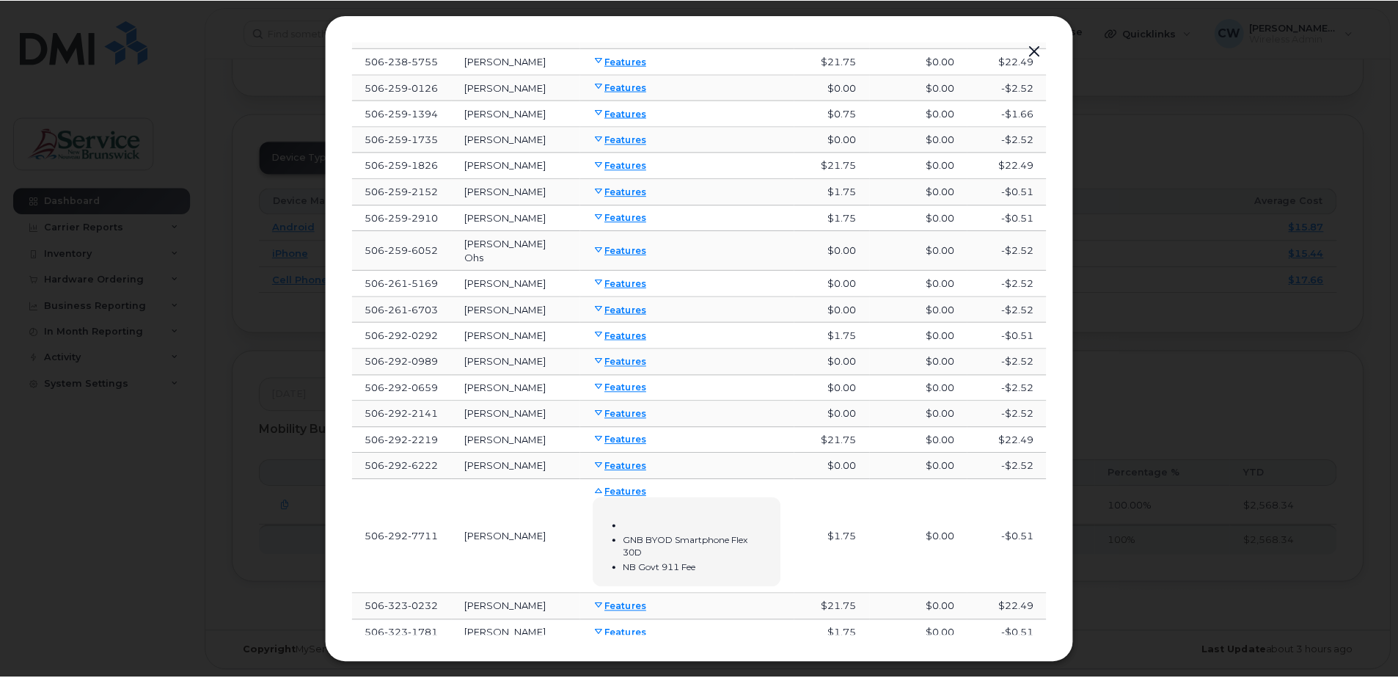
scroll to position [383, 0]
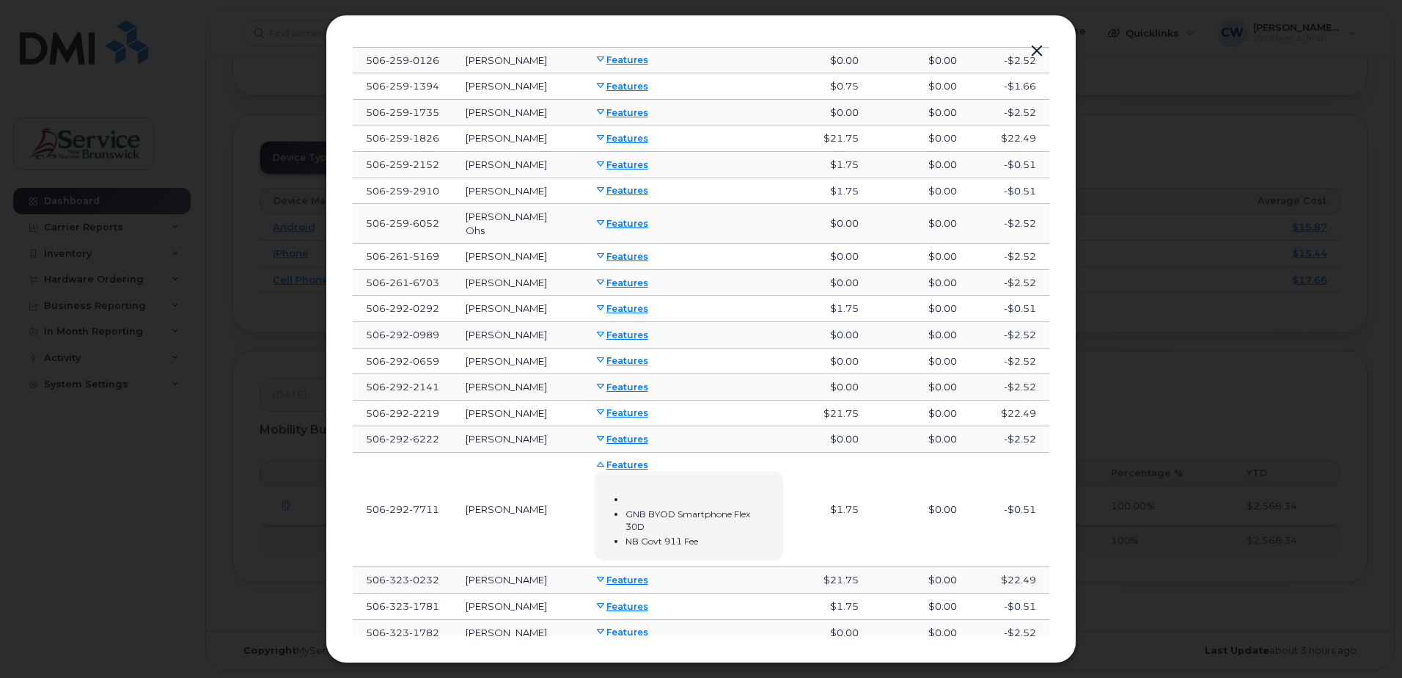
click at [1037, 45] on button "button" at bounding box center [1037, 51] width 22 height 21
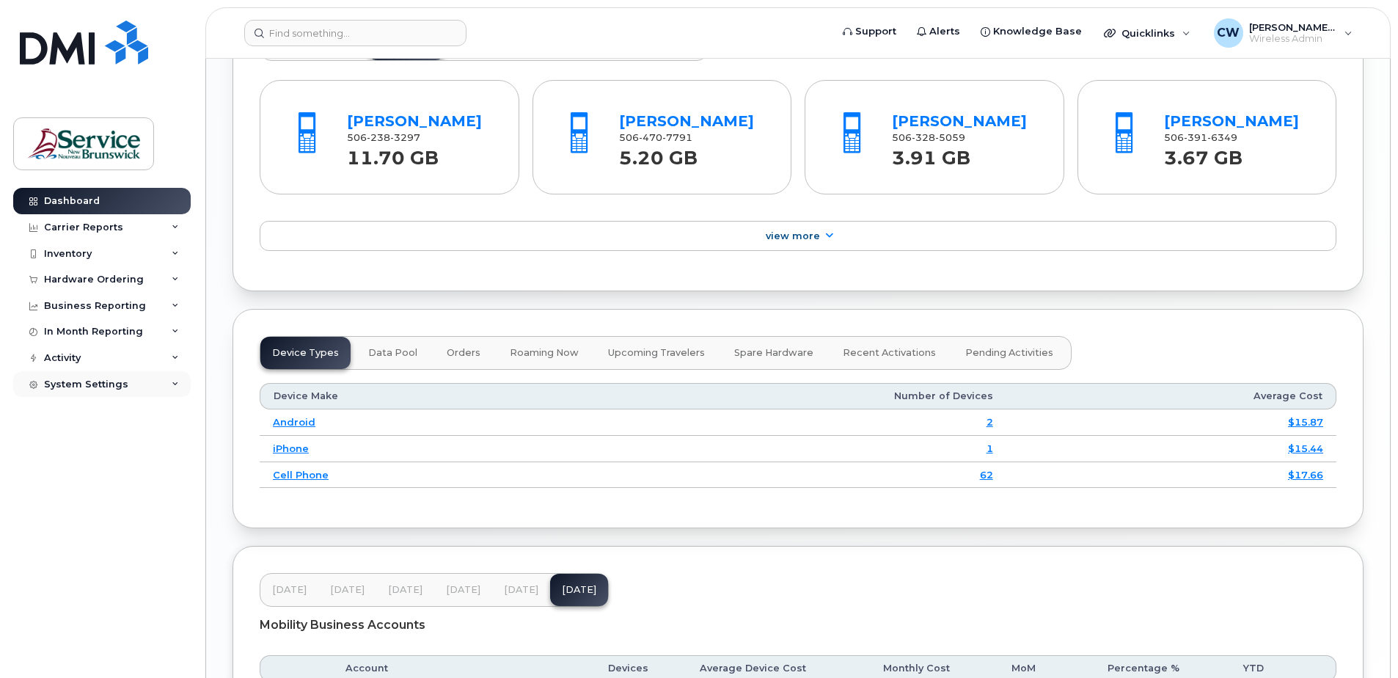
scroll to position [1596, 0]
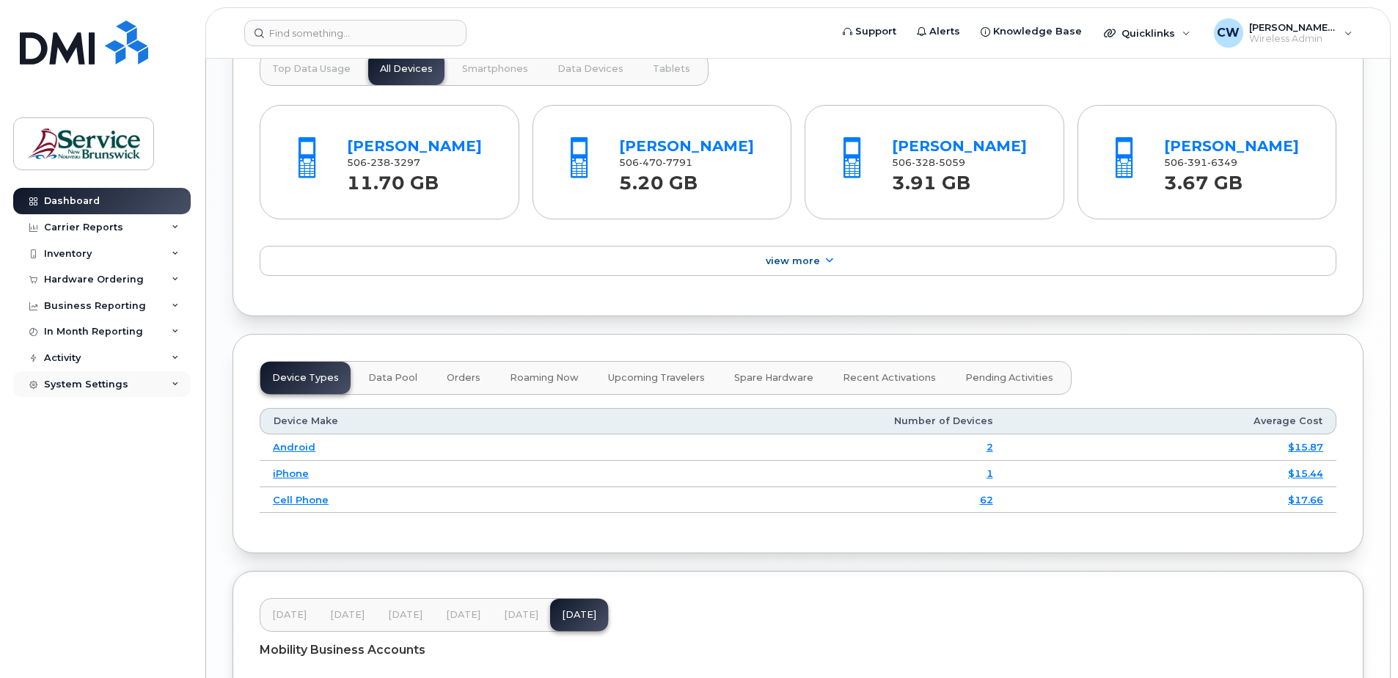
click at [175, 381] on icon at bounding box center [175, 384] width 7 height 7
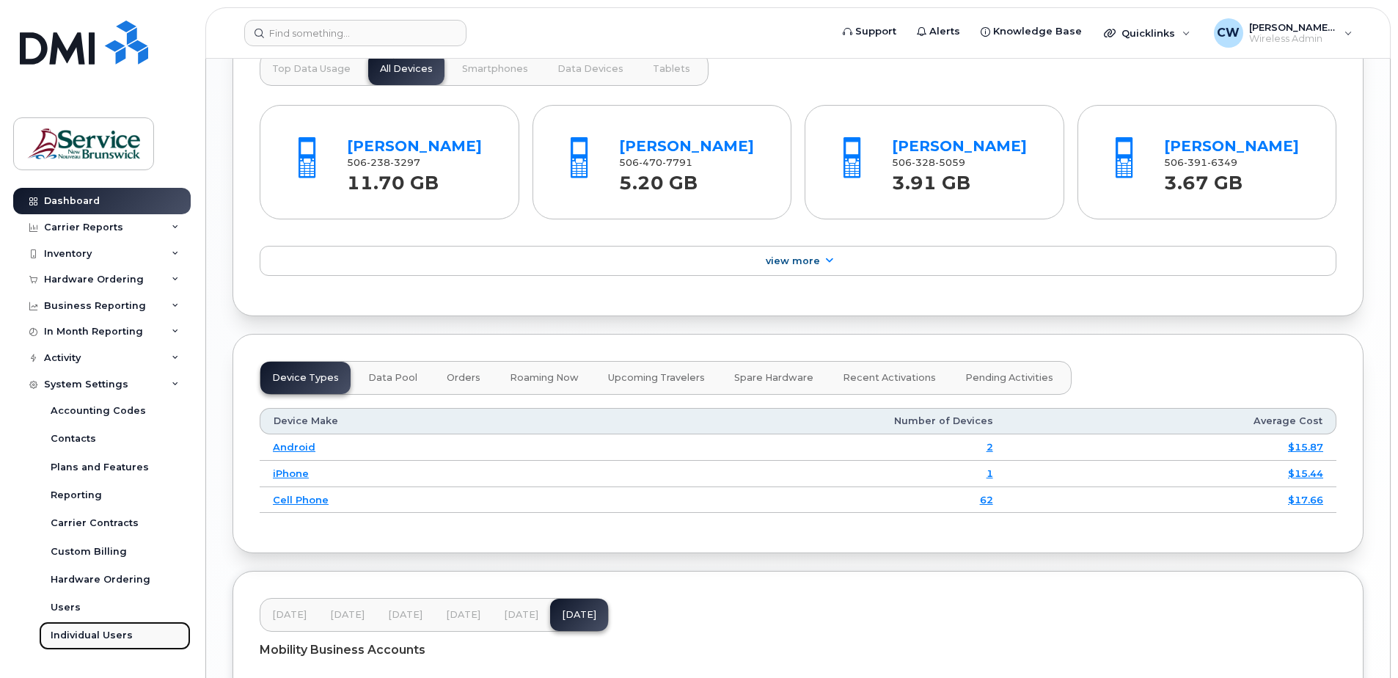
click at [75, 632] on div "Individual Users" at bounding box center [92, 635] width 82 height 13
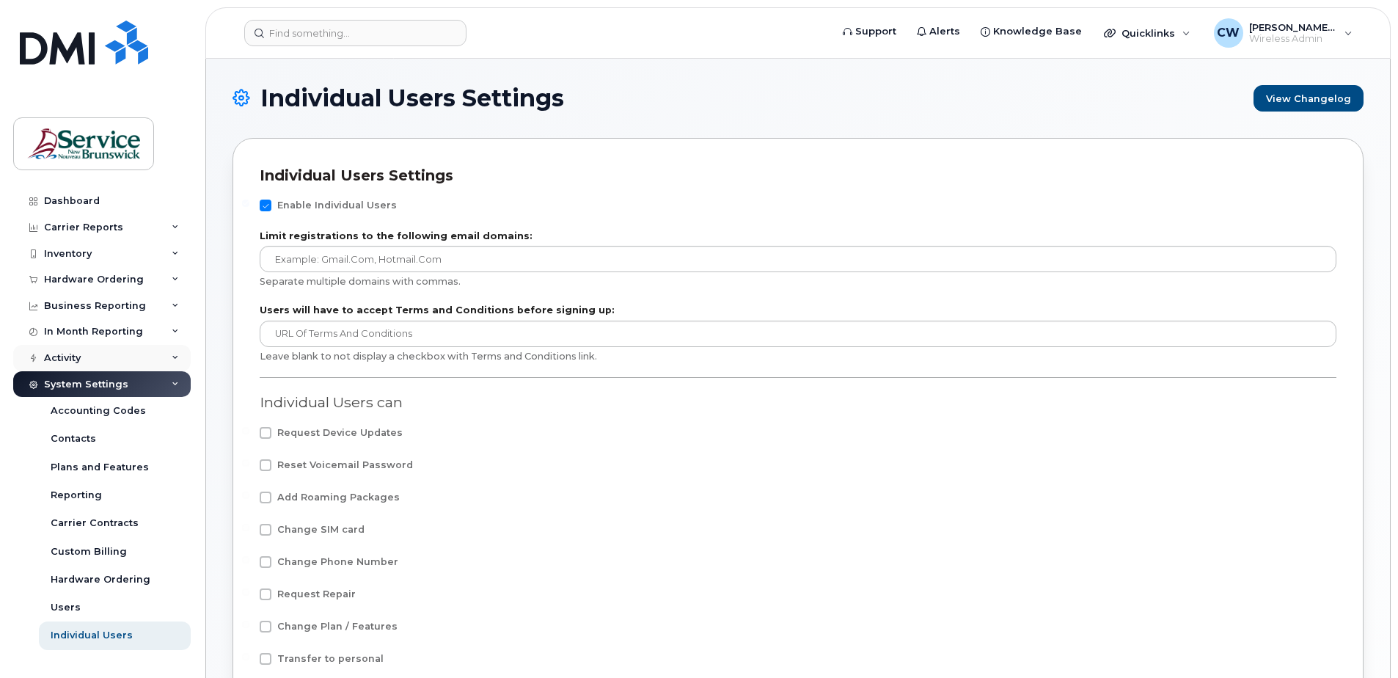
click at [174, 355] on icon at bounding box center [175, 357] width 7 height 7
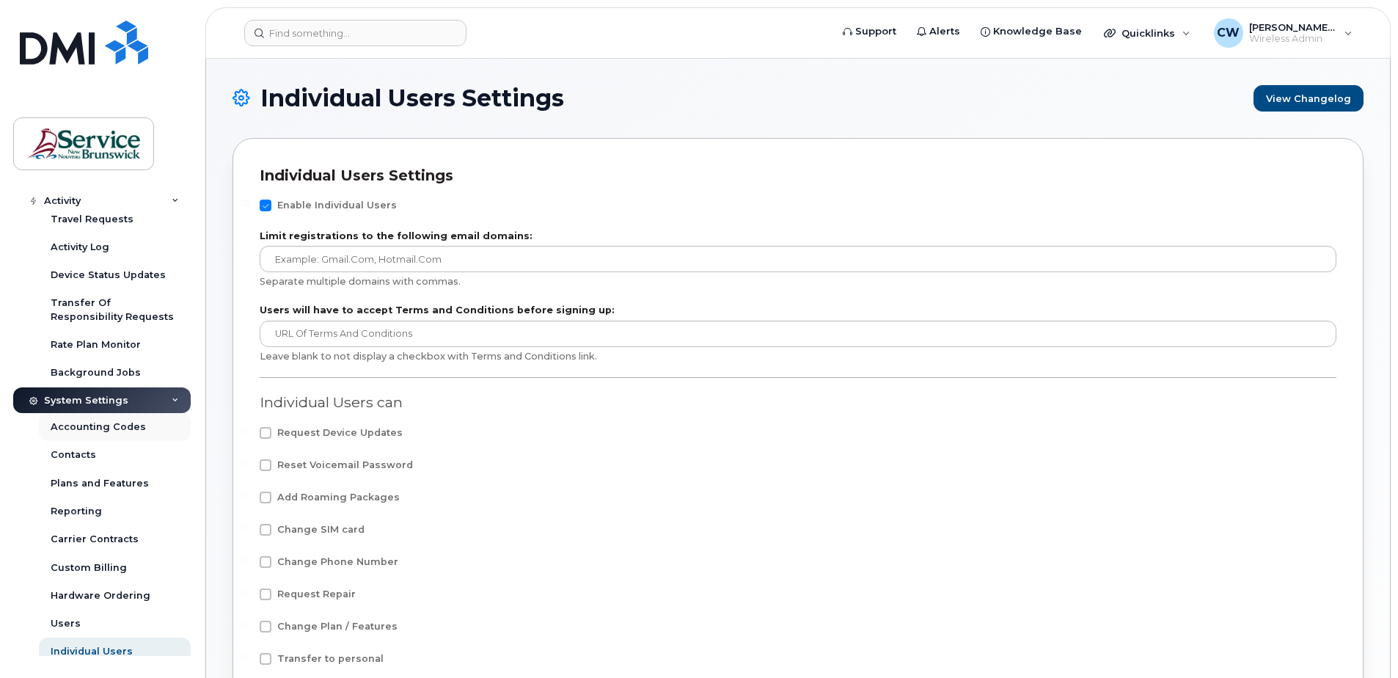
scroll to position [175, 0]
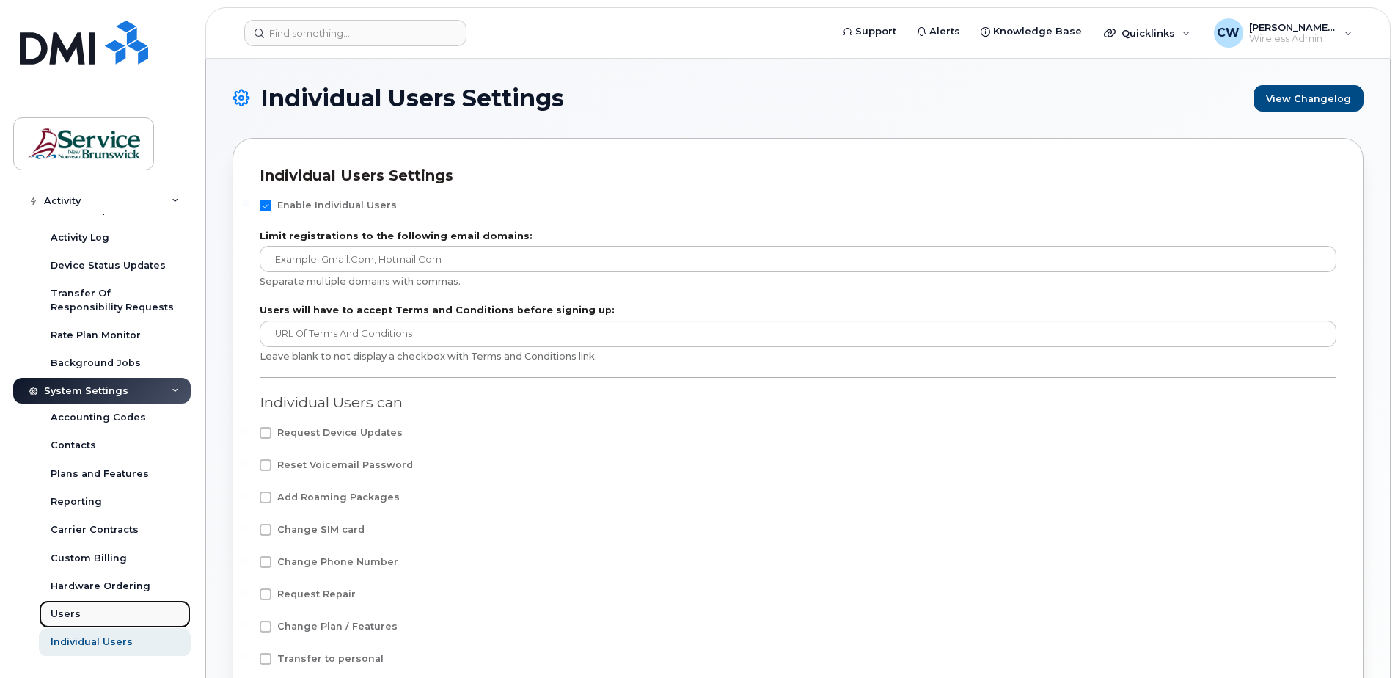
click at [63, 609] on div "Users" at bounding box center [66, 613] width 30 height 13
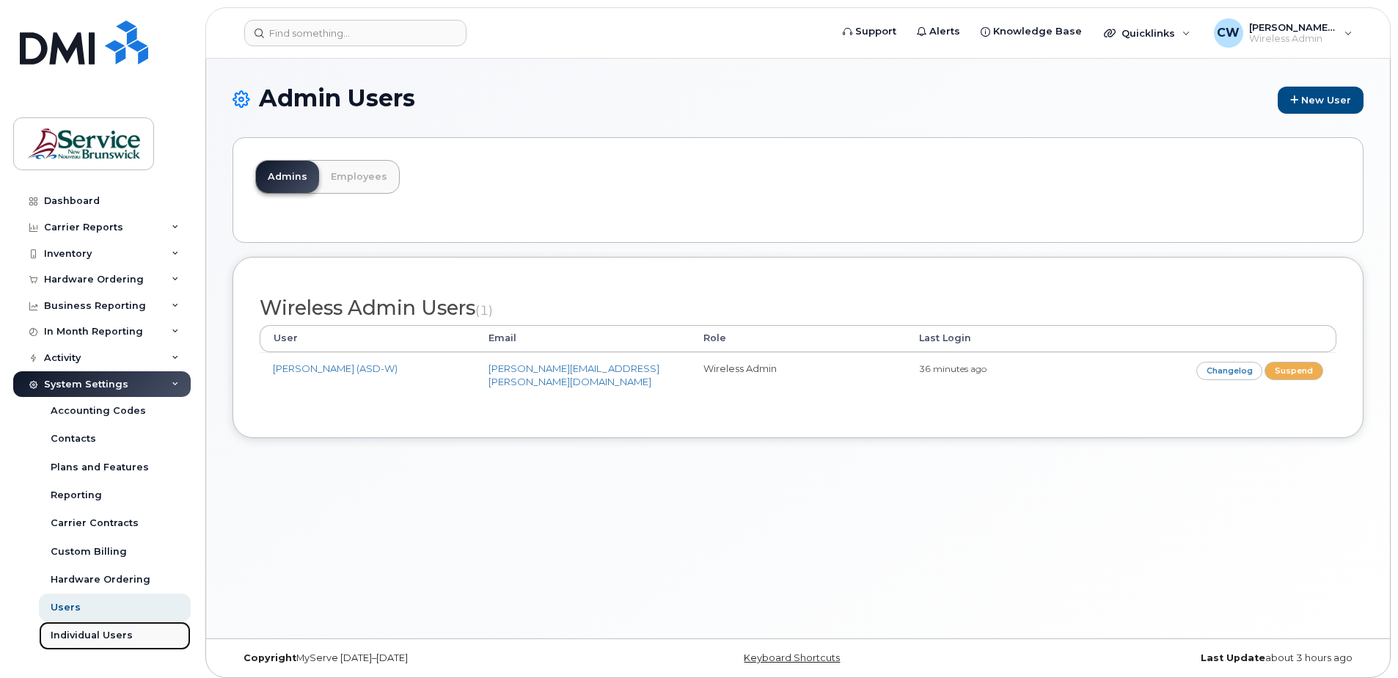
click at [92, 632] on div "Individual Users" at bounding box center [92, 635] width 82 height 13
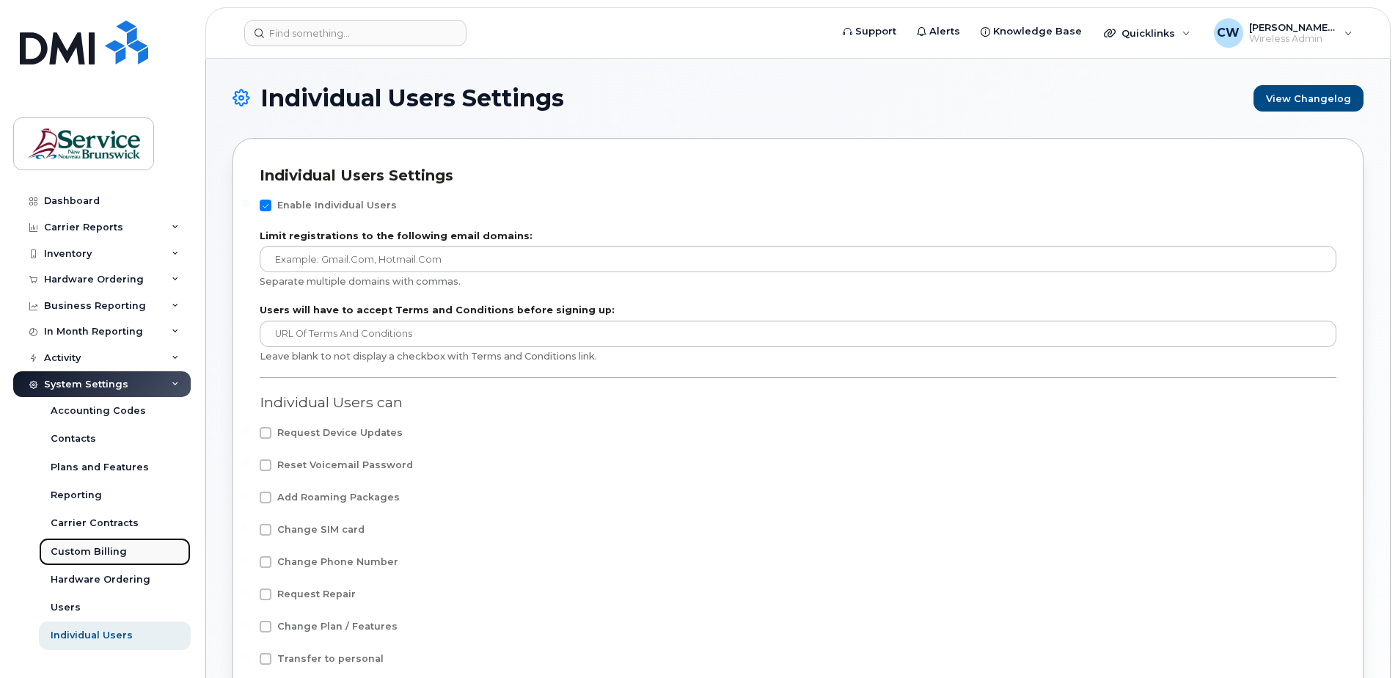
click at [95, 551] on div "Custom Billing" at bounding box center [89, 551] width 76 height 13
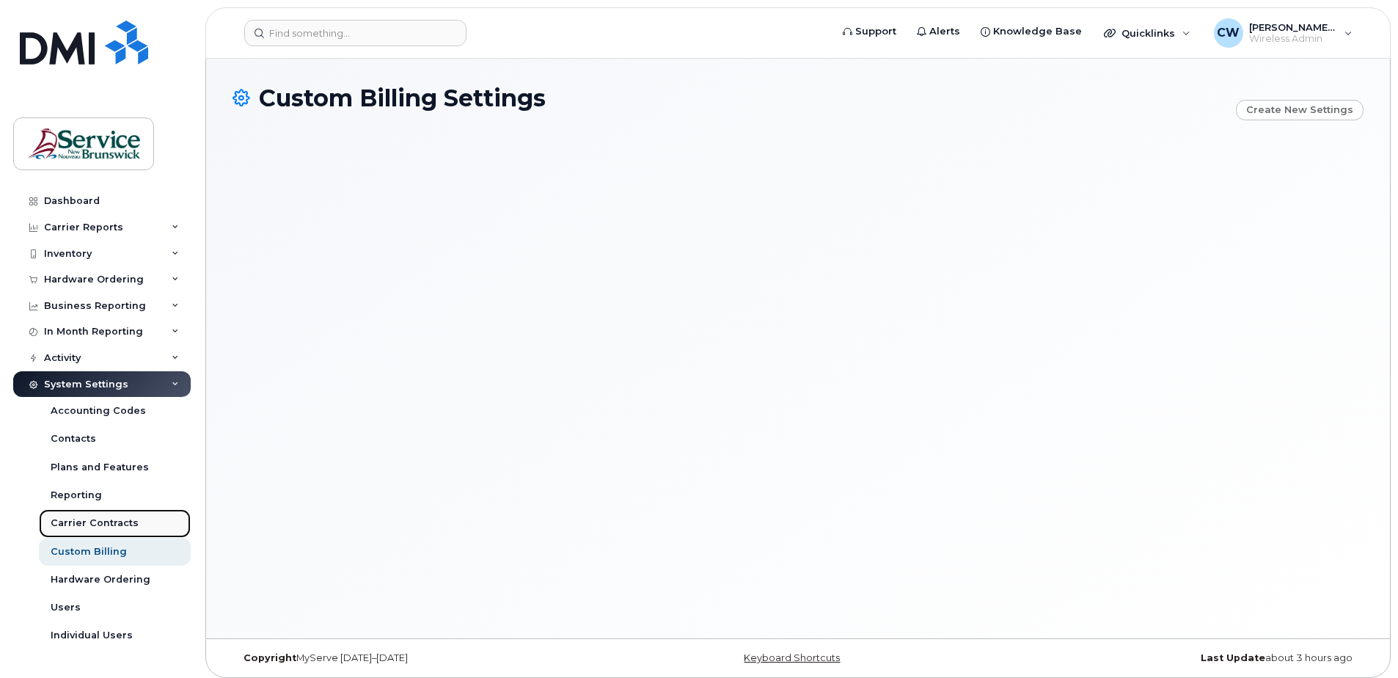
click at [84, 519] on div "Carrier Contracts" at bounding box center [95, 522] width 88 height 13
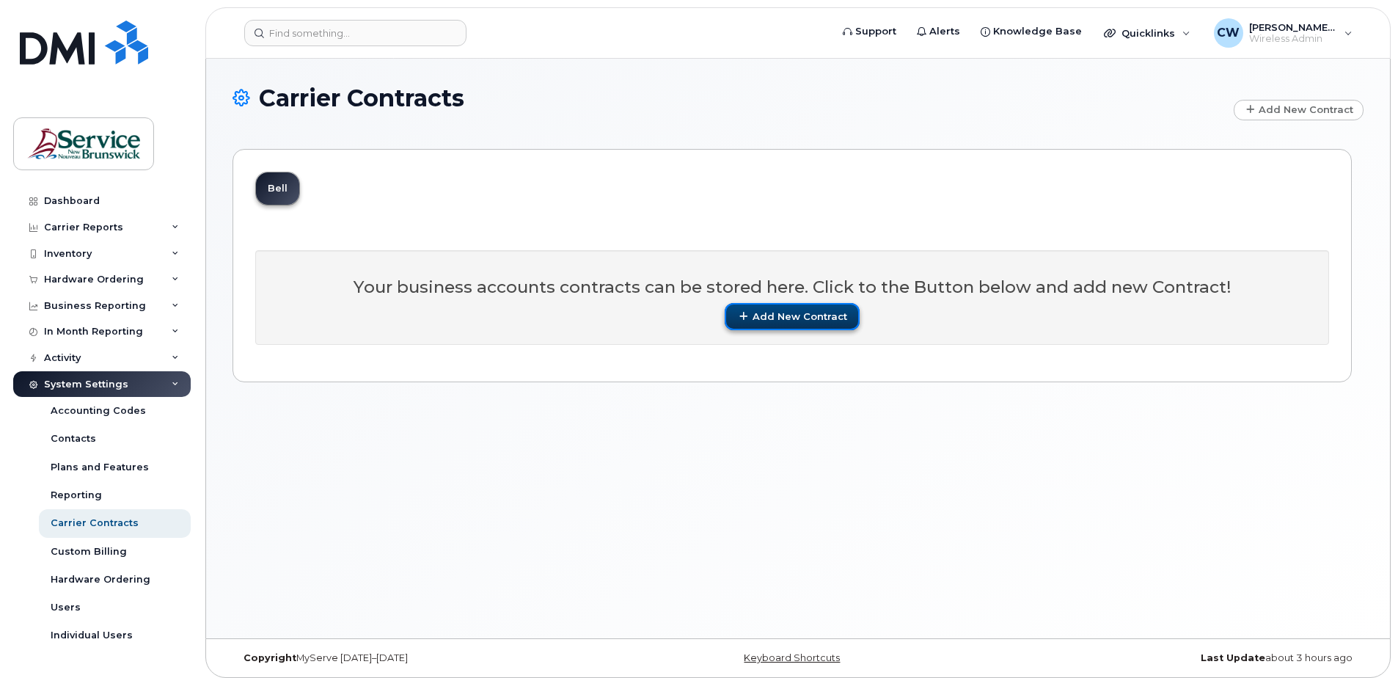
click at [767, 311] on button "Add New Contract" at bounding box center [792, 316] width 134 height 27
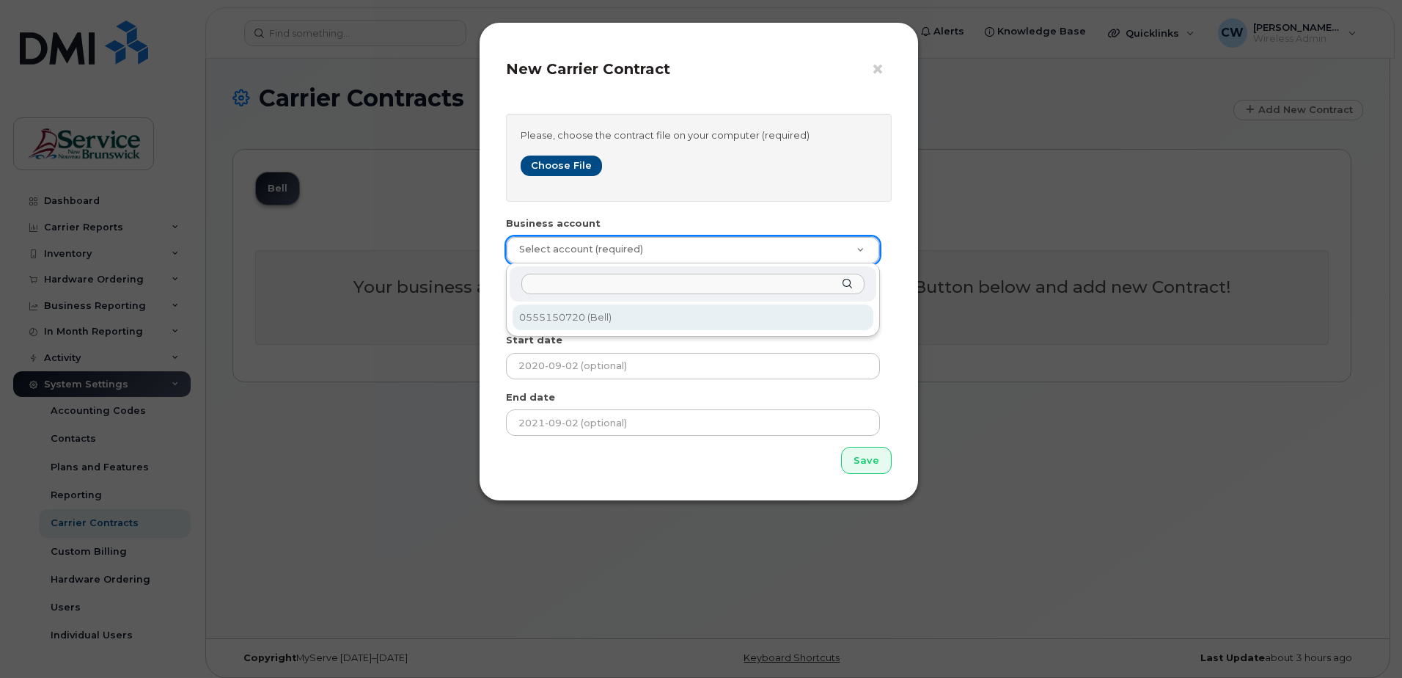
select select "13889"
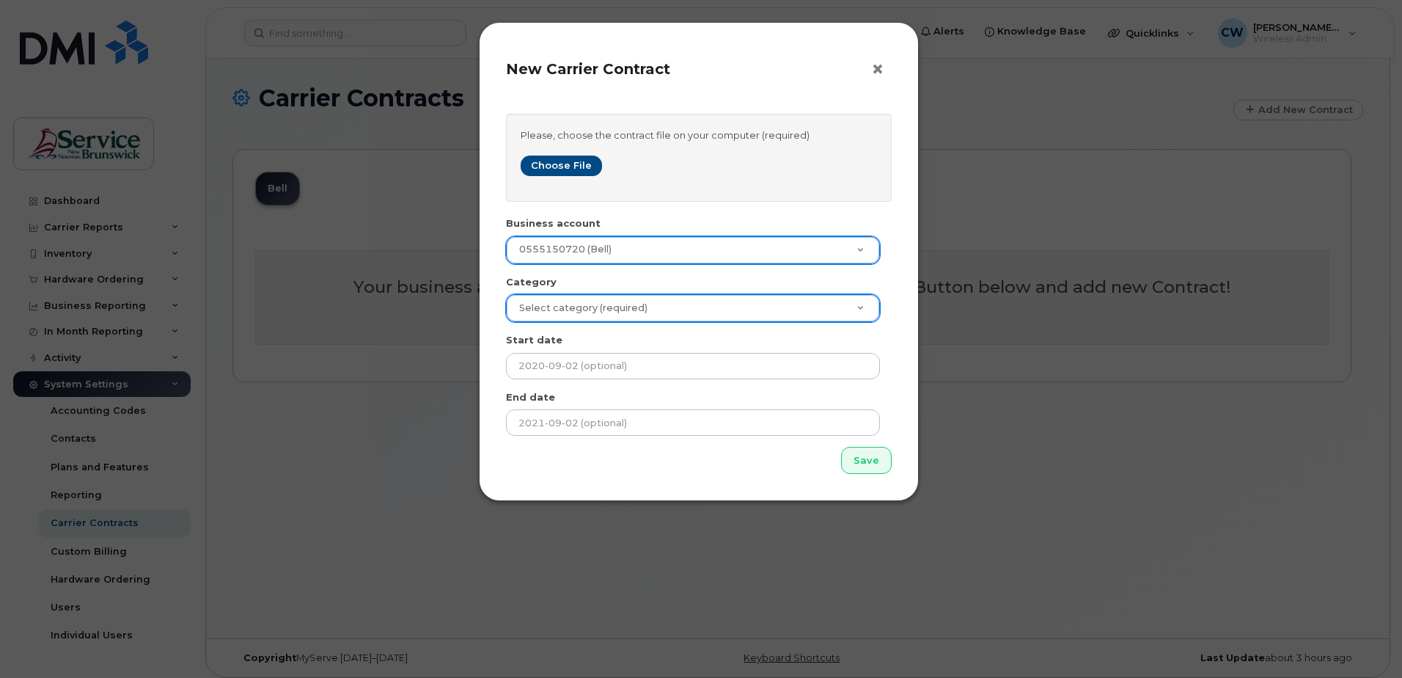
click at [876, 67] on span "×" at bounding box center [877, 69] width 13 height 27
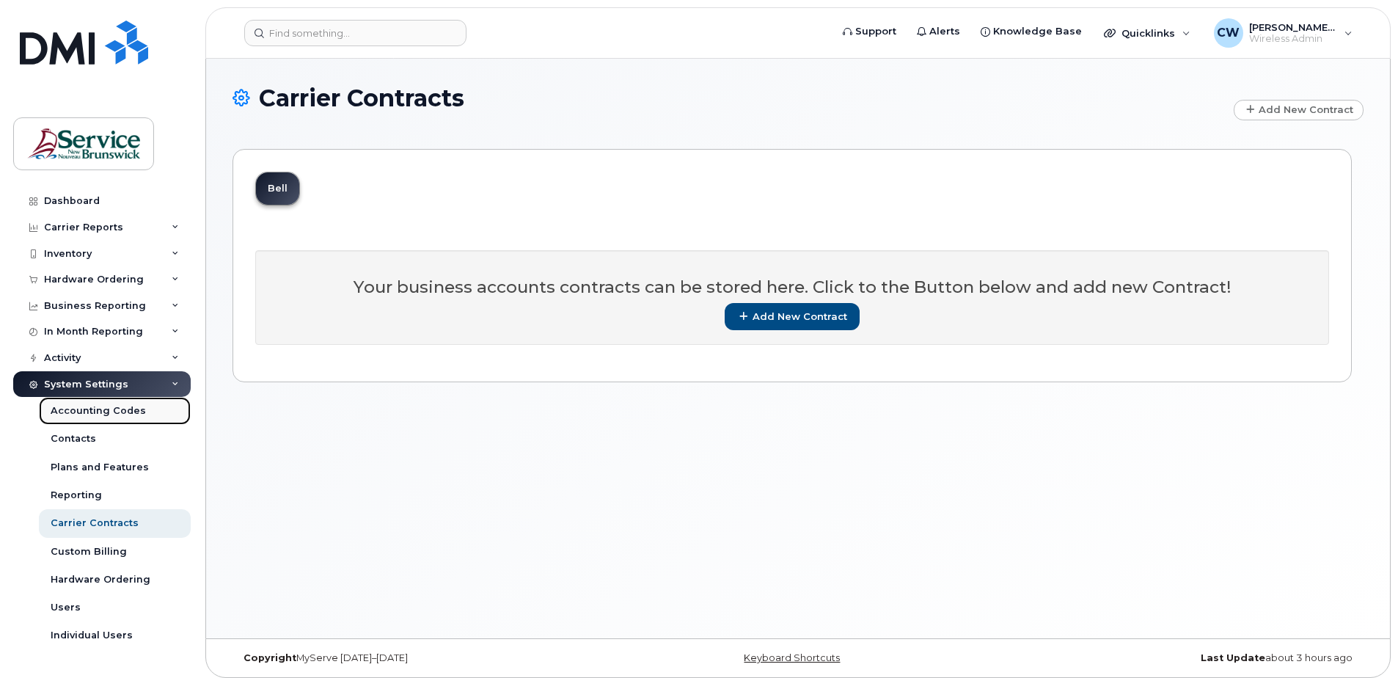
click at [95, 408] on div "Accounting Codes" at bounding box center [98, 410] width 95 height 13
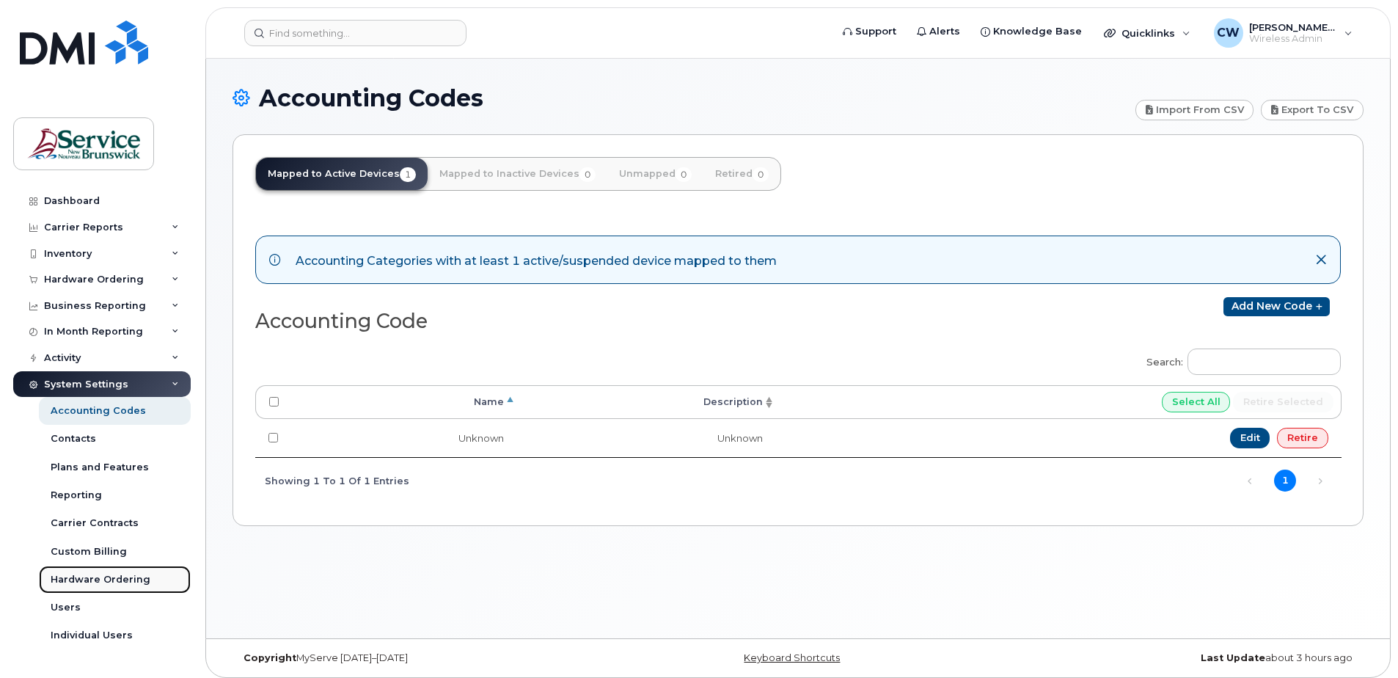
click at [120, 579] on div "Hardware Ordering" at bounding box center [101, 579] width 100 height 13
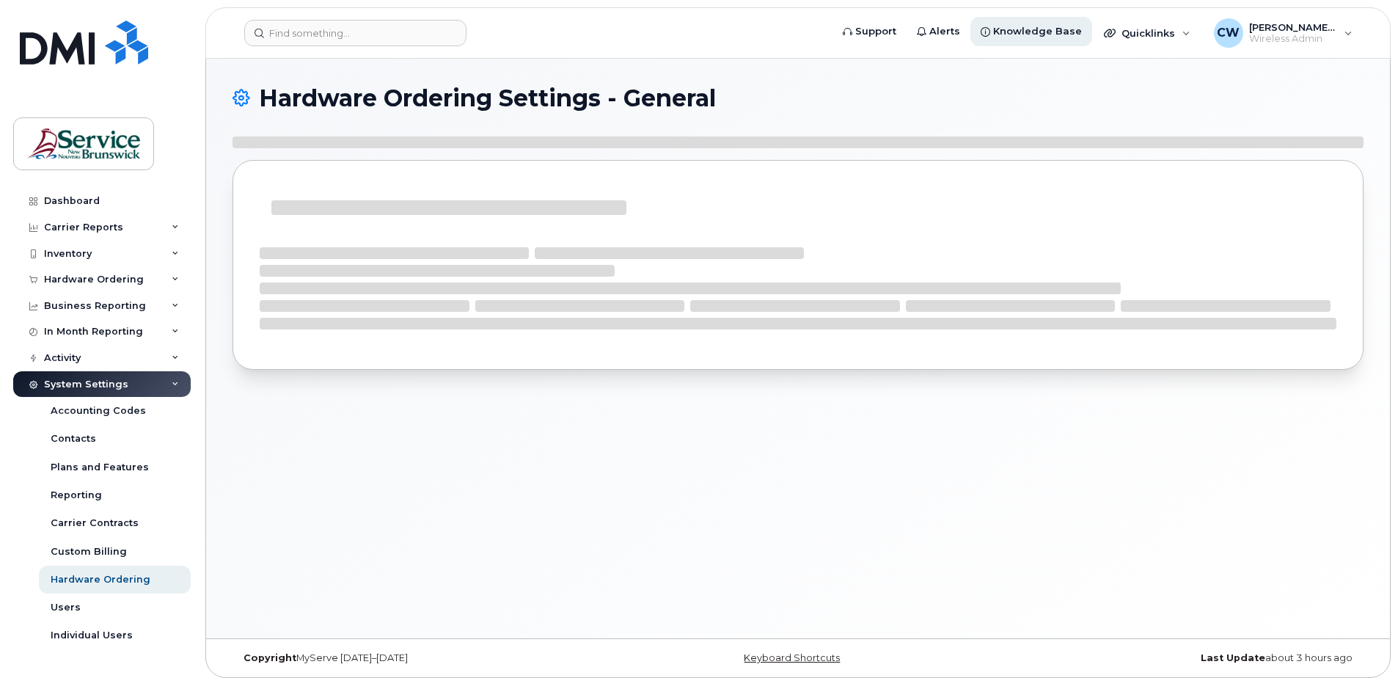
select select "admins"
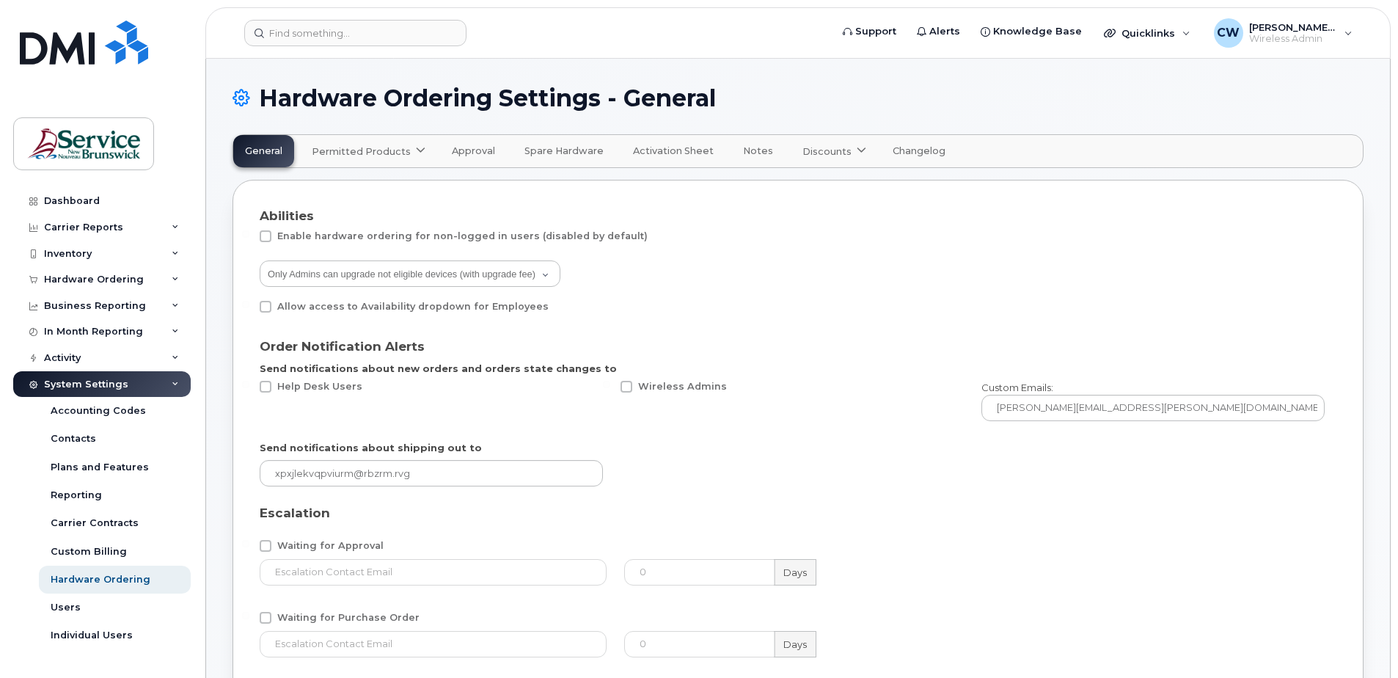
click at [416, 147] on icon at bounding box center [421, 152] width 10 height 10
click at [323, 186] on span "Bell" at bounding box center [324, 187] width 19 height 15
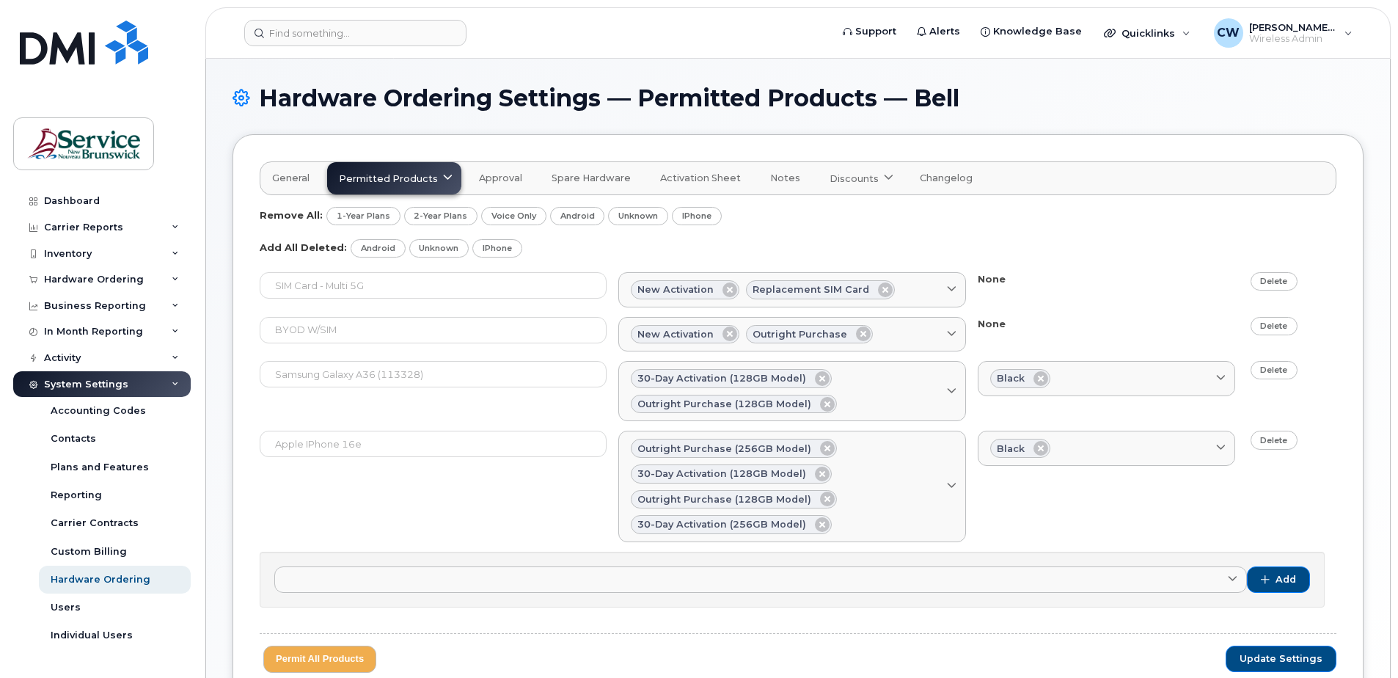
click at [884, 174] on icon at bounding box center [889, 179] width 10 height 10
click at [835, 210] on span "Bell" at bounding box center [842, 214] width 19 height 15
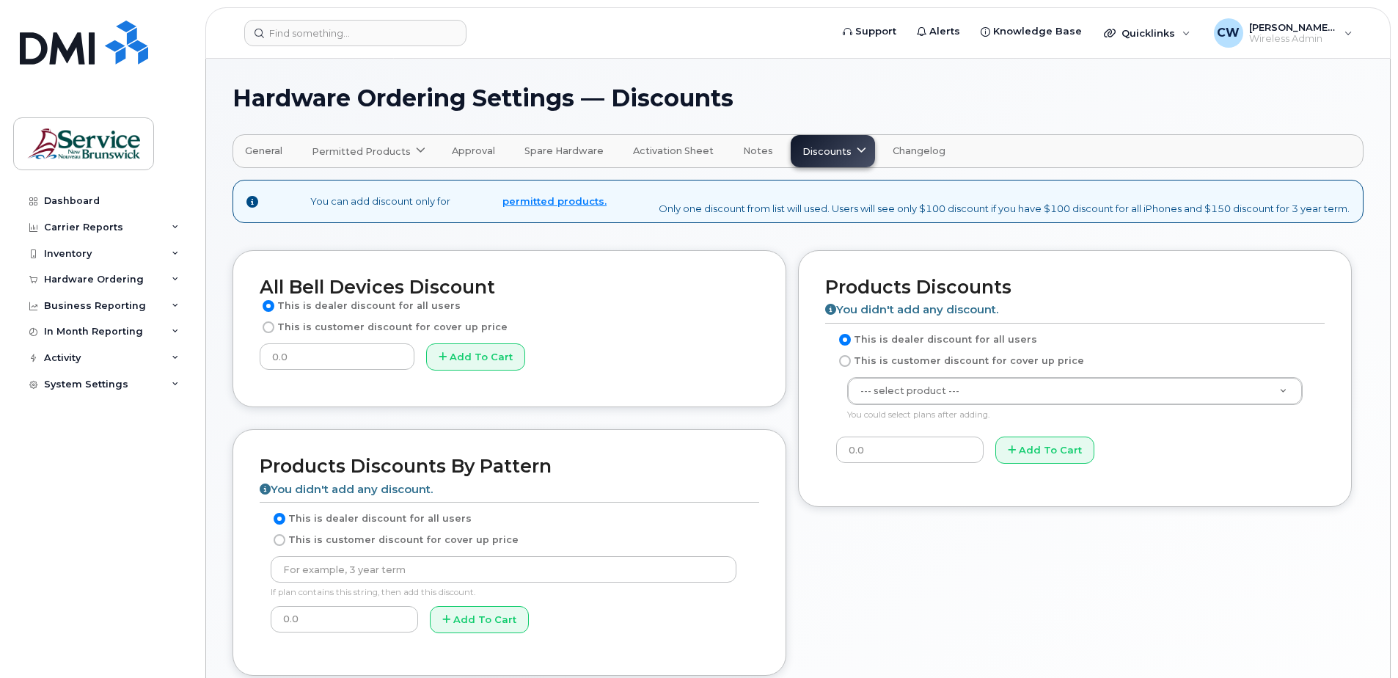
click at [267, 147] on span "General" at bounding box center [263, 151] width 37 height 12
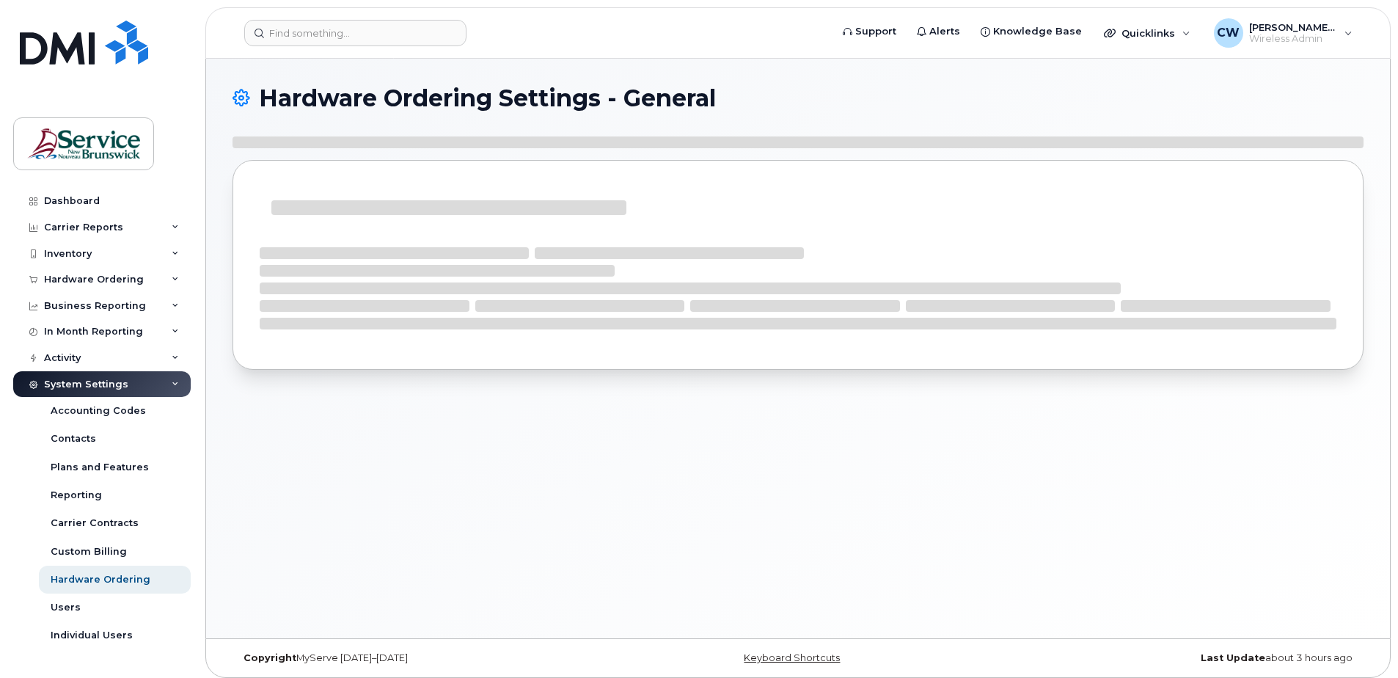
select select "admins"
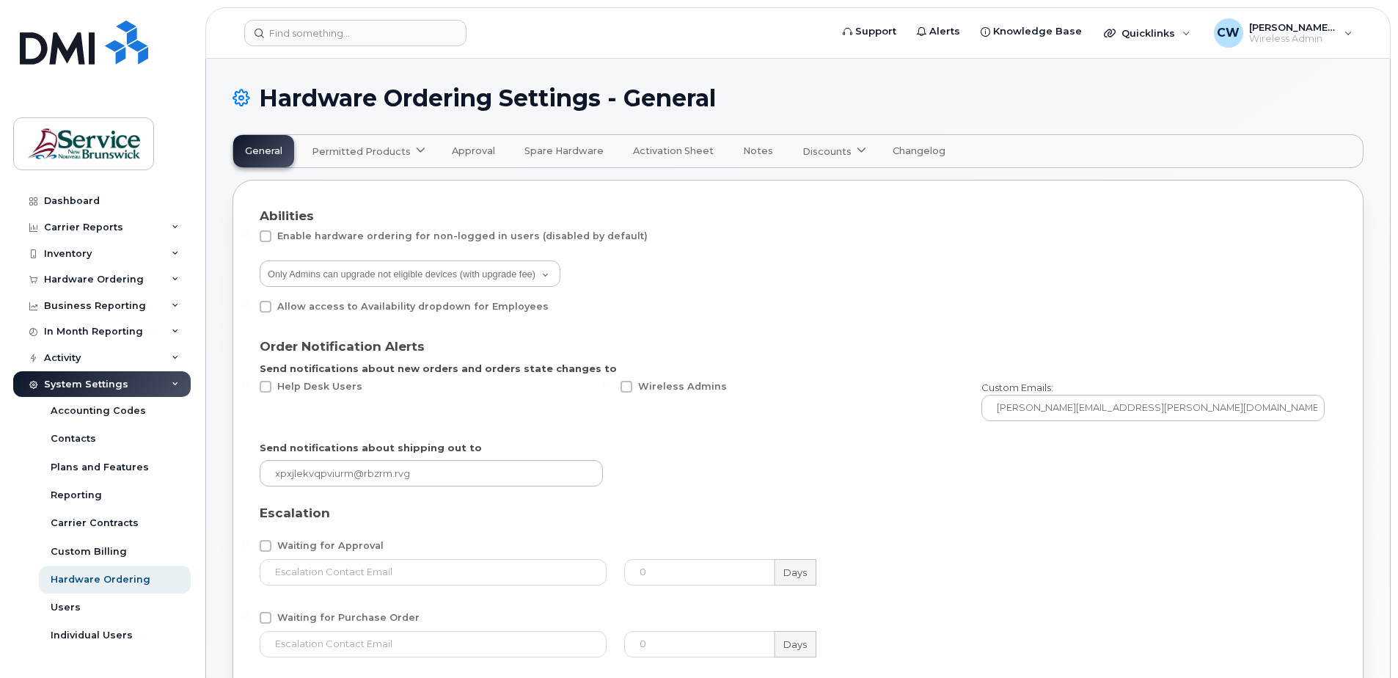
click at [263, 307] on span at bounding box center [266, 307] width 12 height 12
click at [249, 307] on input "Allow access to Availability dropdown for Employees" at bounding box center [245, 304] width 7 height 7
click at [266, 303] on span at bounding box center [266, 307] width 12 height 12
click at [249, 303] on input "Allow access to Availability dropdown for Employees" at bounding box center [245, 304] width 7 height 7
checkbox input "false"
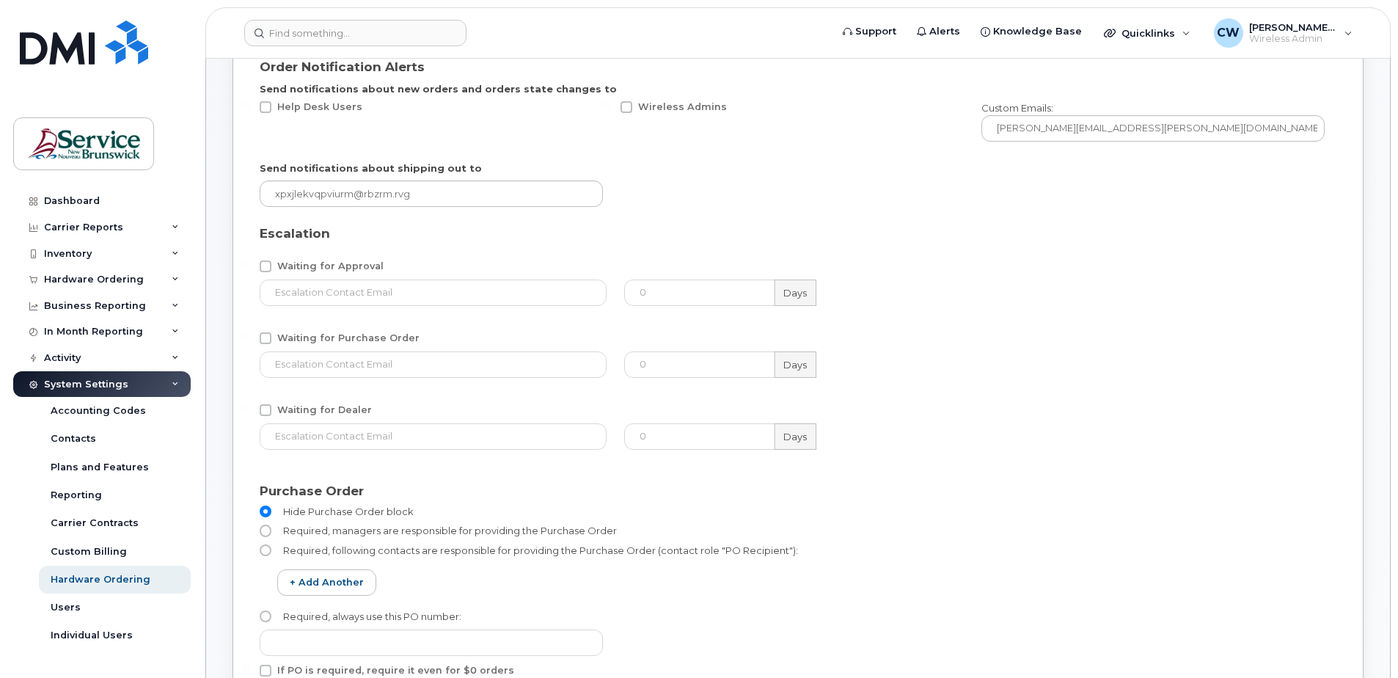
scroll to position [293, 0]
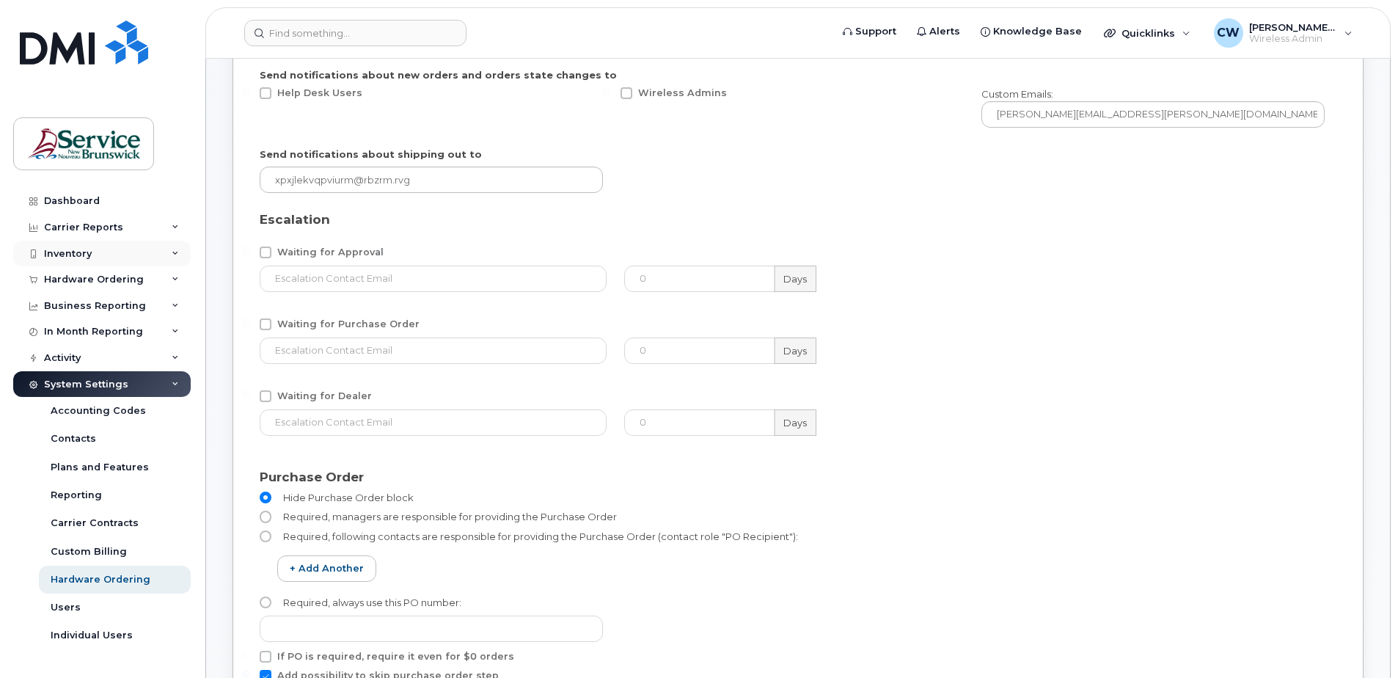
click at [128, 254] on div "Inventory" at bounding box center [101, 254] width 177 height 26
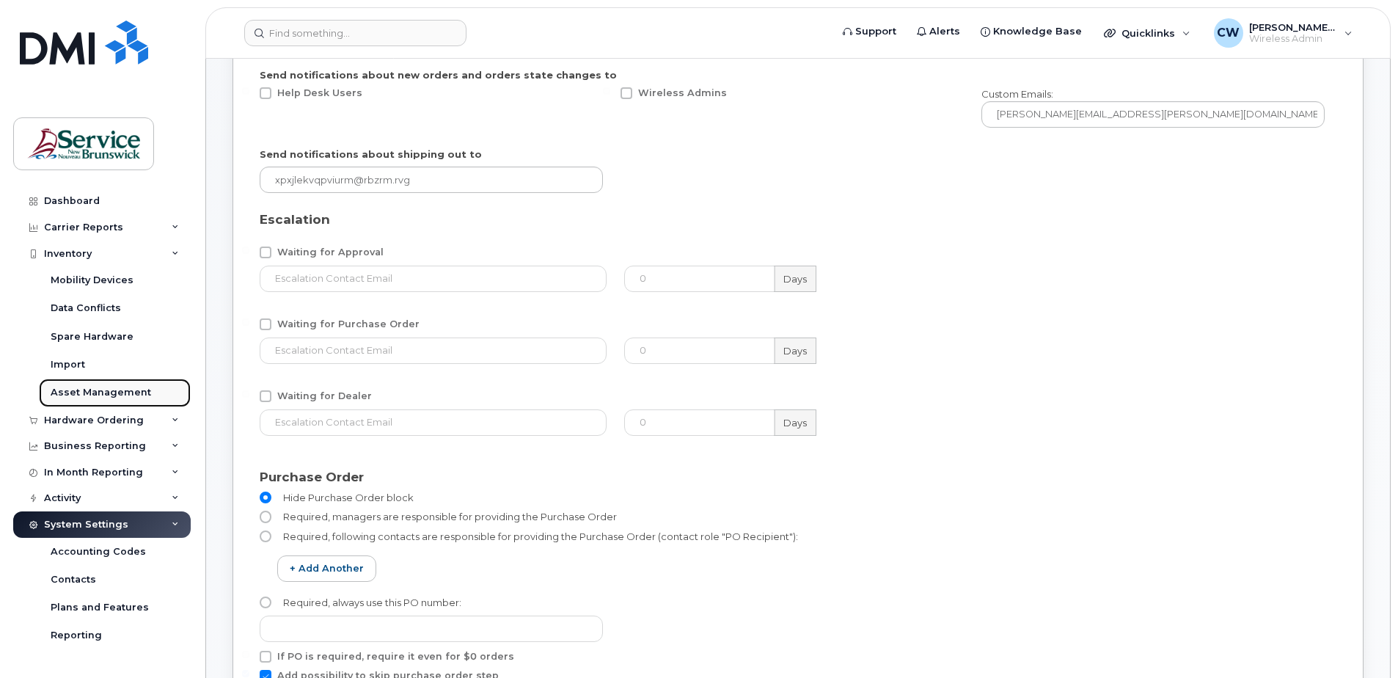
click at [98, 389] on div "Asset Management" at bounding box center [101, 392] width 100 height 13
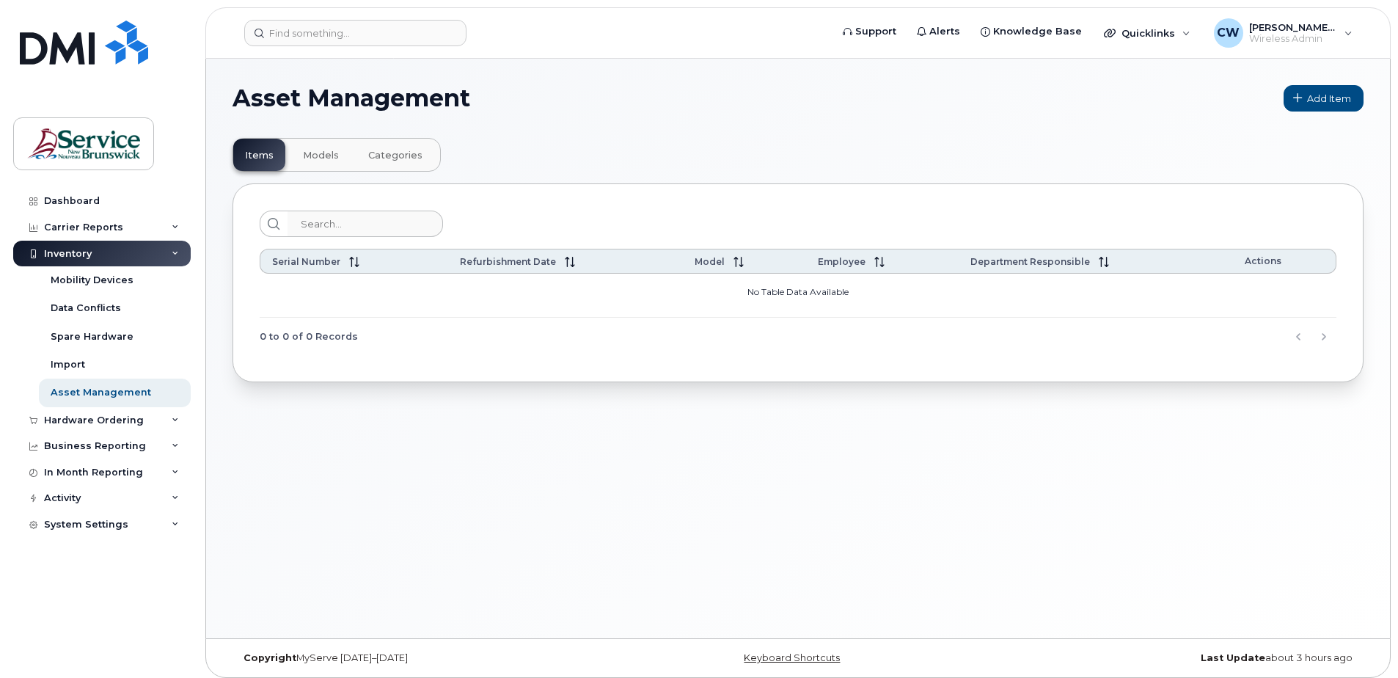
click at [319, 152] on span "Models" at bounding box center [321, 156] width 36 height 12
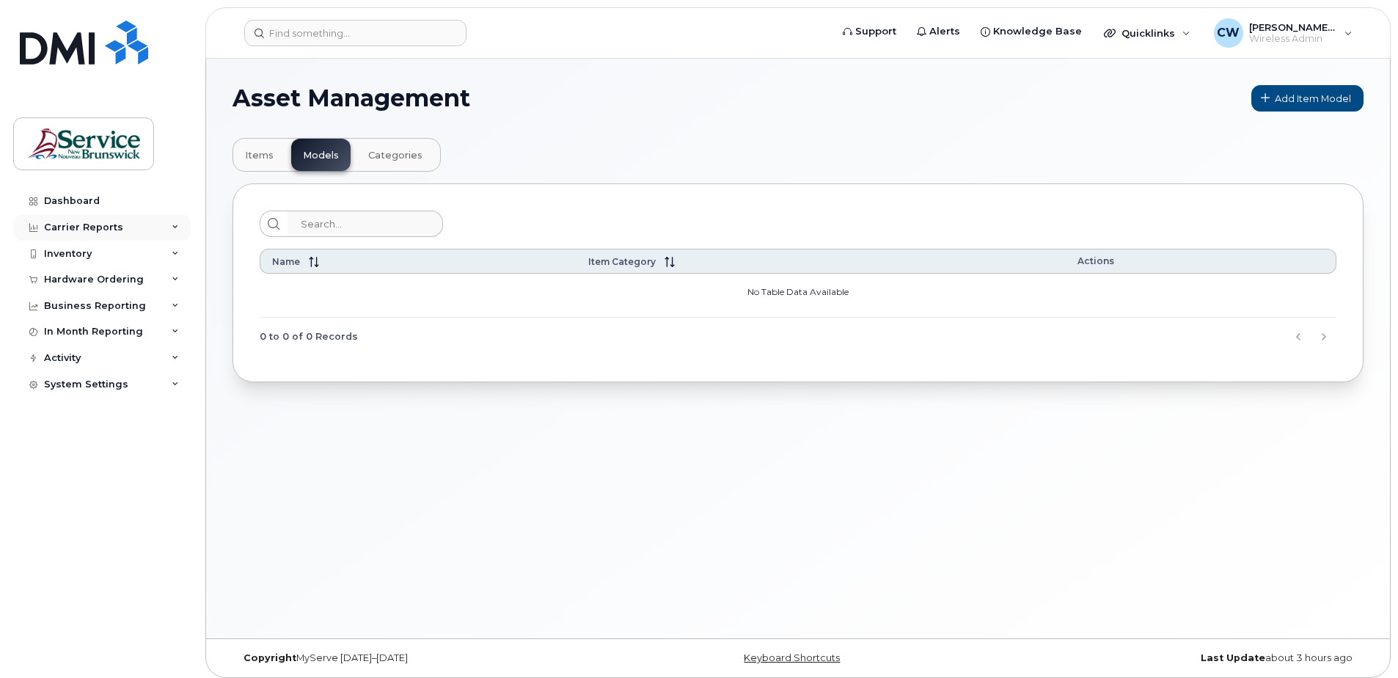
click at [176, 224] on icon at bounding box center [175, 227] width 7 height 7
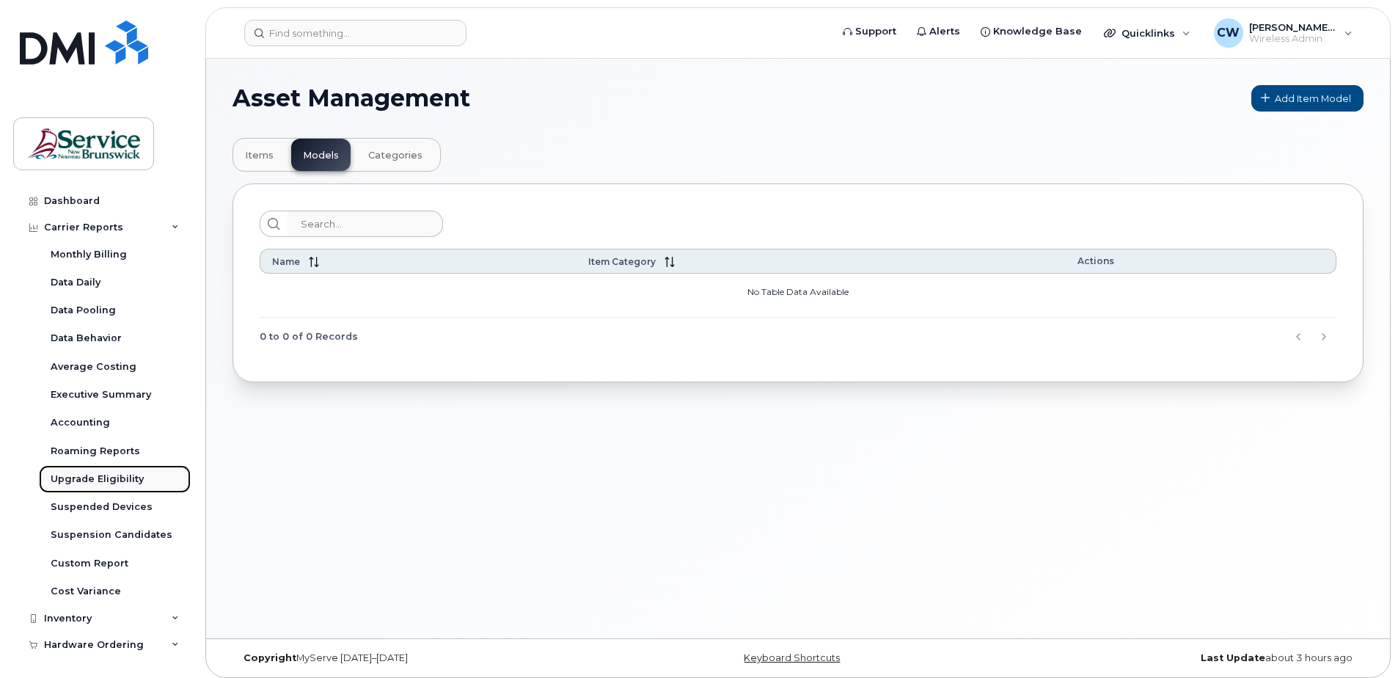
click at [106, 475] on div "Upgrade Eligibility" at bounding box center [97, 478] width 93 height 13
